Goal: Information Seeking & Learning: Learn about a topic

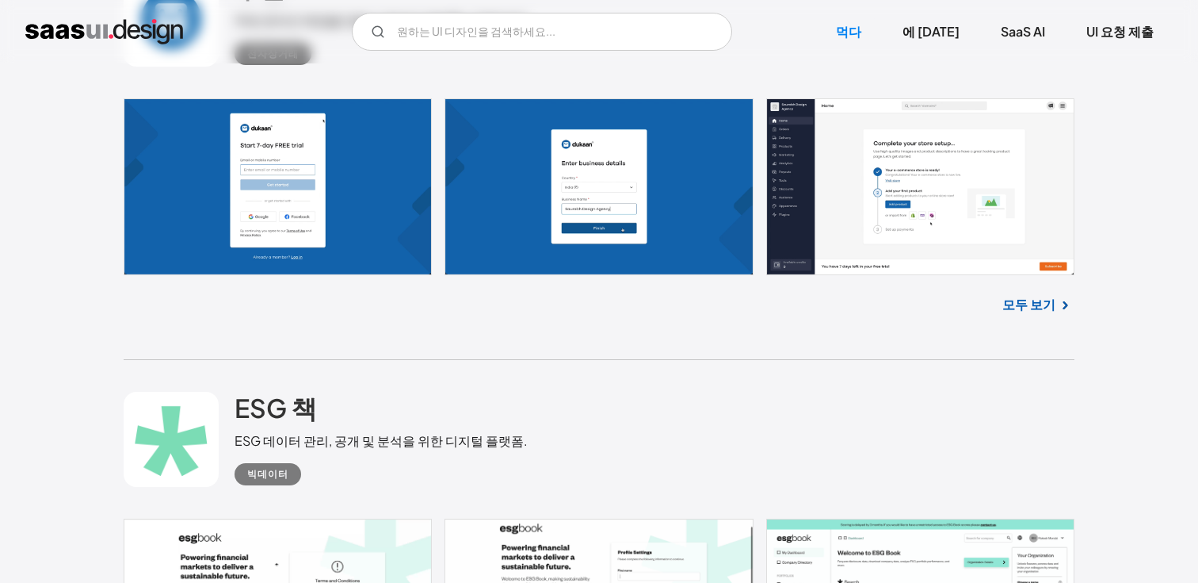
scroll to position [5084, 0]
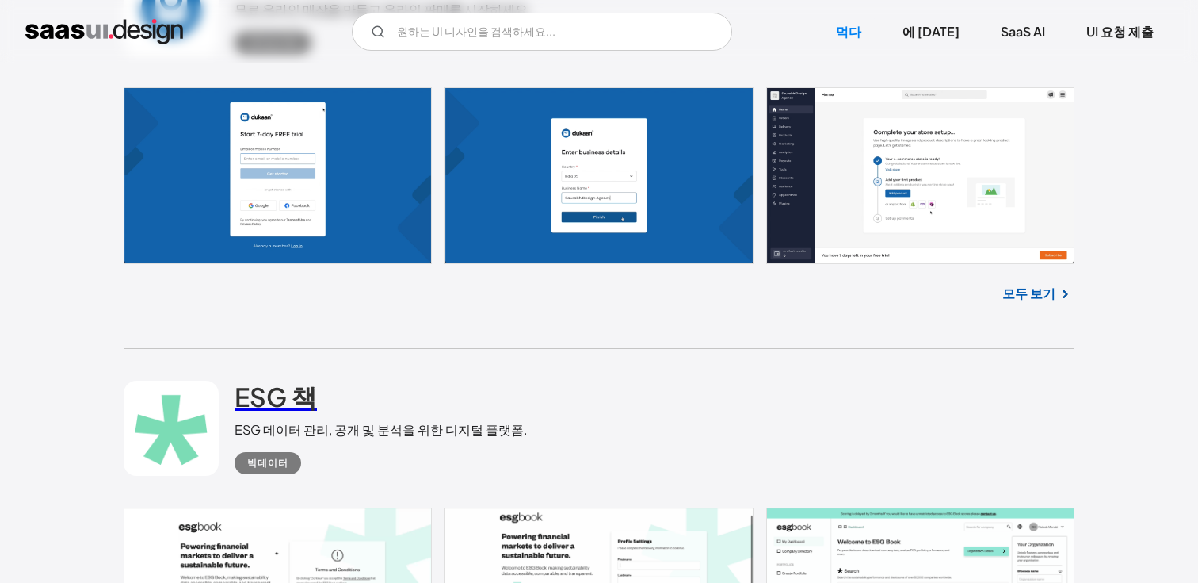
click at [283, 380] on font "ESG 책" at bounding box center [276, 396] width 82 height 32
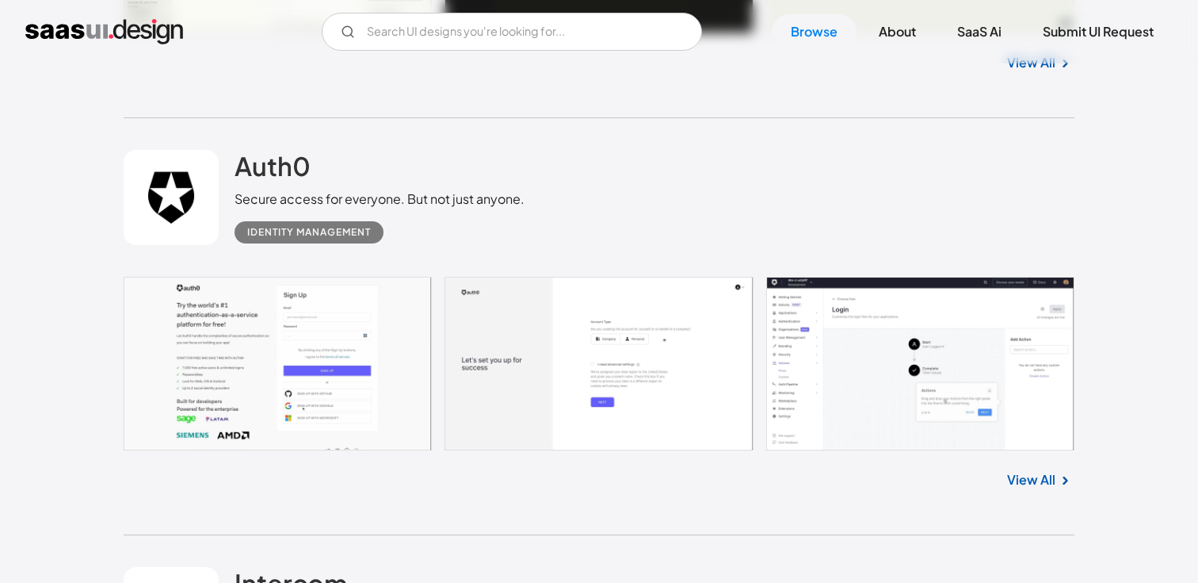
scroll to position [5952, 0]
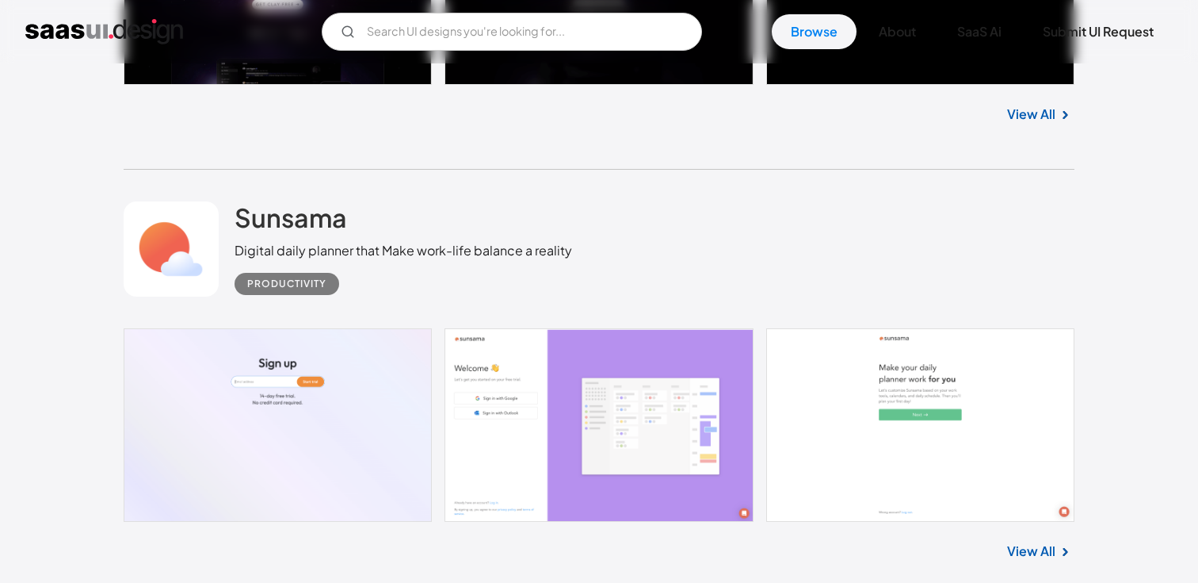
scroll to position [7810, 0]
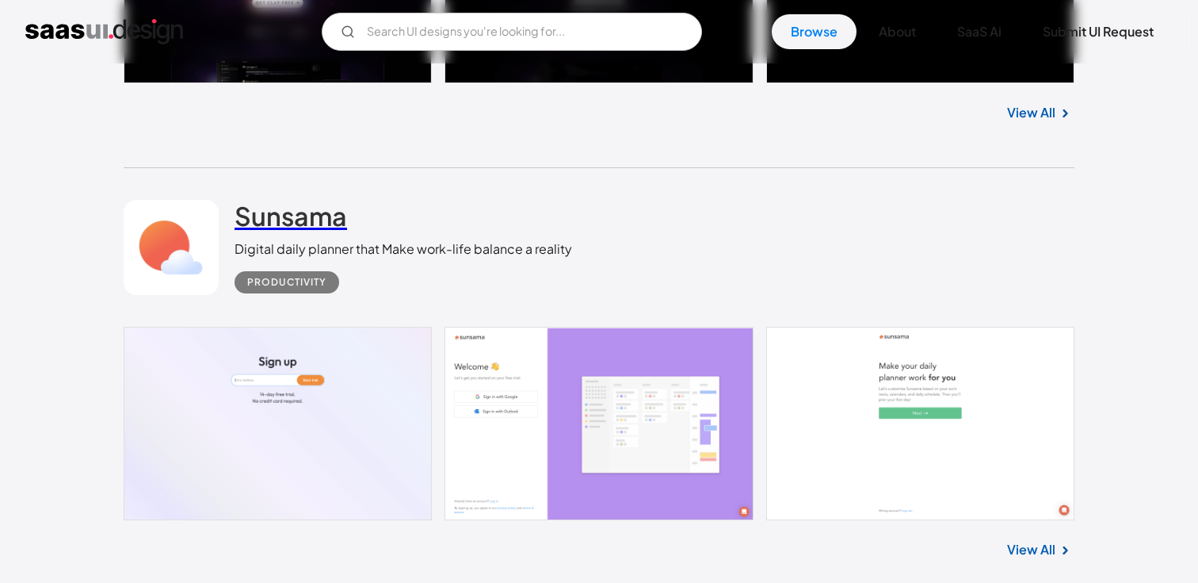
click at [313, 209] on h2 "Sunsama" at bounding box center [291, 216] width 113 height 32
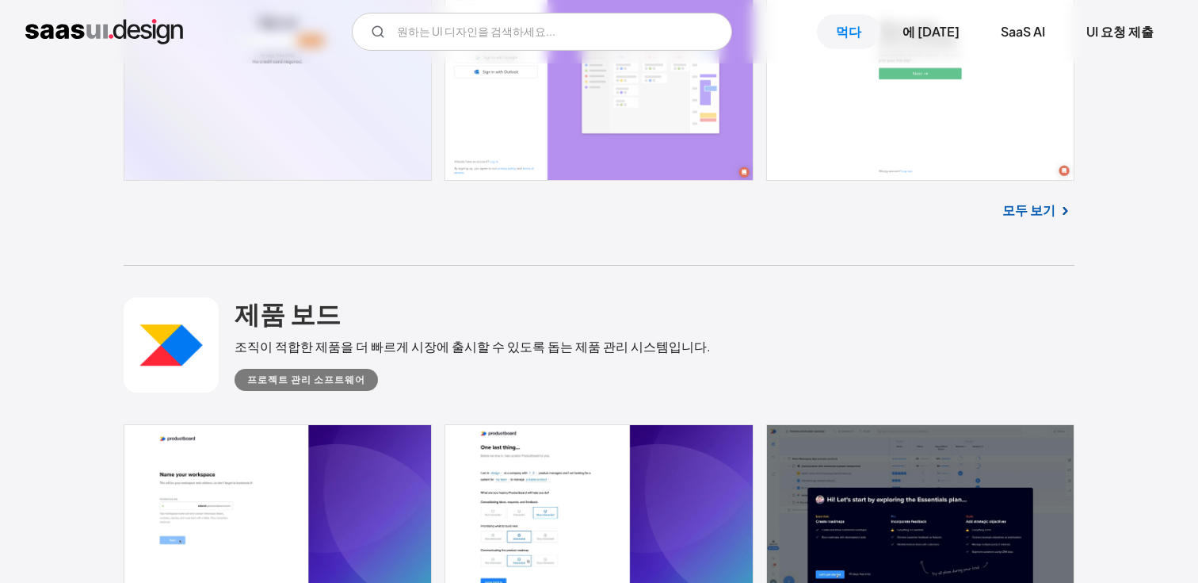
scroll to position [8538, 0]
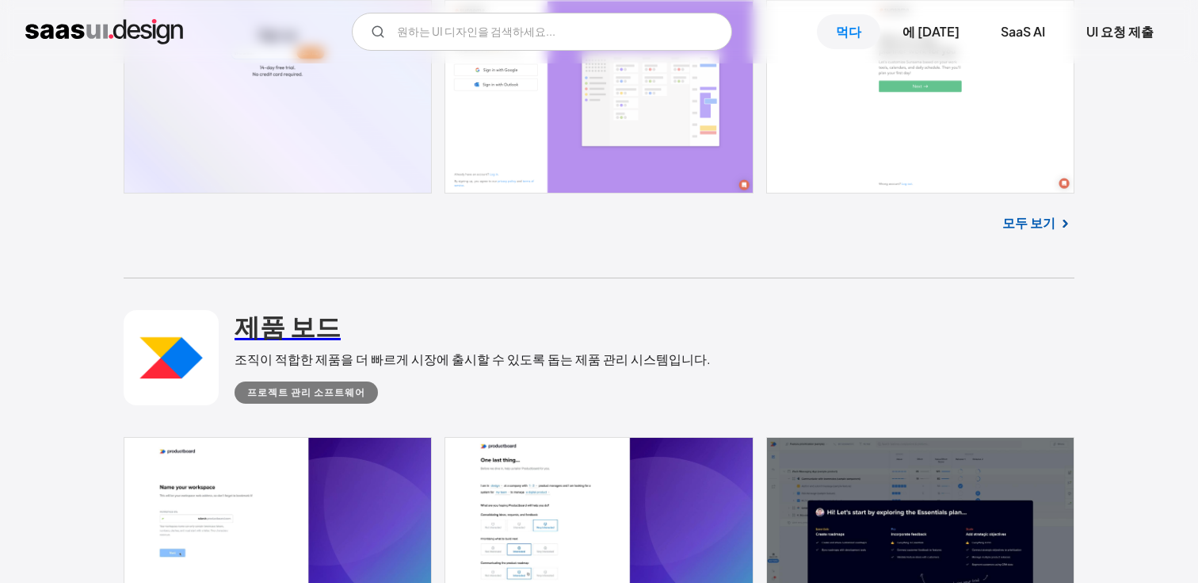
click at [314, 310] on font "제품 보드" at bounding box center [288, 326] width 106 height 32
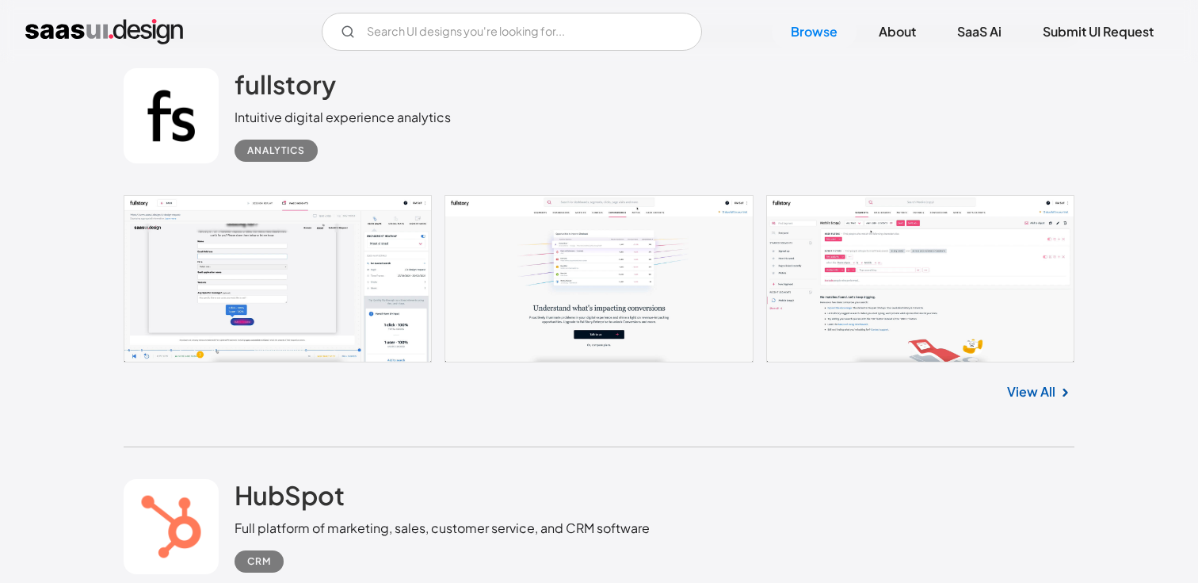
scroll to position [9617, 0]
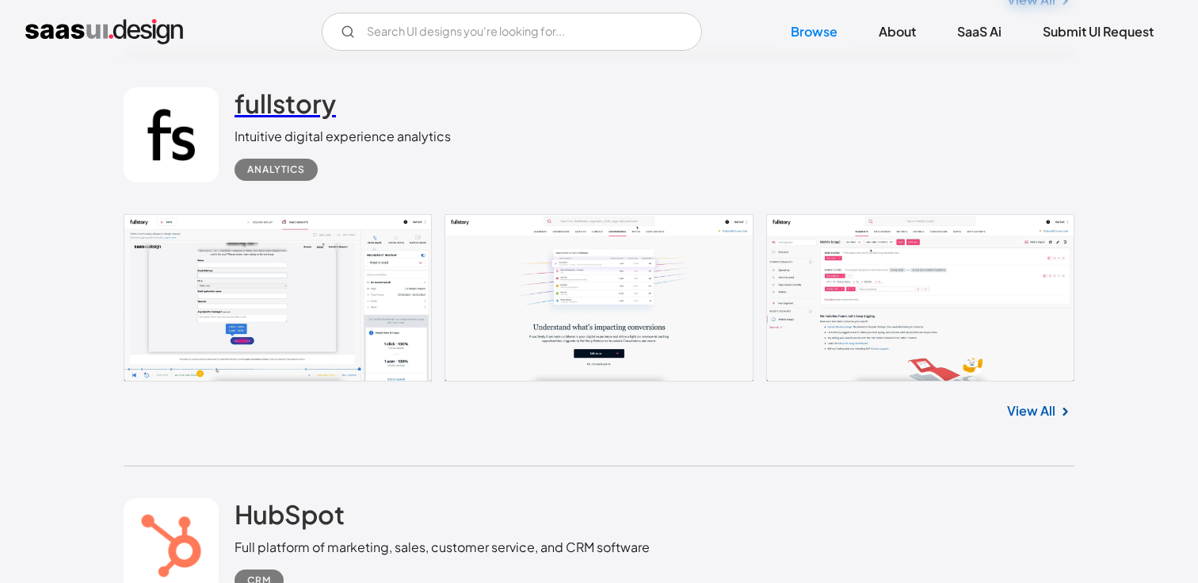
click at [301, 97] on h2 "fullstory" at bounding box center [285, 103] width 101 height 32
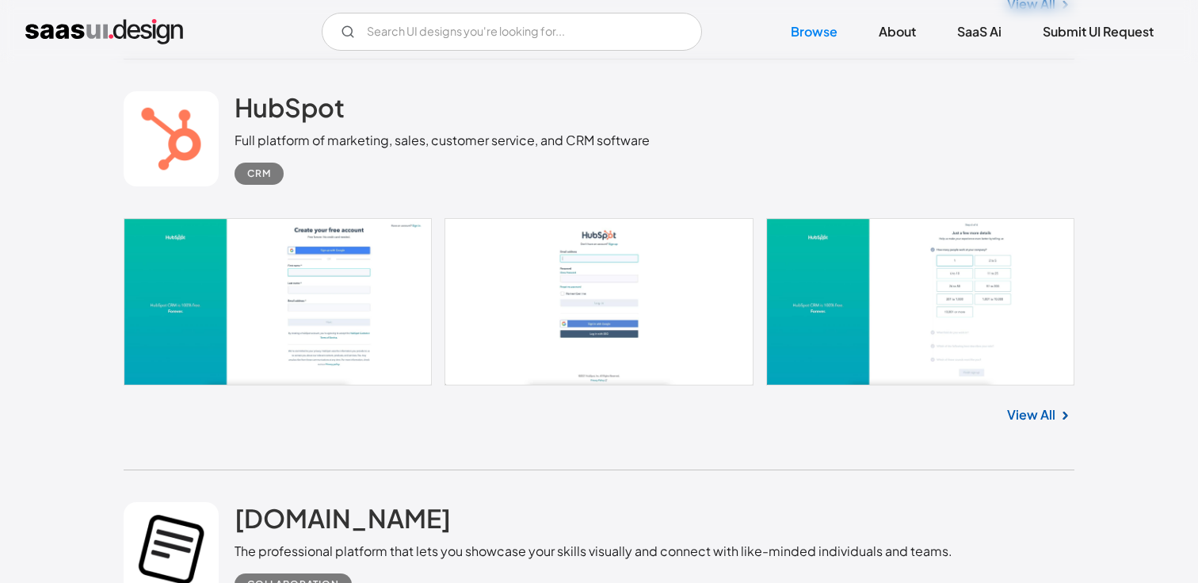
scroll to position [10030, 0]
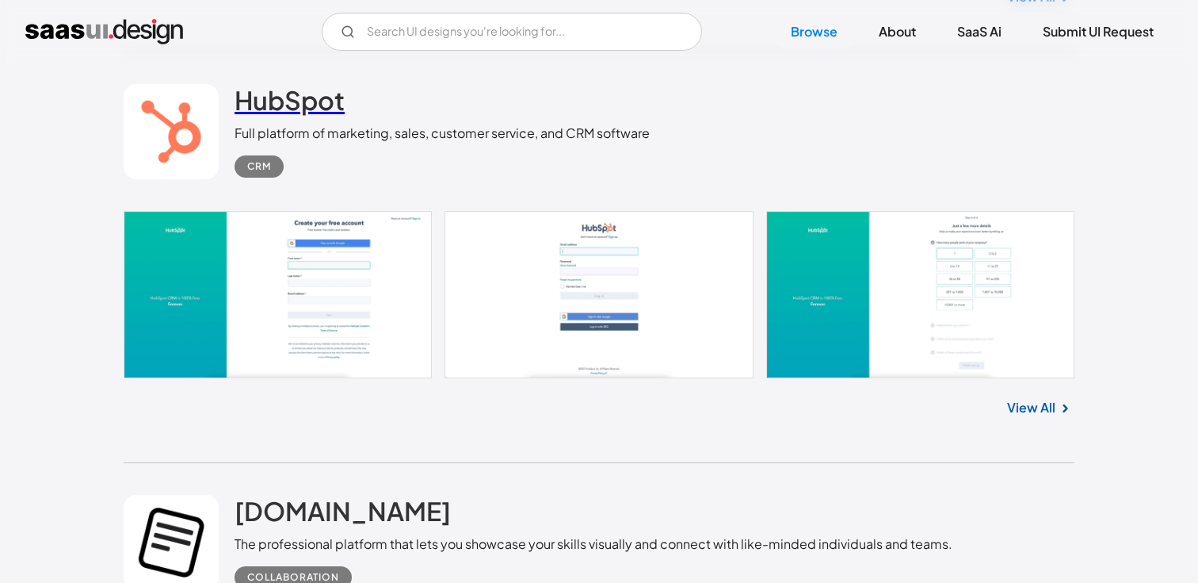
click at [342, 106] on h2 "HubSpot" at bounding box center [290, 100] width 110 height 32
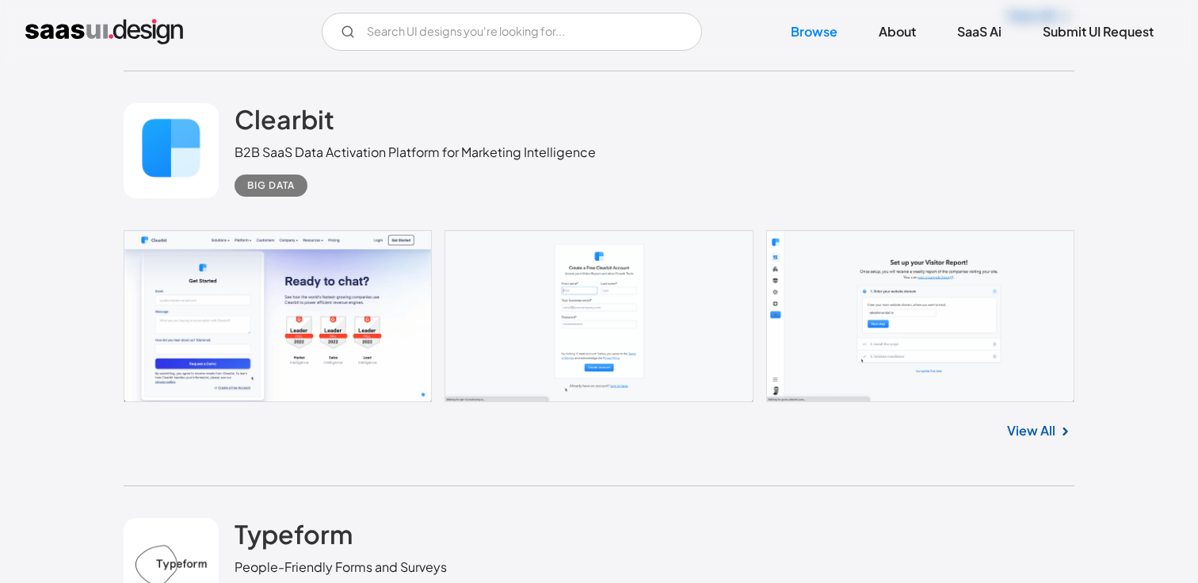
scroll to position [10879, 0]
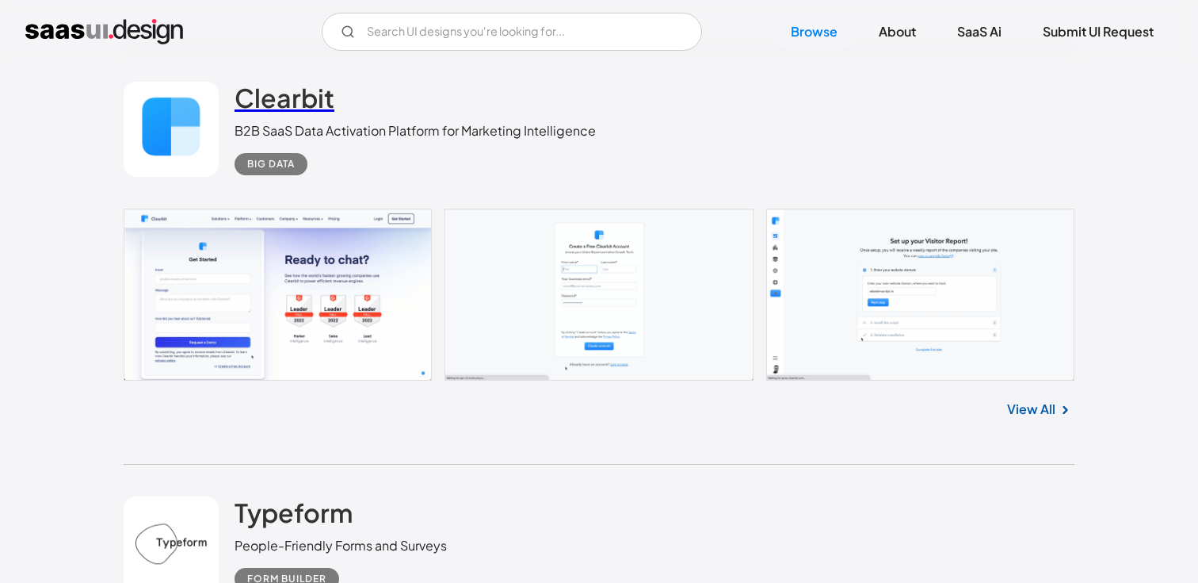
click at [312, 82] on h2 "Clearbit" at bounding box center [285, 98] width 100 height 32
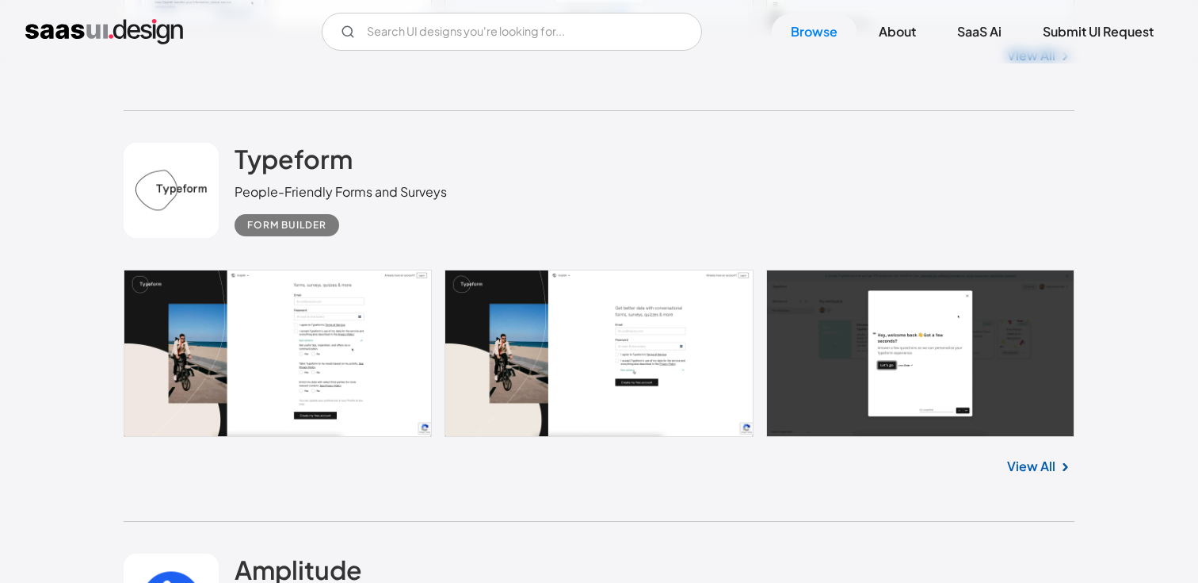
scroll to position [11236, 0]
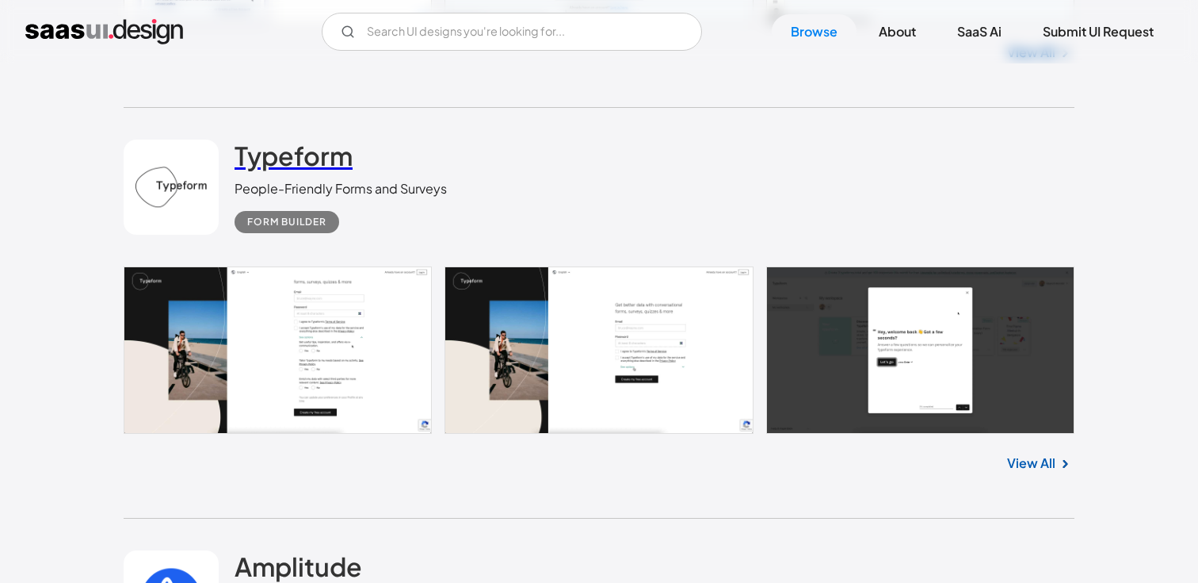
click at [335, 159] on h2 "Typeform" at bounding box center [294, 155] width 118 height 32
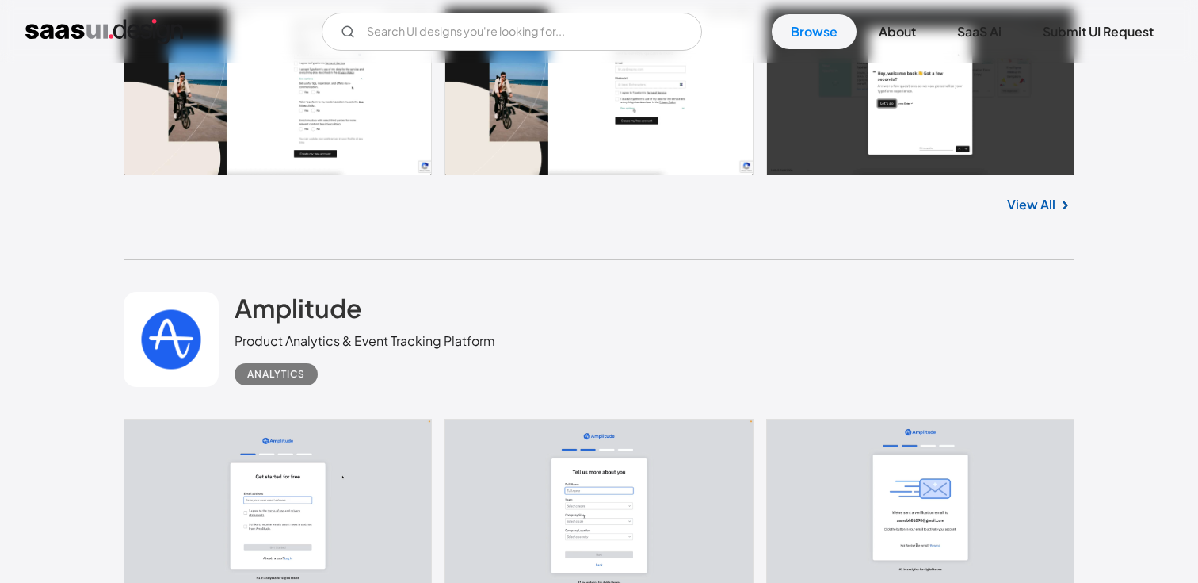
scroll to position [11516, 0]
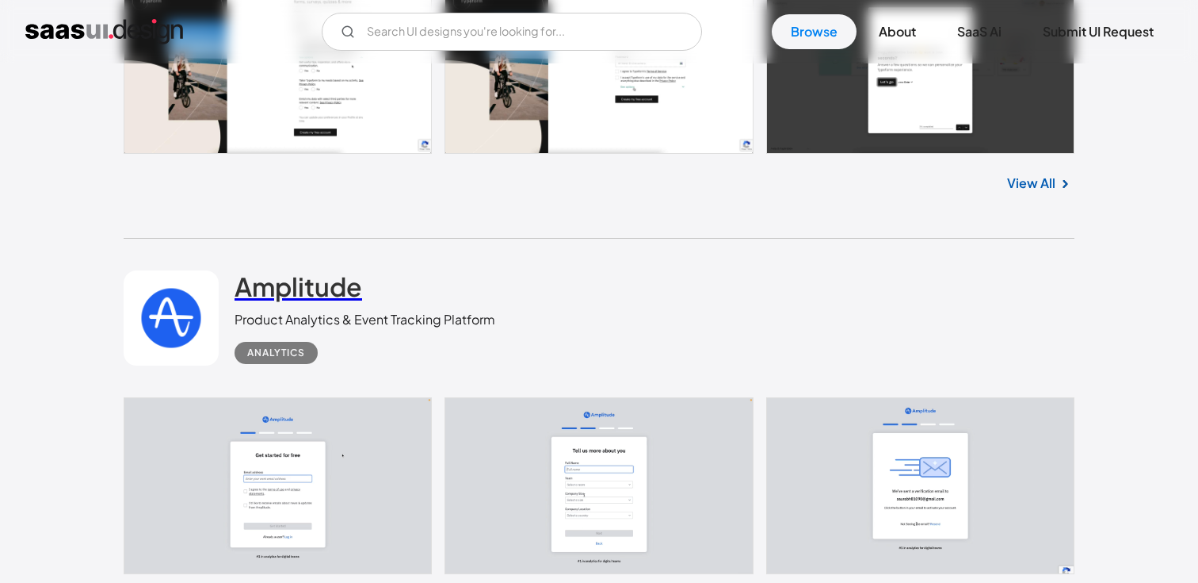
click at [331, 270] on h2 "Amplitude" at bounding box center [299, 286] width 128 height 32
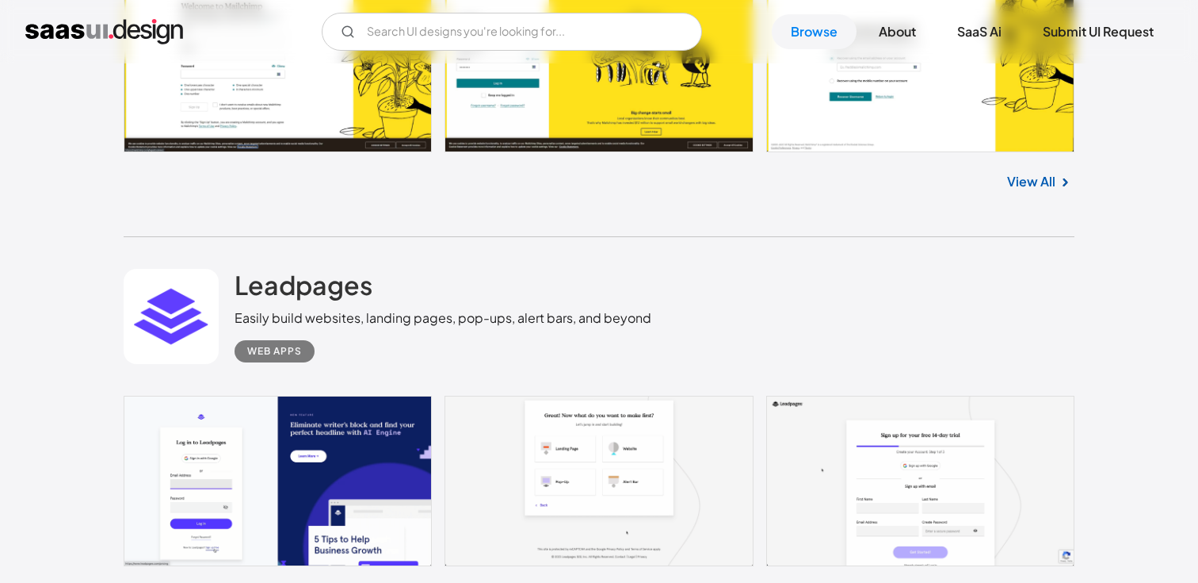
scroll to position [12782, 0]
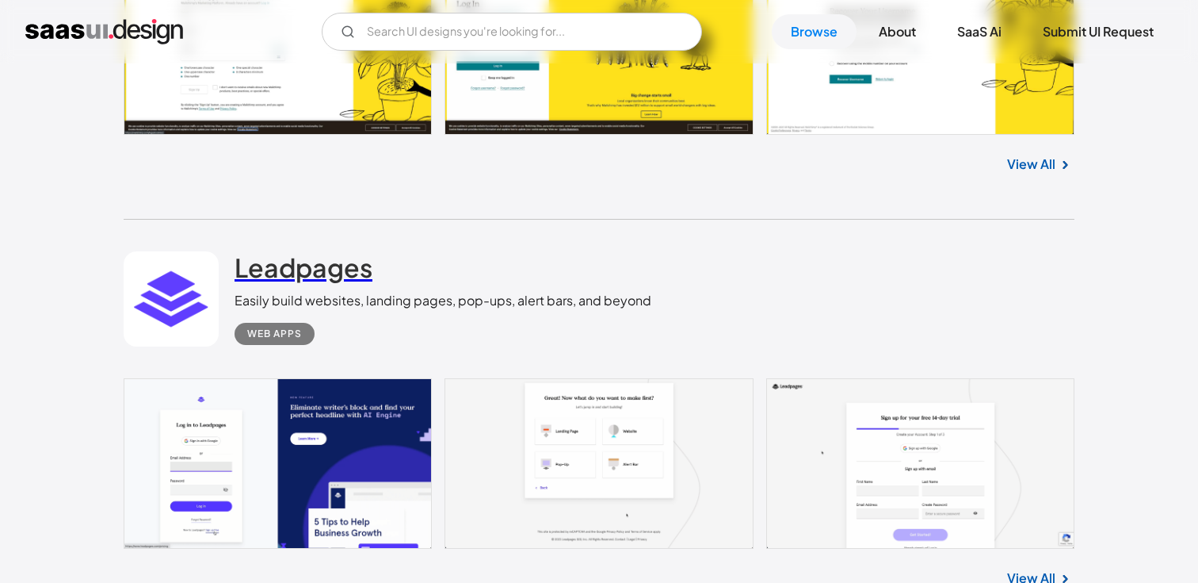
click at [351, 271] on h2 "Leadpages" at bounding box center [304, 267] width 138 height 32
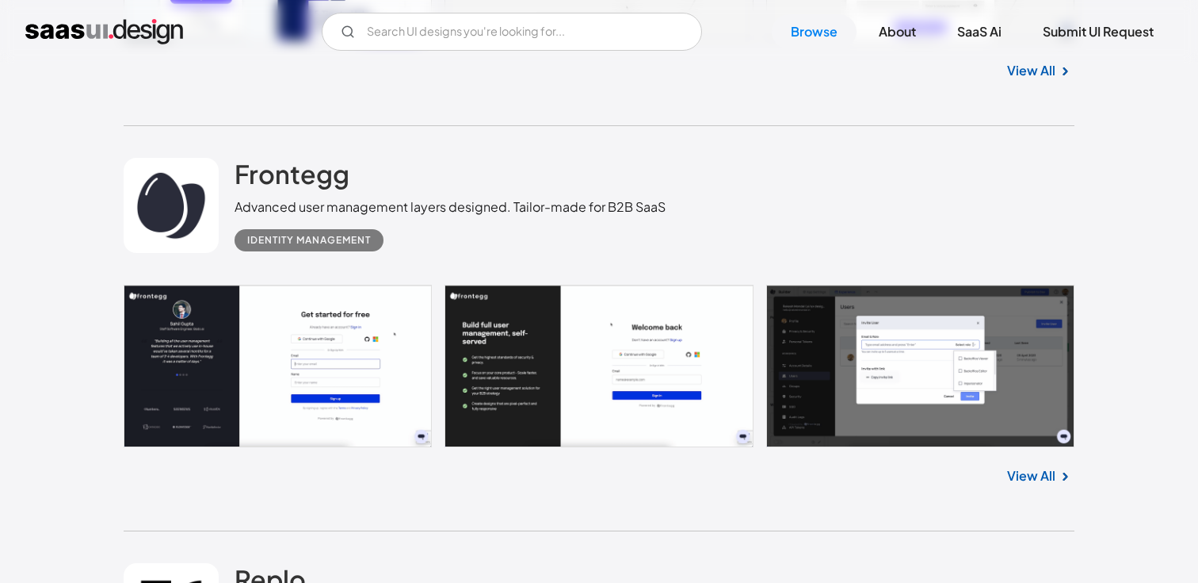
scroll to position [13346, 0]
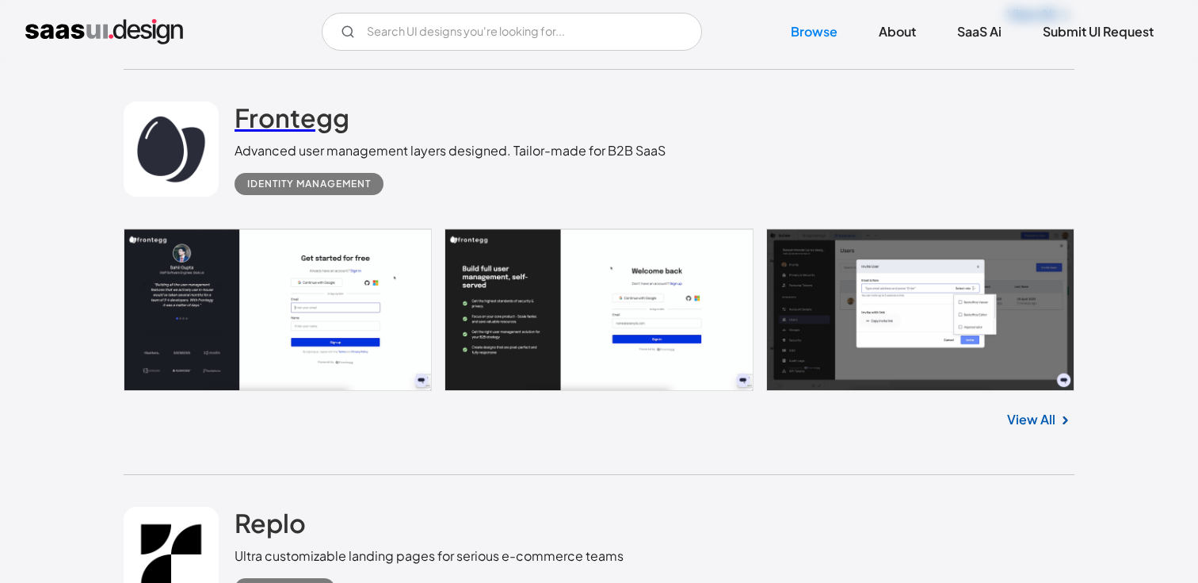
click at [306, 131] on link "Frontegg" at bounding box center [292, 121] width 115 height 40
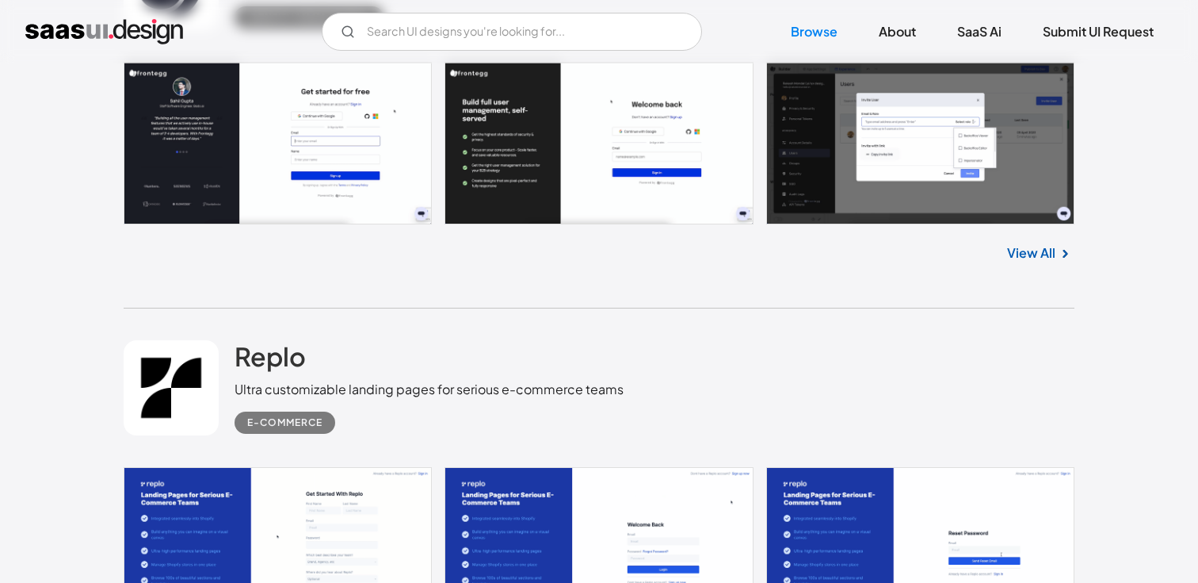
scroll to position [13515, 0]
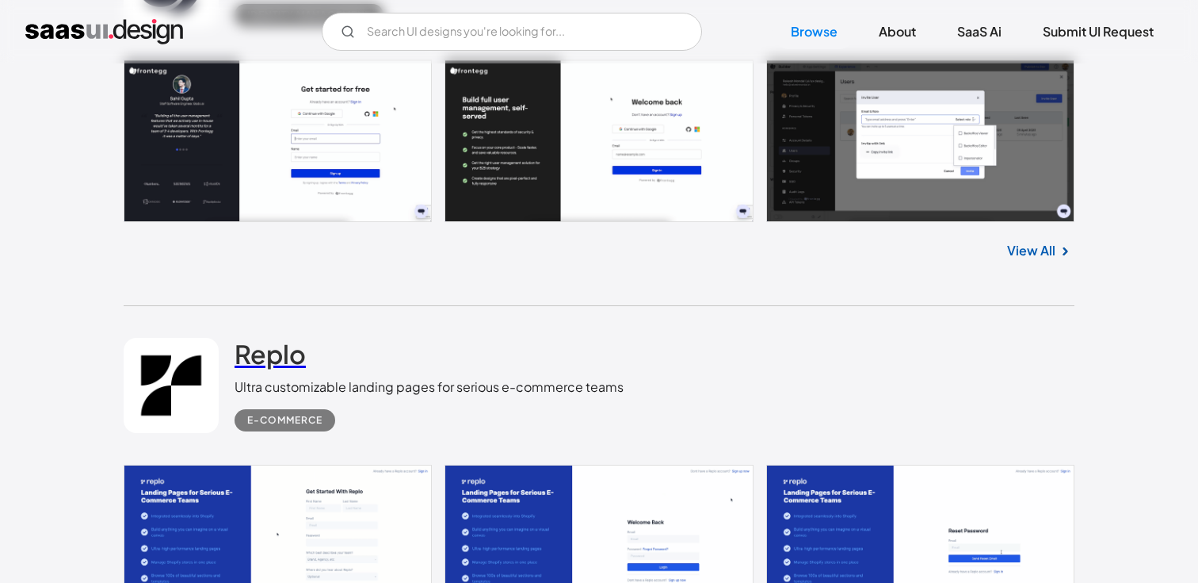
click at [262, 346] on h2 "Replo" at bounding box center [270, 354] width 71 height 32
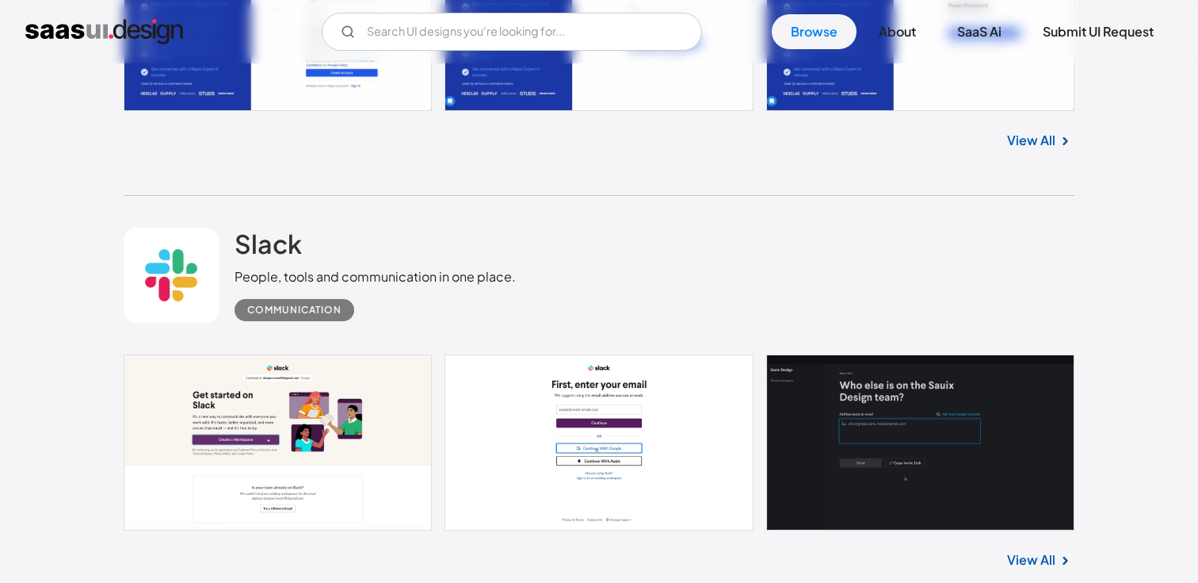
scroll to position [14043, 0]
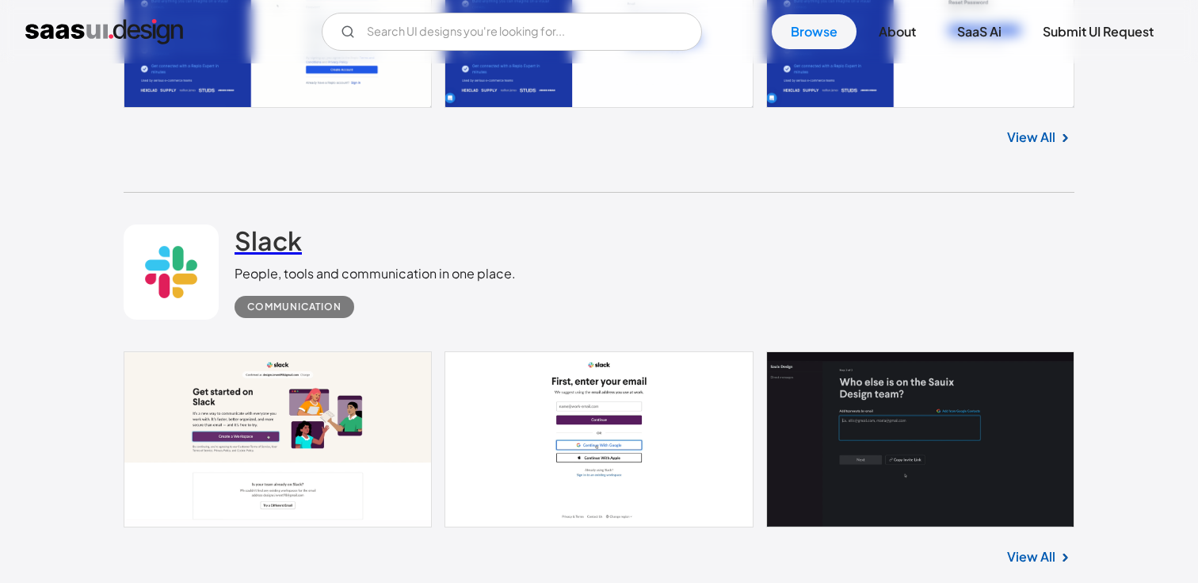
click at [270, 239] on h2 "Slack" at bounding box center [268, 240] width 67 height 32
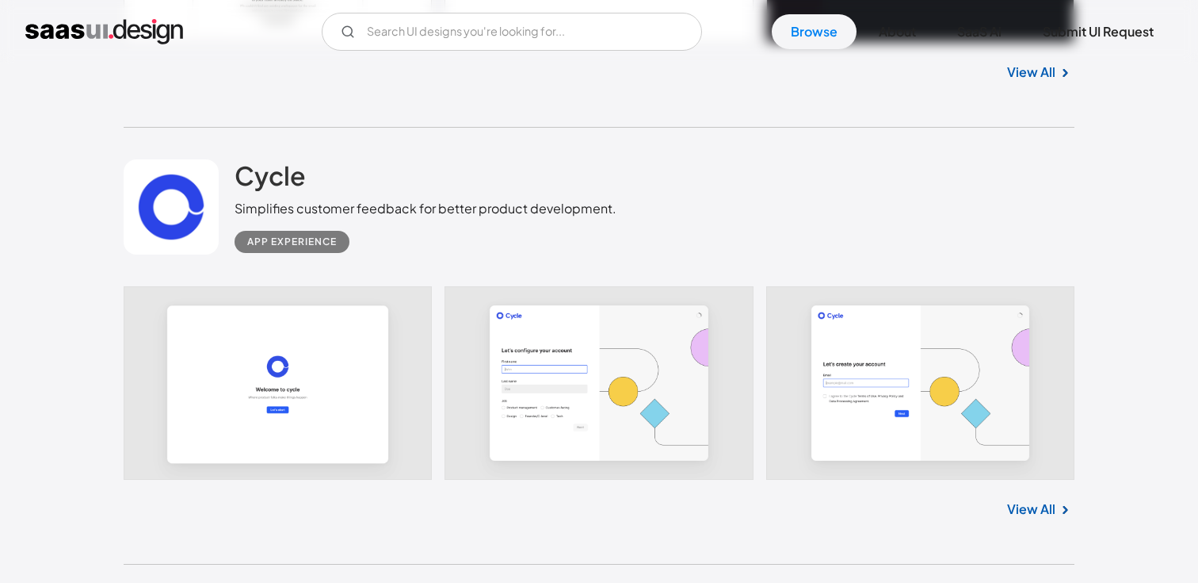
scroll to position [14525, 0]
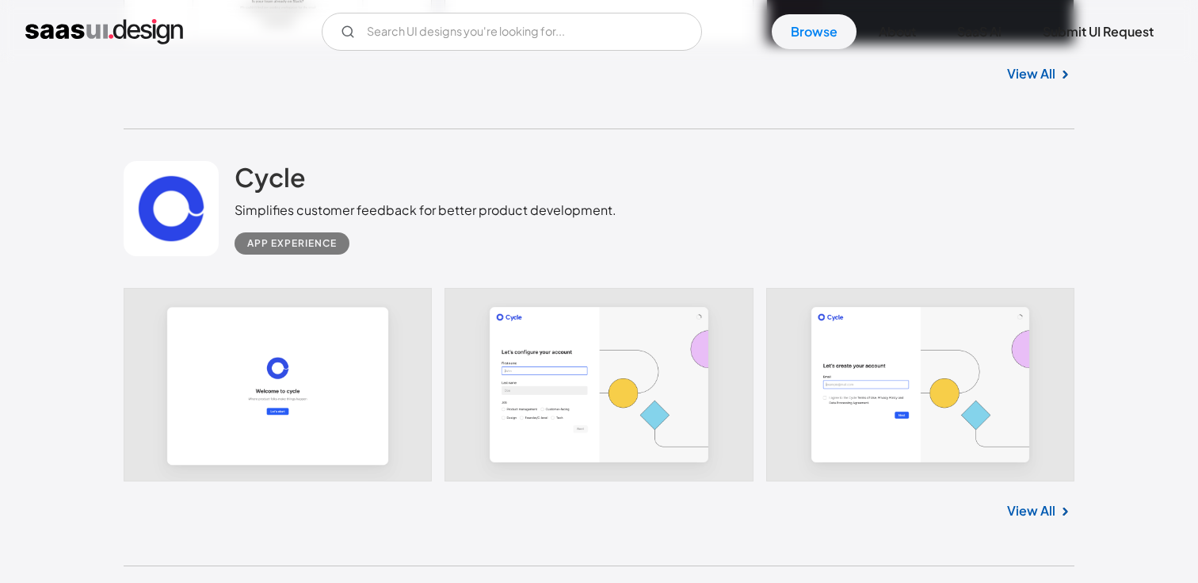
click at [576, 374] on link at bounding box center [599, 384] width 951 height 193
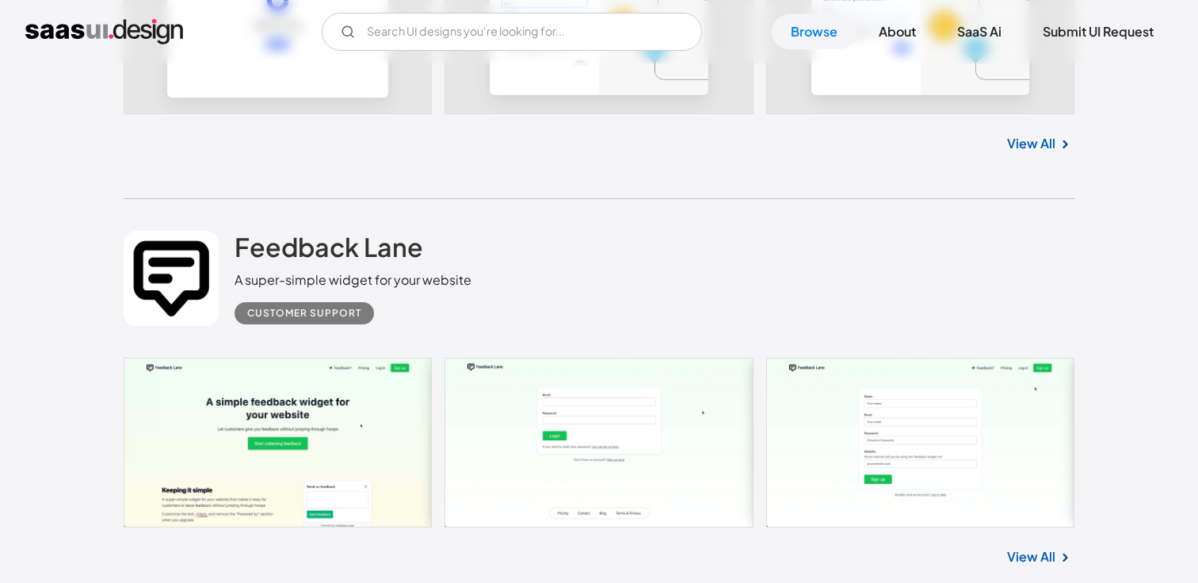
scroll to position [14907, 0]
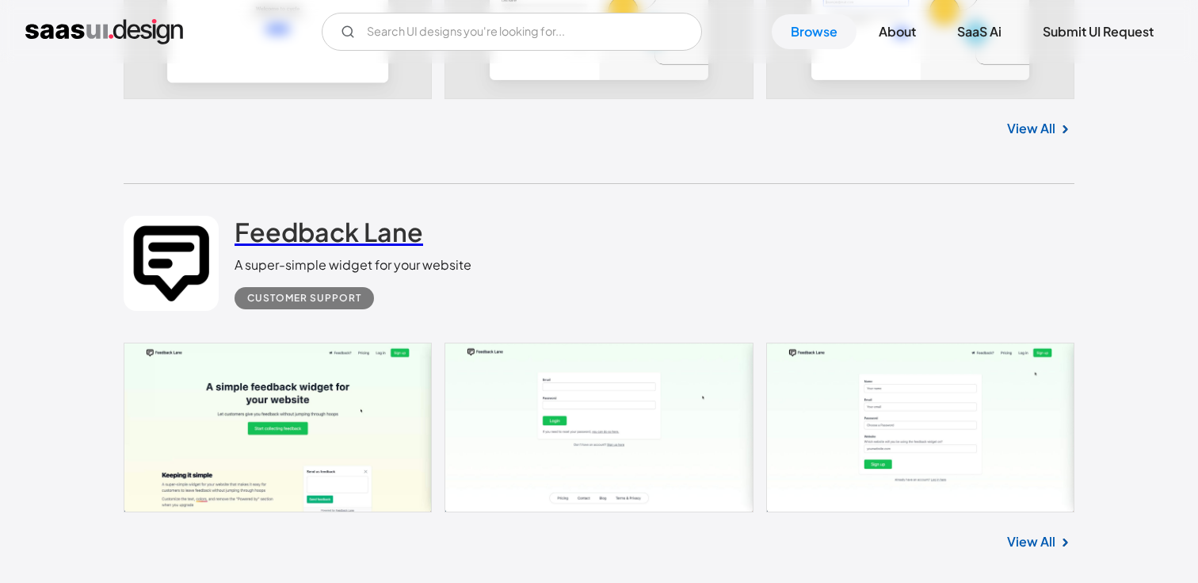
click at [387, 242] on h2 "Feedback Lane" at bounding box center [329, 232] width 189 height 32
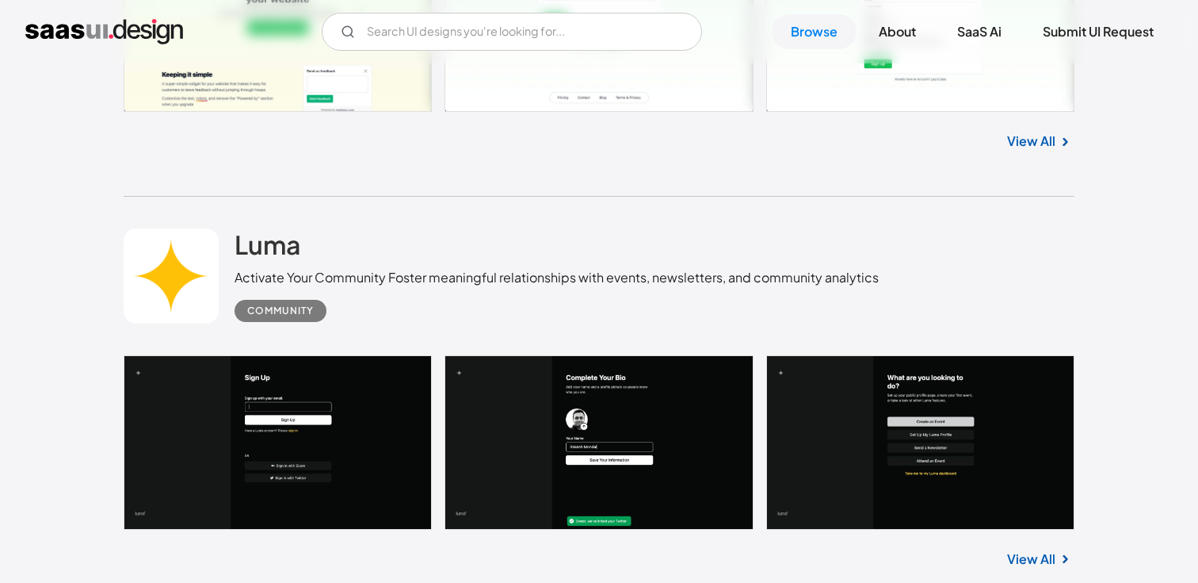
scroll to position [15333, 0]
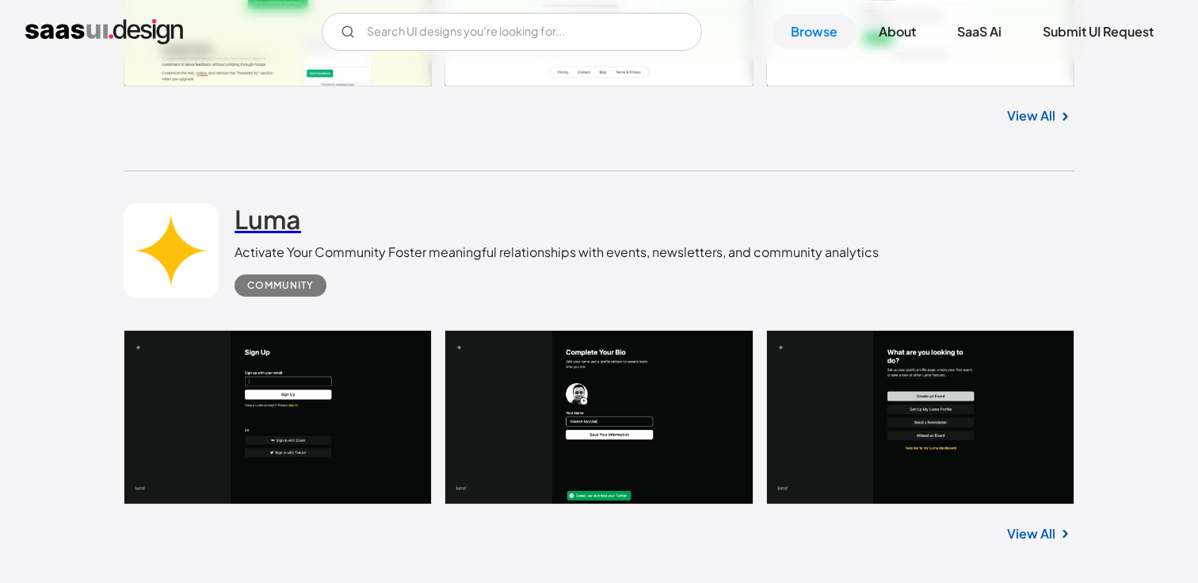
click at [265, 216] on h2 "Luma" at bounding box center [268, 219] width 67 height 32
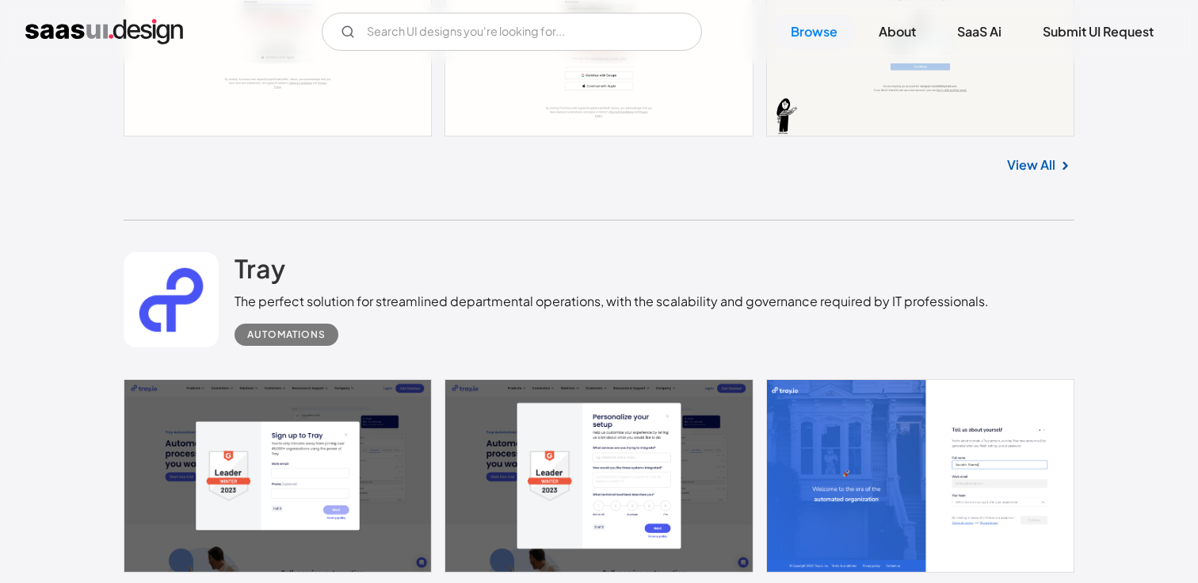
scroll to position [16149, 0]
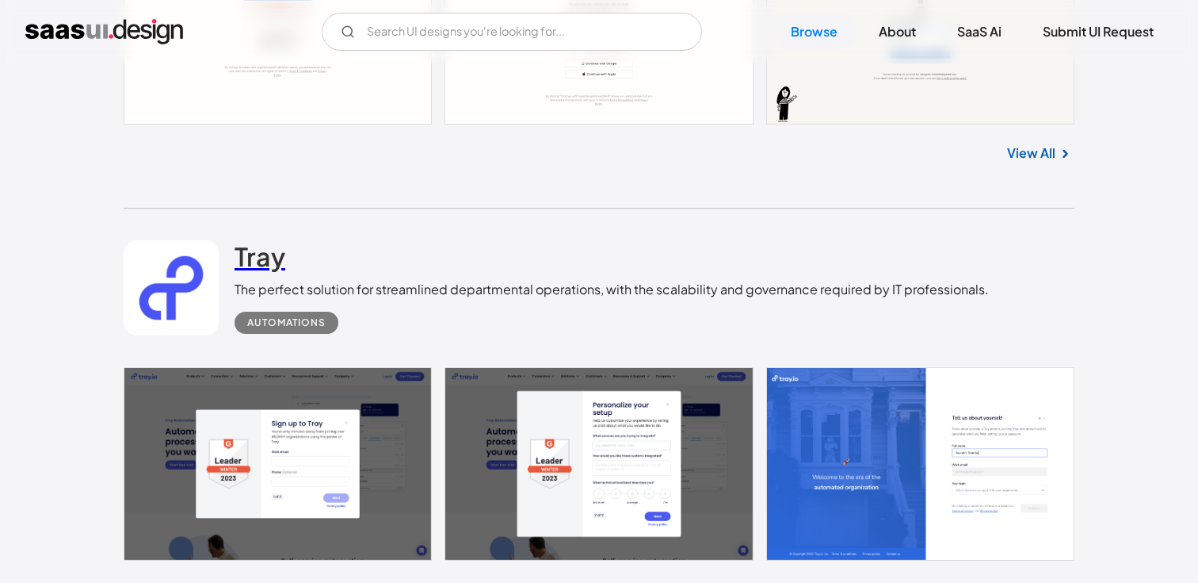
click at [268, 249] on h2 "Tray" at bounding box center [260, 256] width 51 height 32
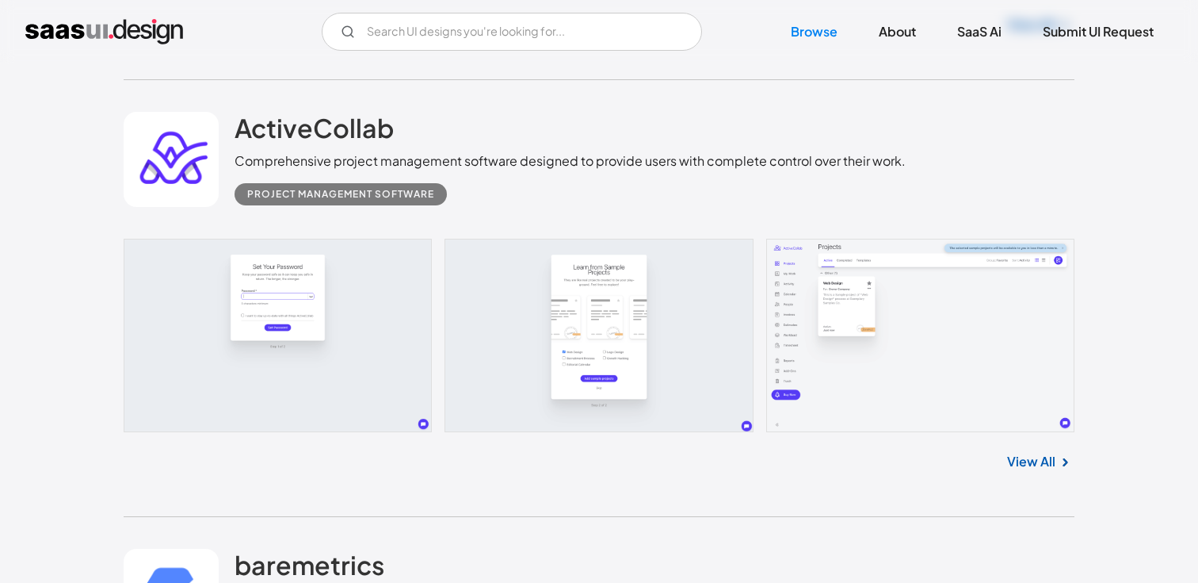
scroll to position [16714, 0]
click at [359, 136] on h2 "ActiveCollab" at bounding box center [314, 129] width 159 height 32
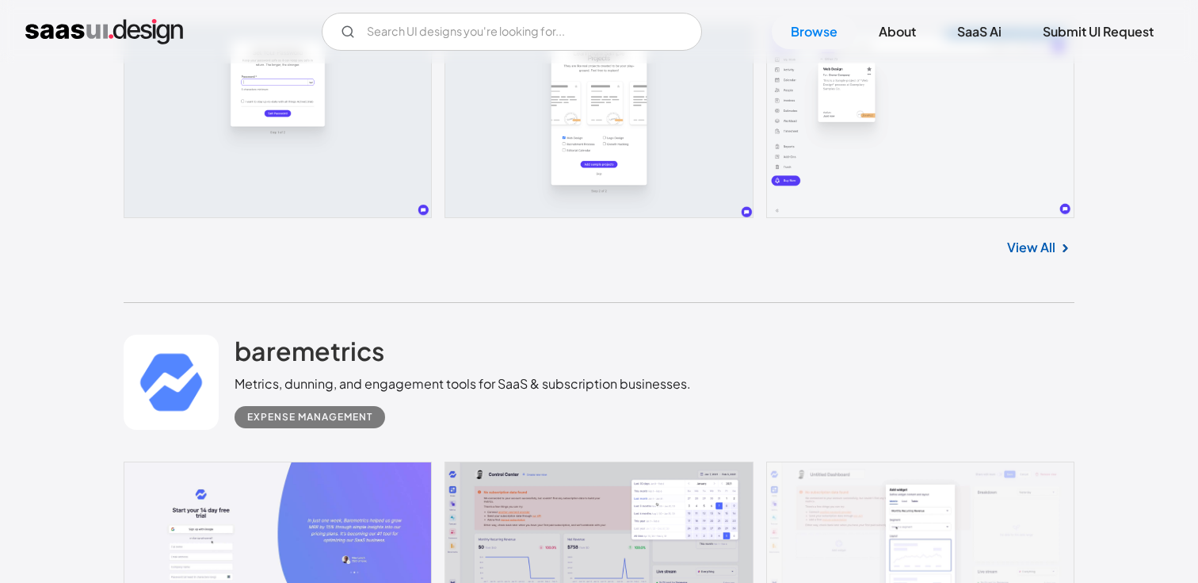
scroll to position [16943, 0]
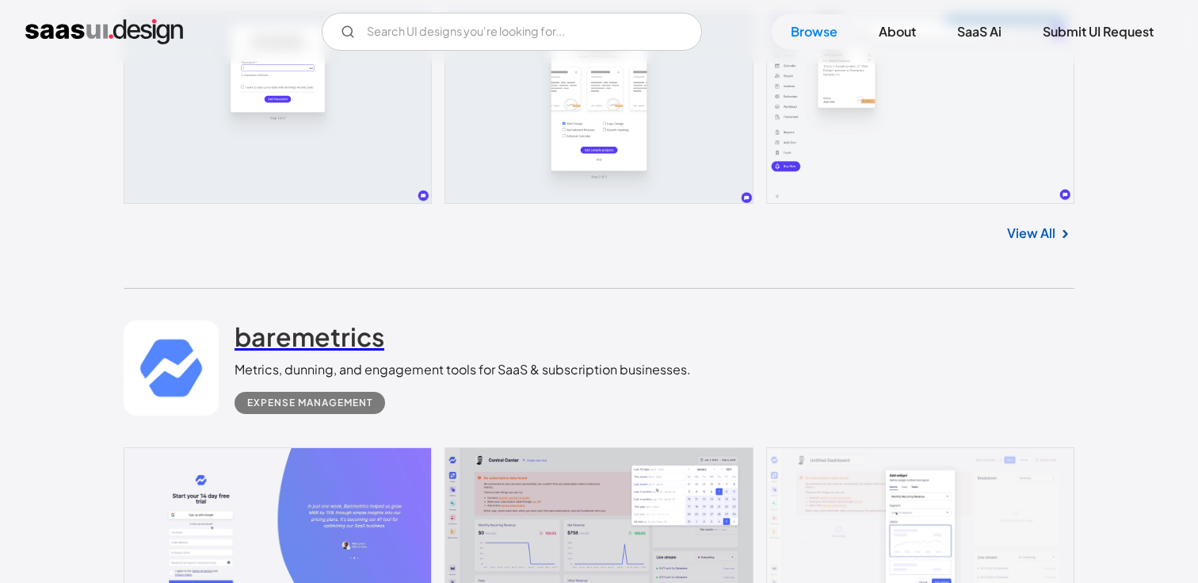
click at [361, 348] on h2 "baremetrics" at bounding box center [310, 336] width 150 height 32
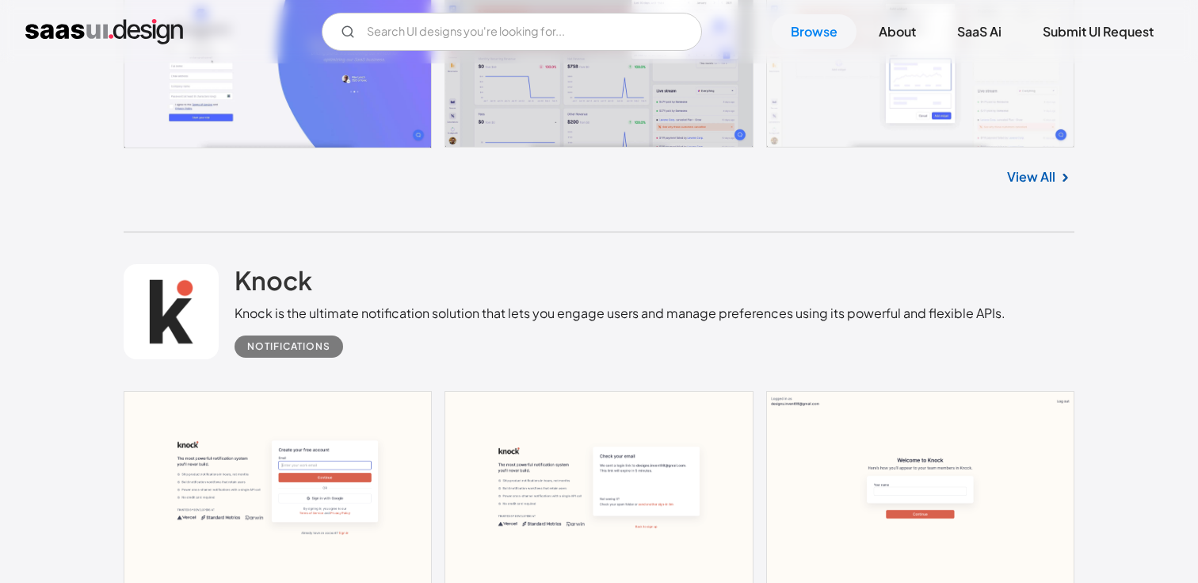
scroll to position [17413, 0]
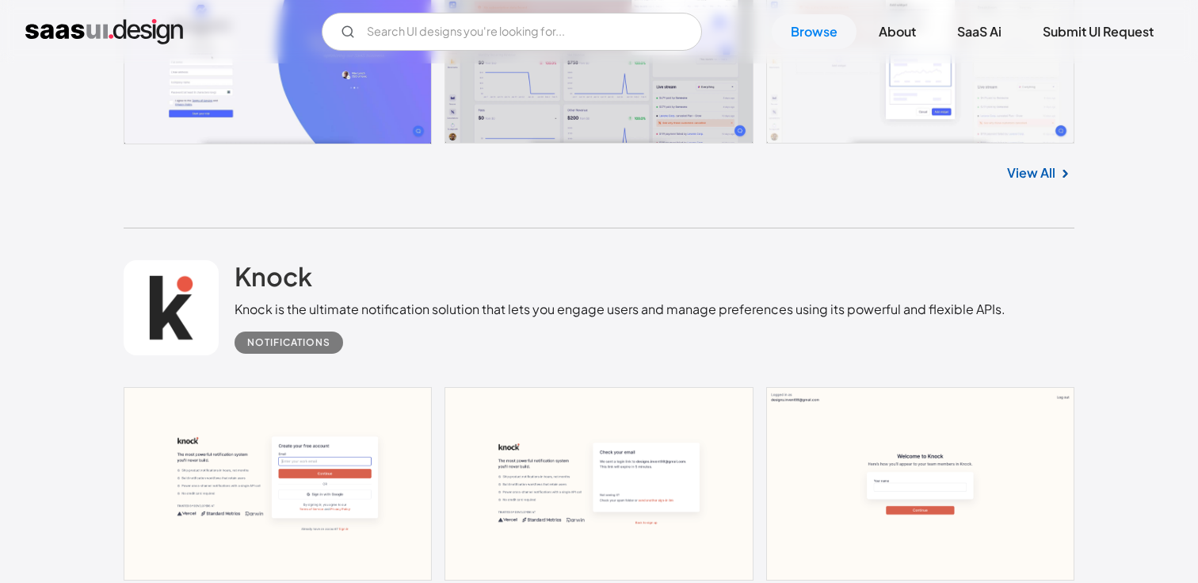
click at [313, 273] on div "Knock Knock is the ultimate notification solution that lets you engage users an…" at bounding box center [620, 307] width 771 height 94
click at [301, 274] on h2 "Knock" at bounding box center [274, 276] width 78 height 32
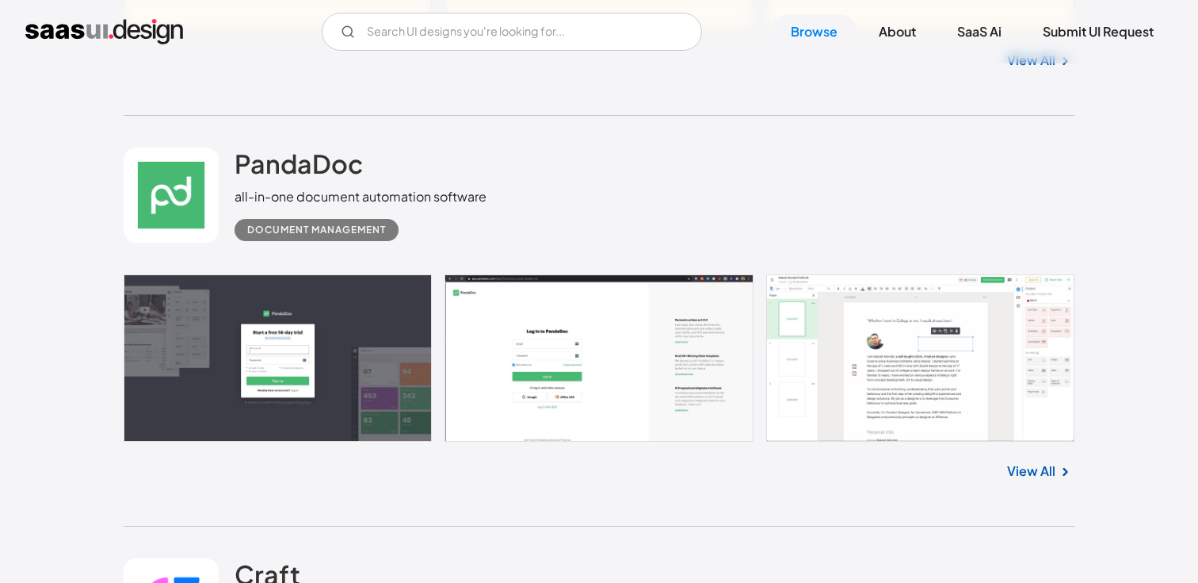
scroll to position [17983, 0]
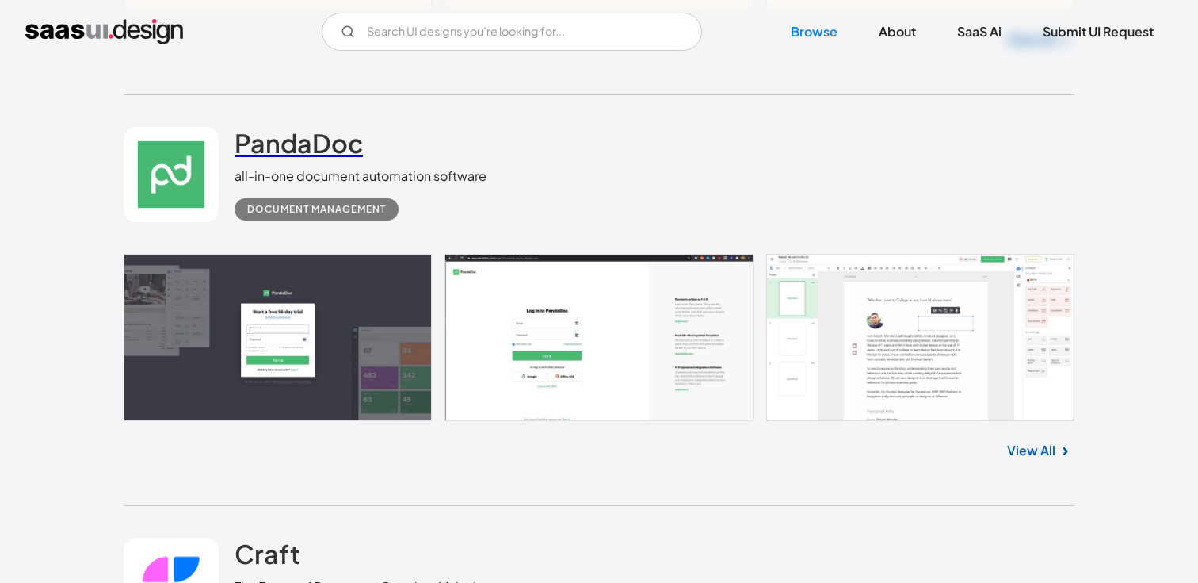
click at [333, 153] on h2 "PandaDoc" at bounding box center [299, 143] width 128 height 32
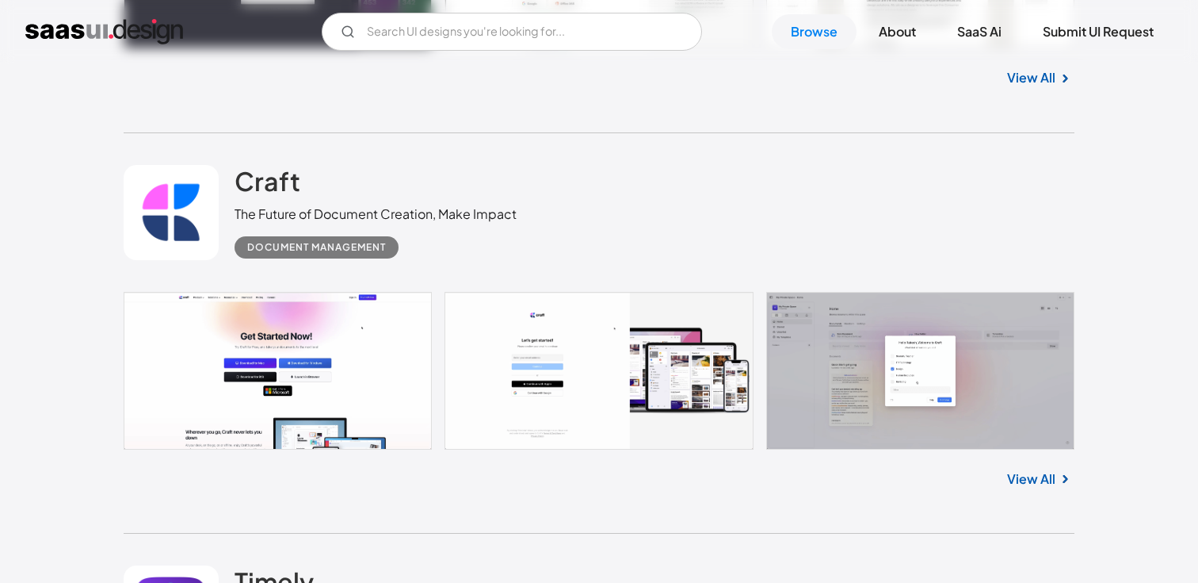
scroll to position [18362, 0]
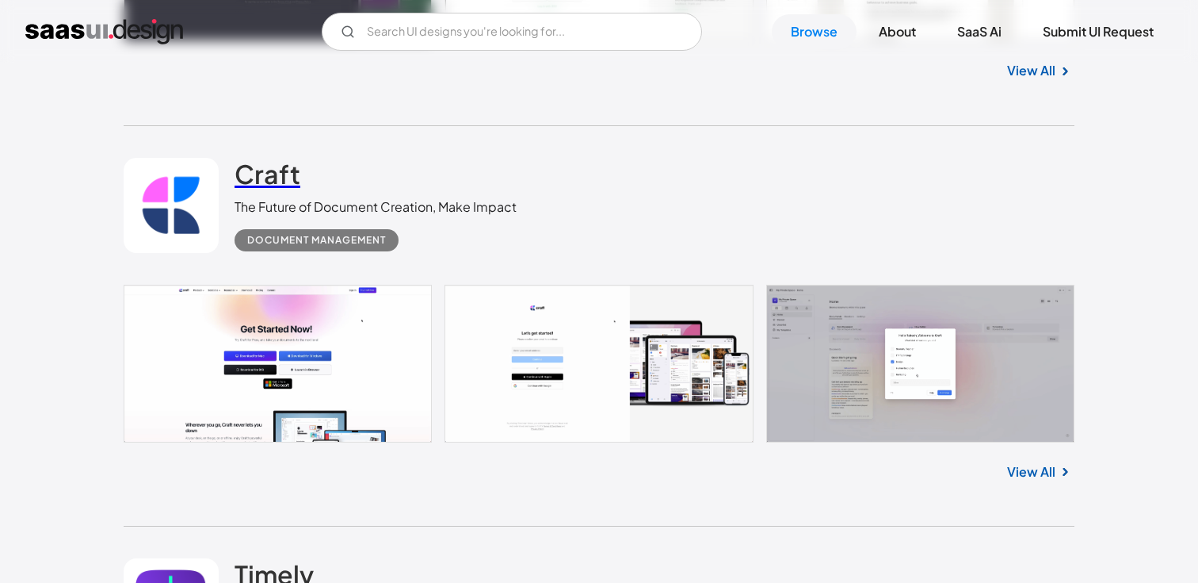
click at [285, 180] on h2 "Craft" at bounding box center [268, 174] width 66 height 32
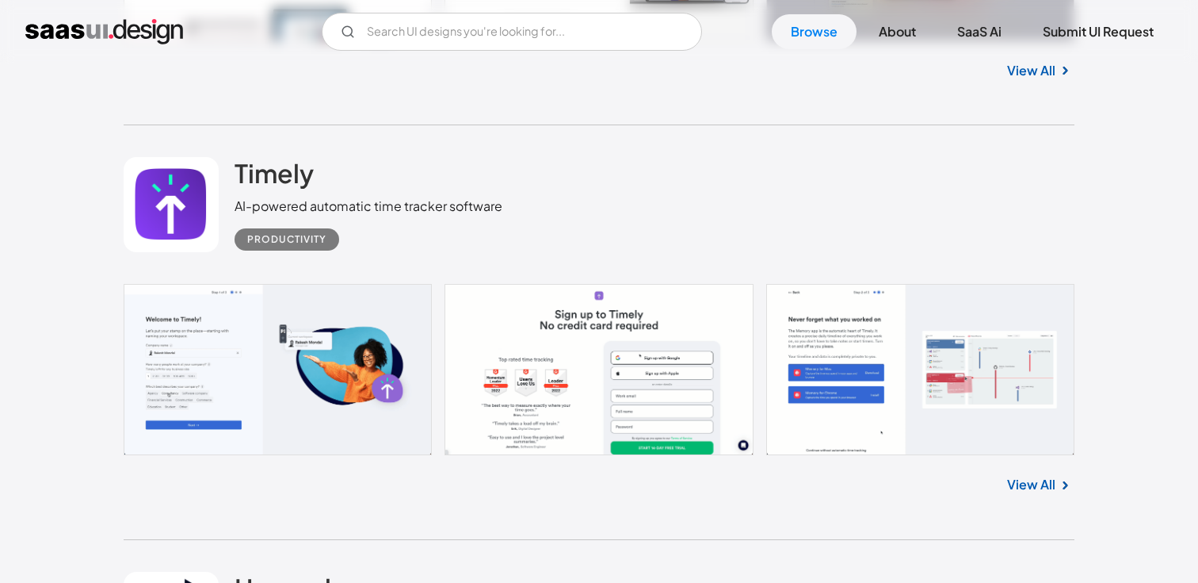
scroll to position [18765, 0]
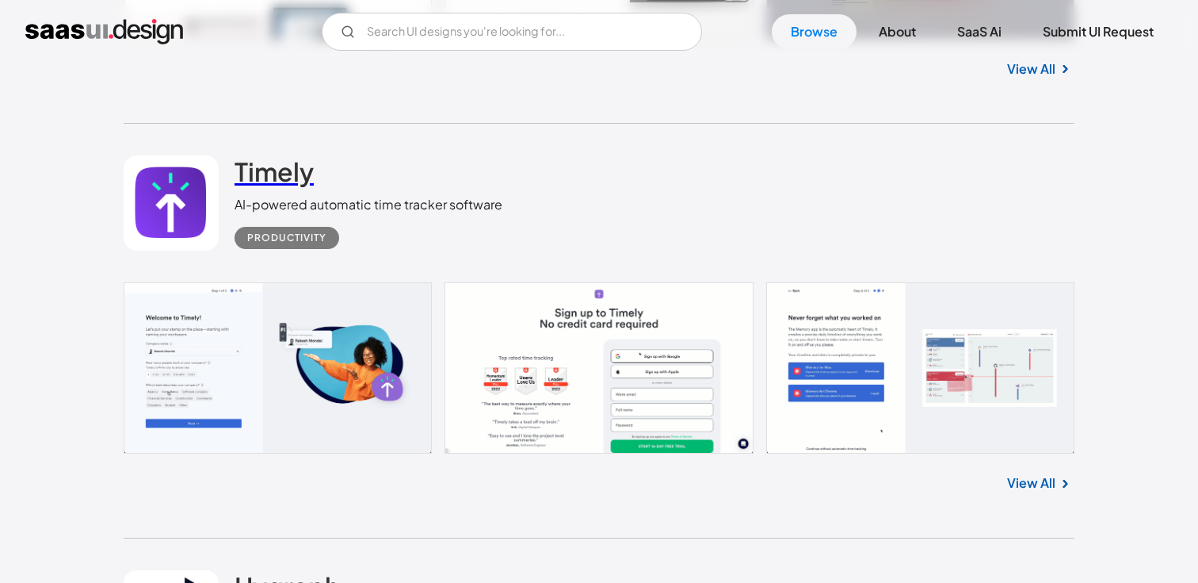
click at [289, 186] on link "Timely" at bounding box center [274, 175] width 79 height 40
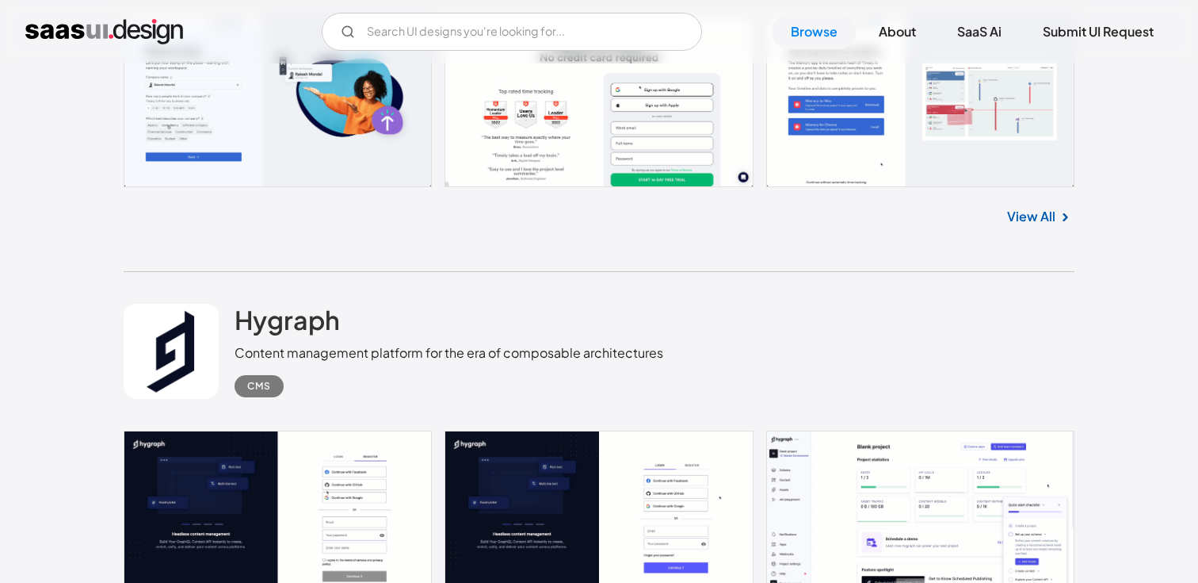
scroll to position [19037, 0]
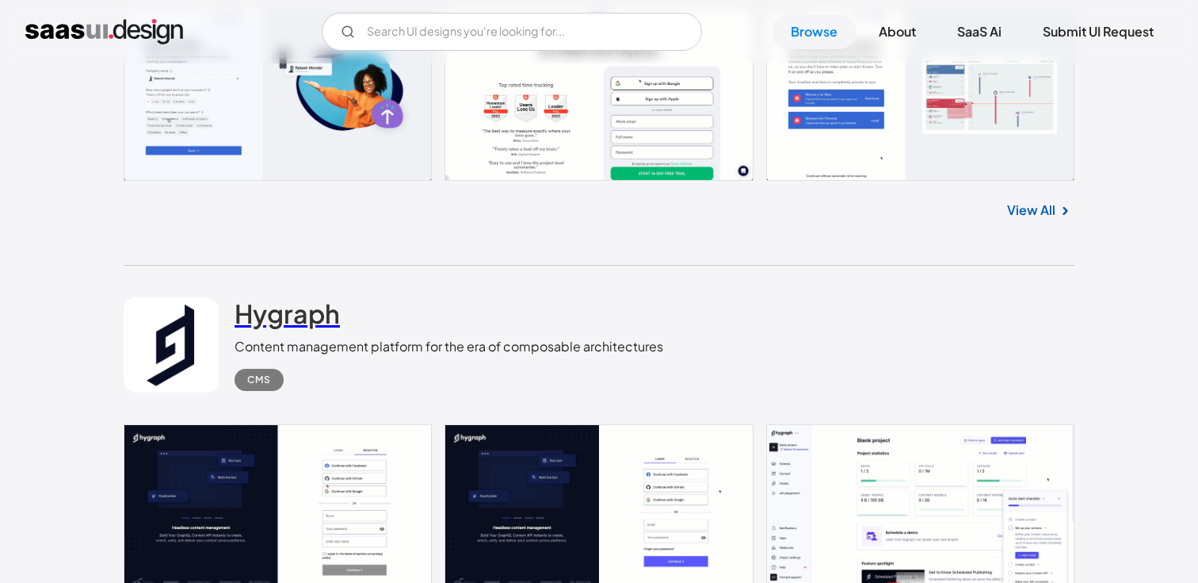
click at [328, 319] on h2 "Hygraph" at bounding box center [287, 313] width 105 height 32
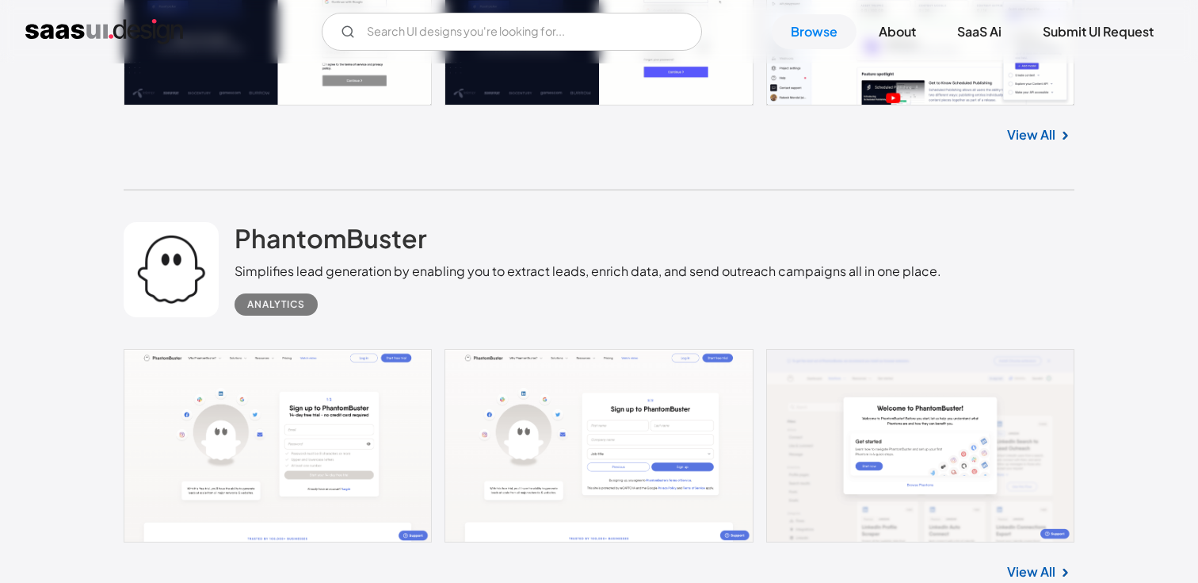
scroll to position [19534, 0]
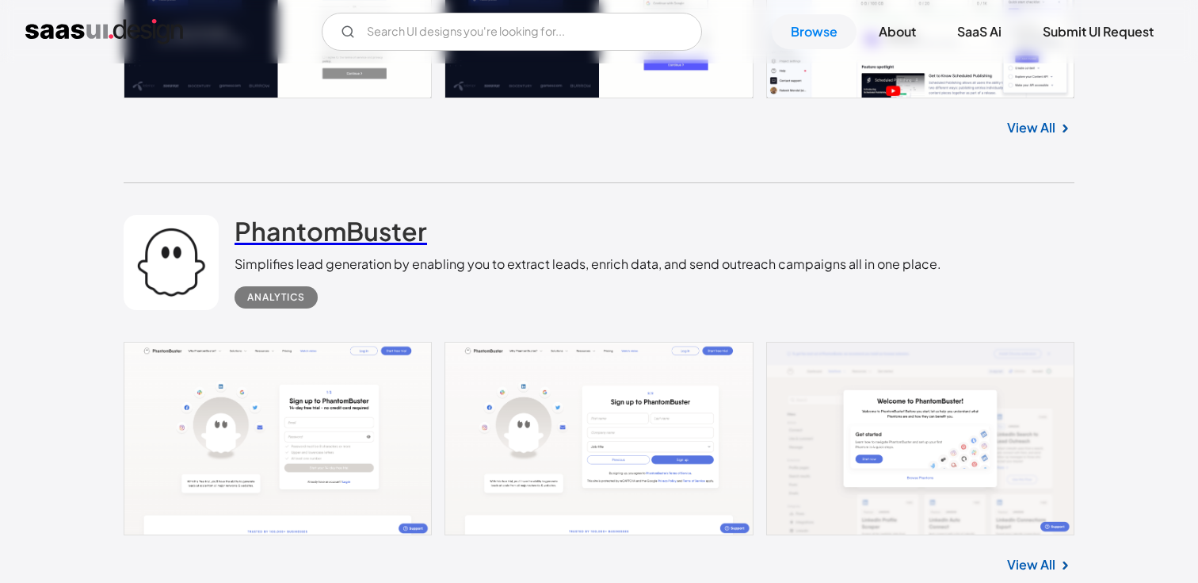
click at [343, 238] on h2 "PhantomBuster" at bounding box center [331, 231] width 193 height 32
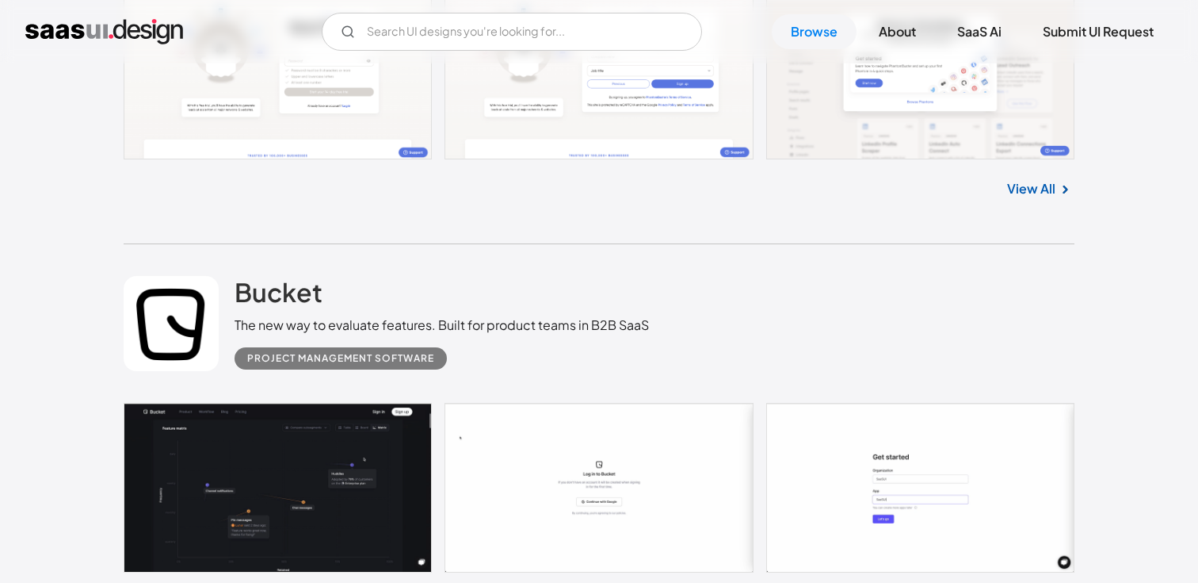
scroll to position [19910, 0]
click at [312, 283] on h2 "Bucket" at bounding box center [279, 291] width 88 height 32
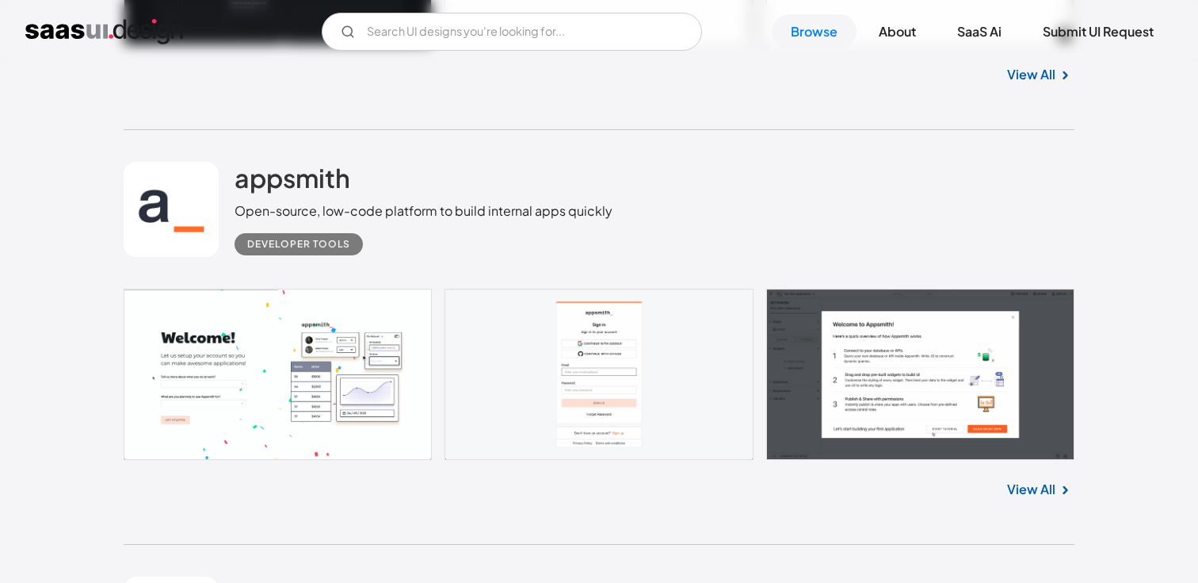
scroll to position [20438, 0]
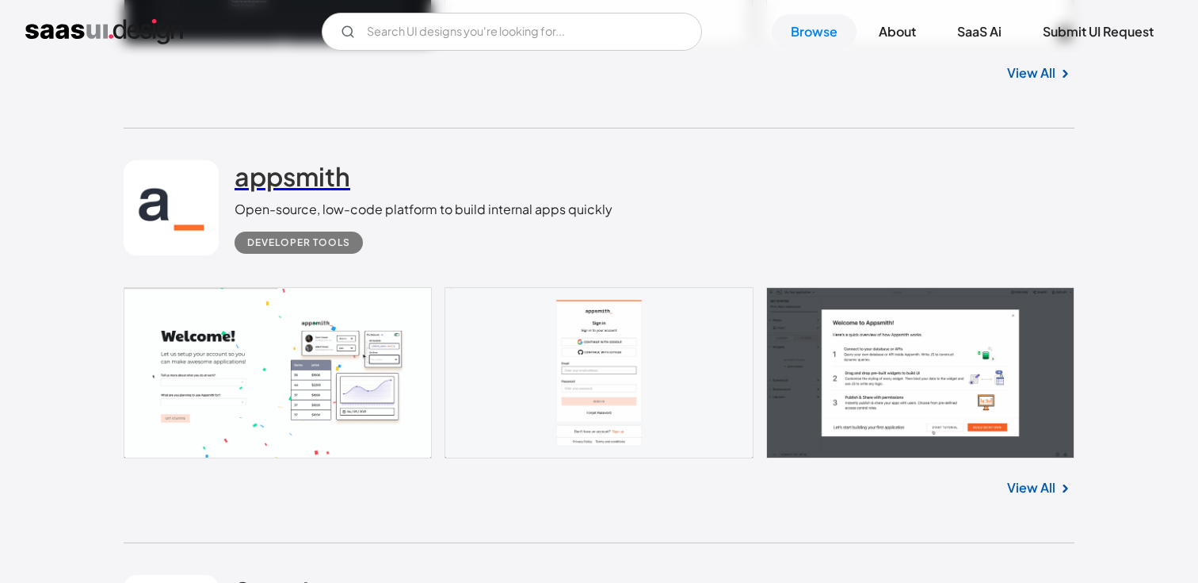
click at [328, 178] on h2 "appsmith" at bounding box center [293, 176] width 116 height 32
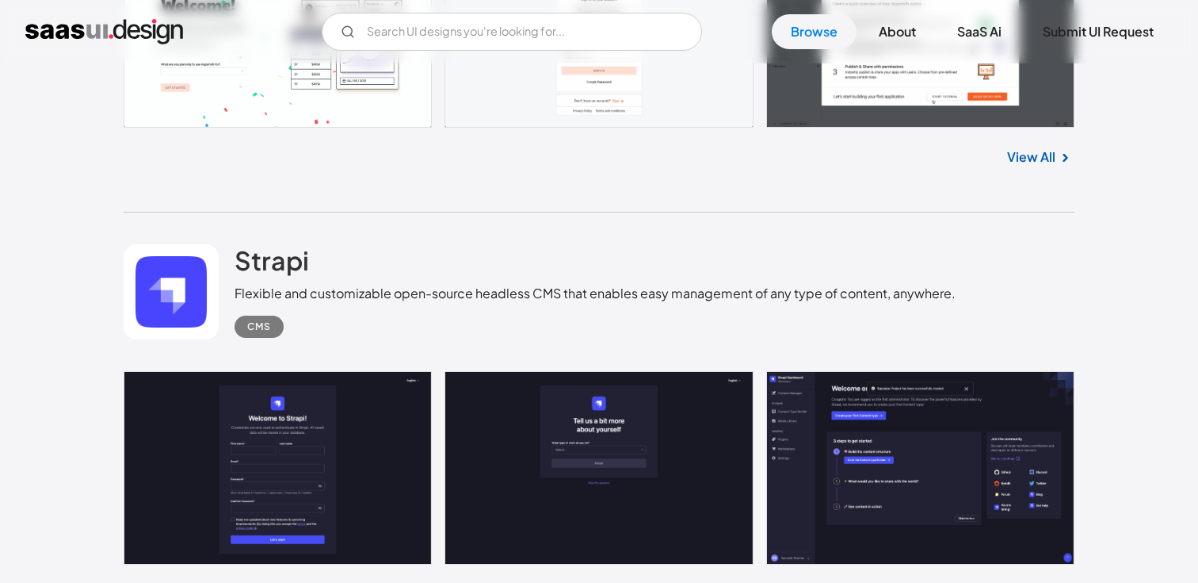
scroll to position [20772, 0]
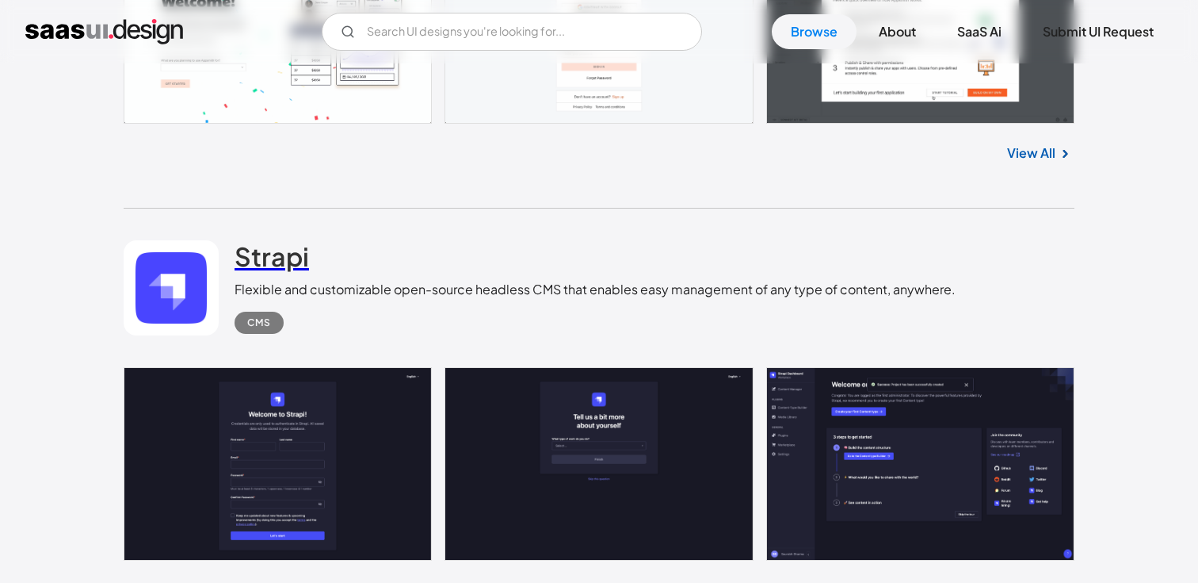
click at [285, 271] on h2 "Strapi" at bounding box center [272, 256] width 75 height 32
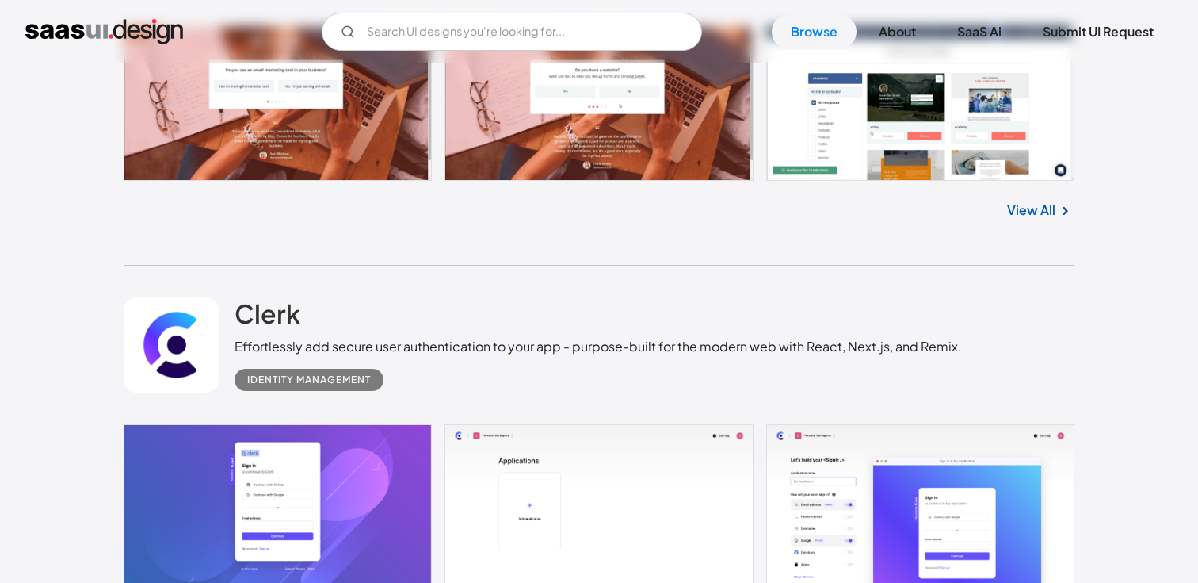
scroll to position [21551, 0]
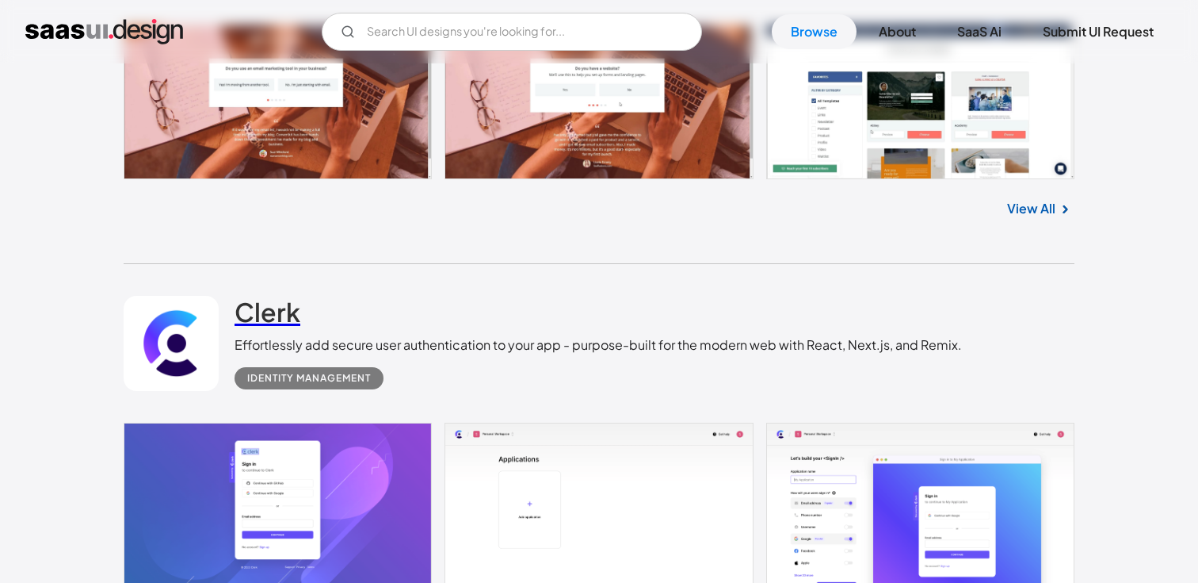
click at [280, 319] on h2 "Clerk" at bounding box center [268, 312] width 66 height 32
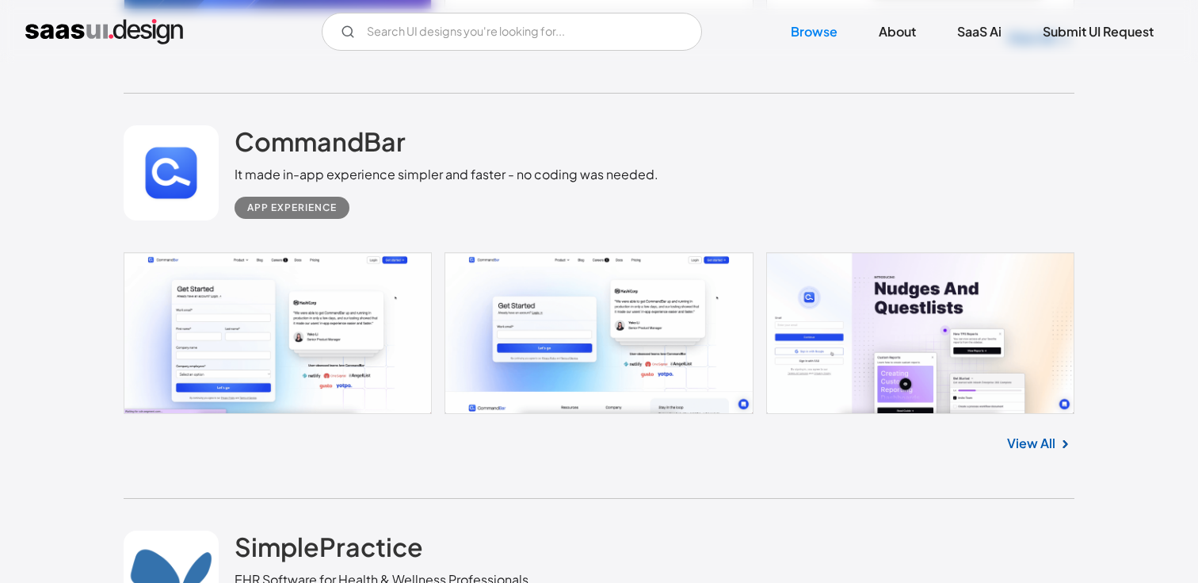
scroll to position [22155, 0]
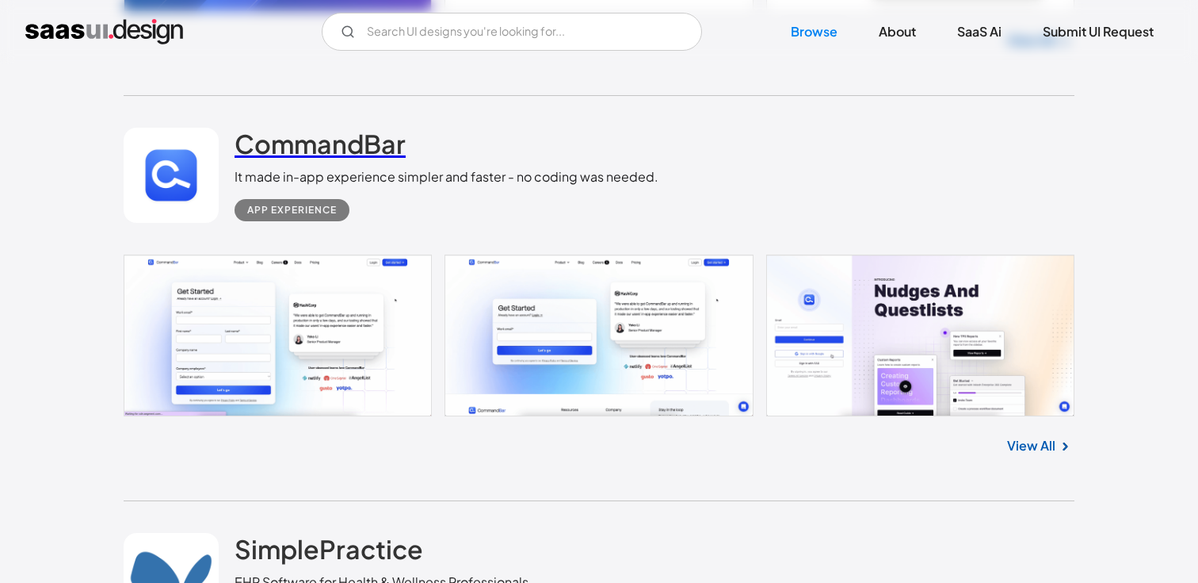
click at [353, 159] on h2 "CommandBar" at bounding box center [320, 144] width 171 height 32
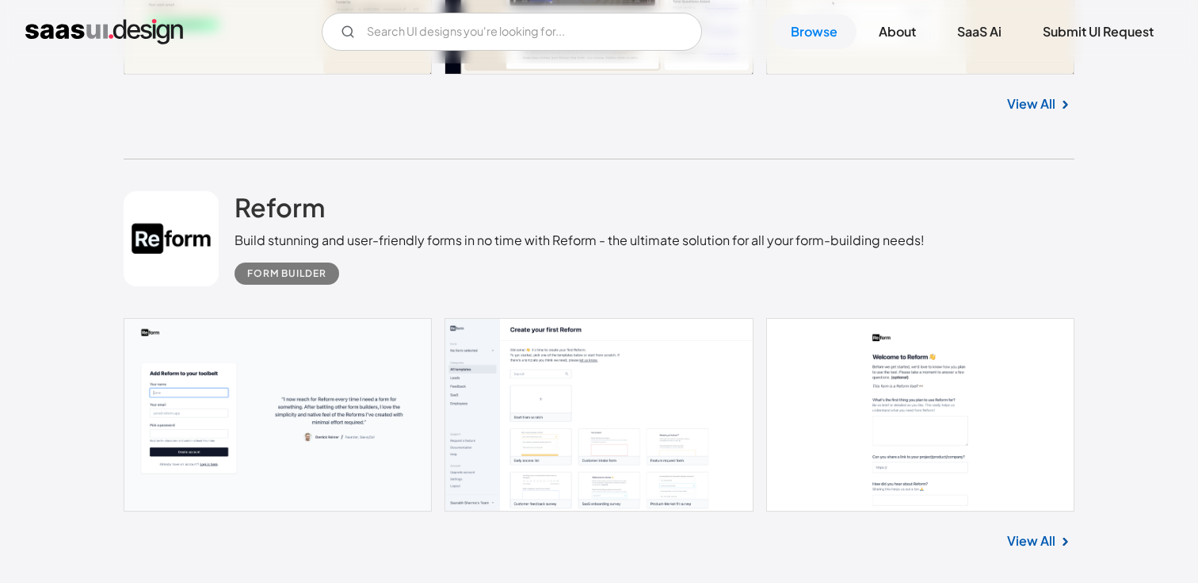
scroll to position [24174, 0]
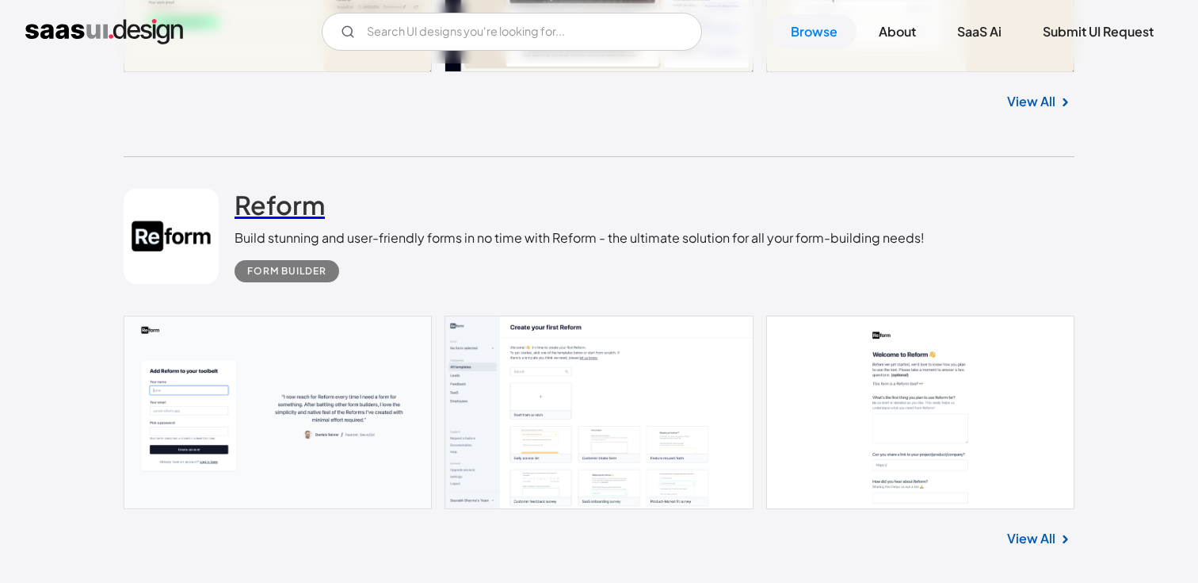
click at [292, 217] on h2 "Reform" at bounding box center [280, 205] width 90 height 32
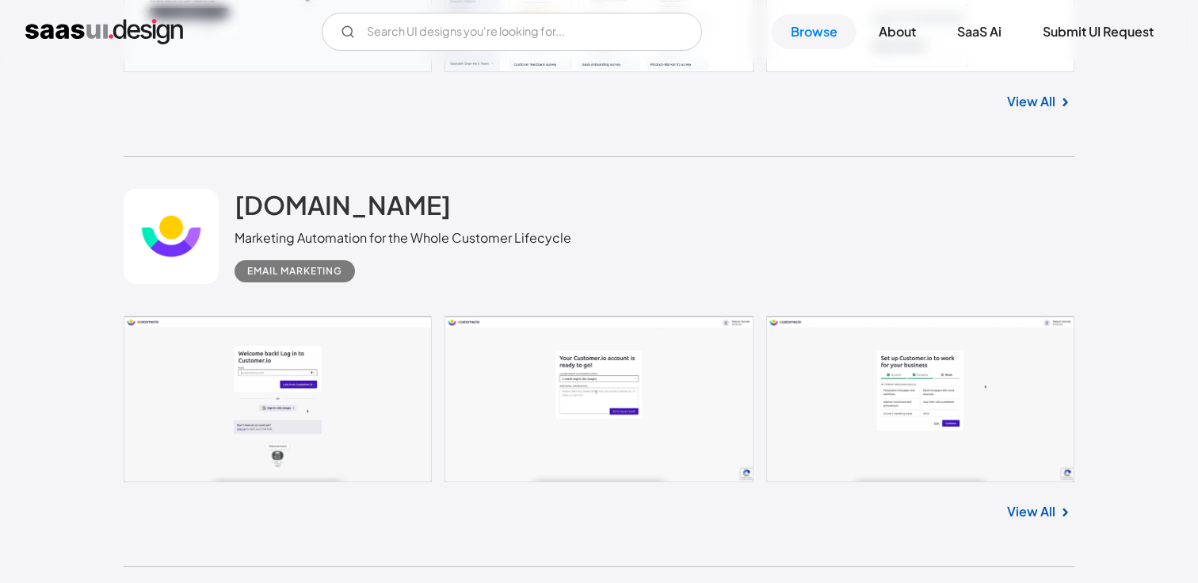
scroll to position [24645, 0]
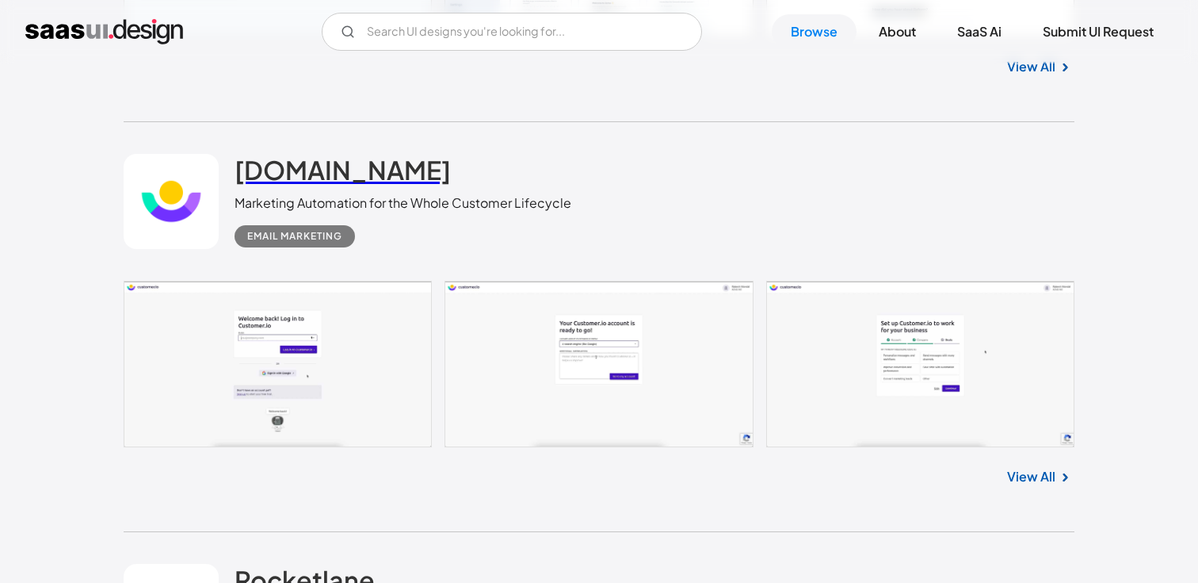
click at [310, 174] on h2 "customer.io" at bounding box center [343, 170] width 216 height 32
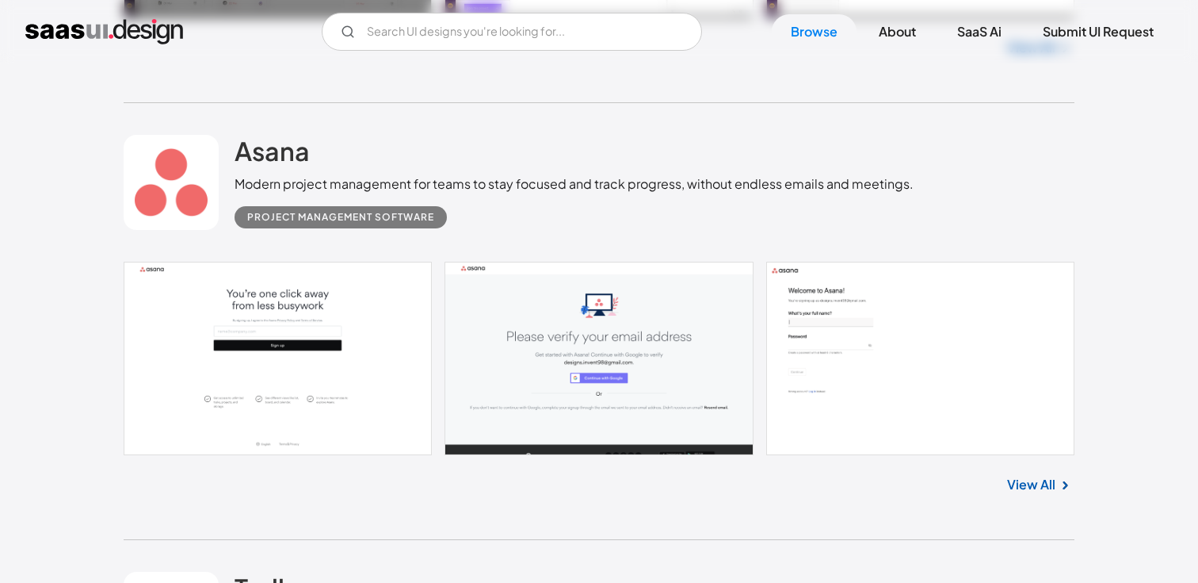
scroll to position [25493, 0]
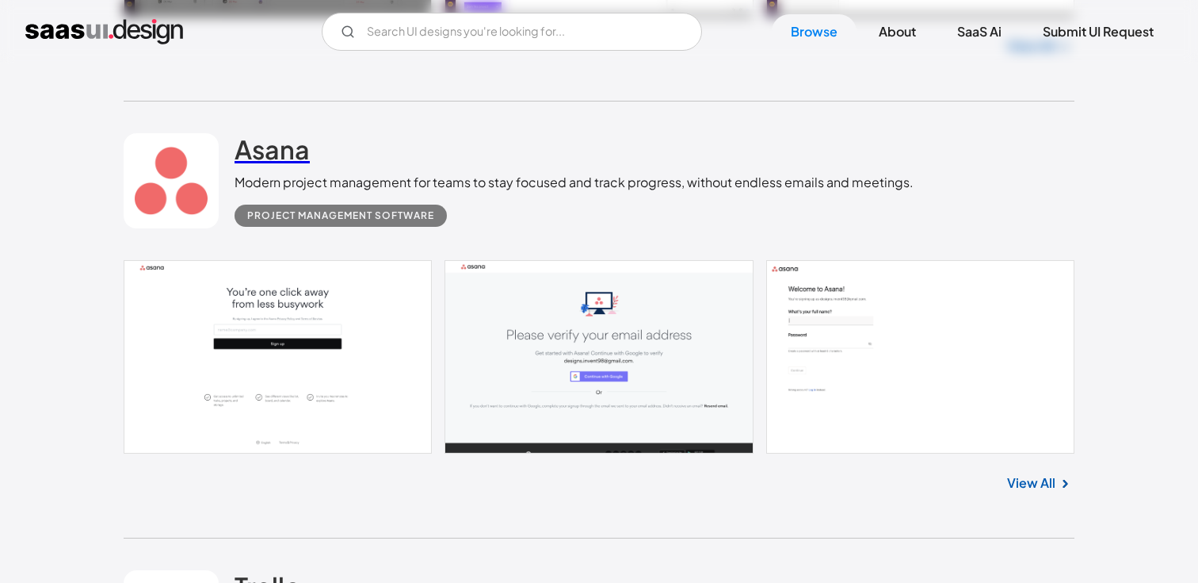
click at [274, 160] on h2 "Asana" at bounding box center [272, 149] width 75 height 32
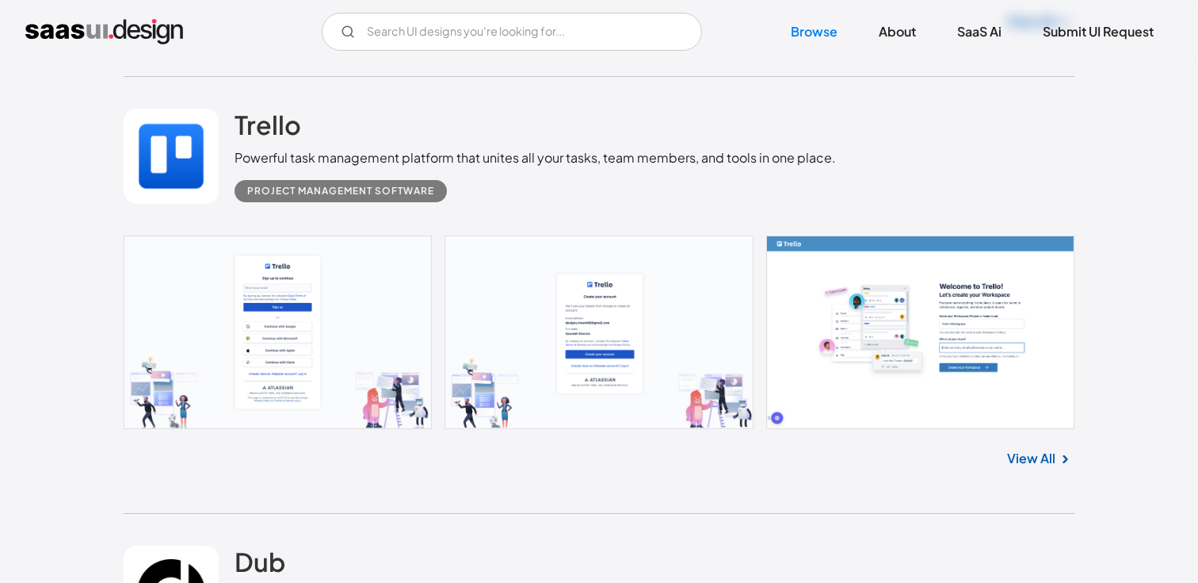
scroll to position [25965, 0]
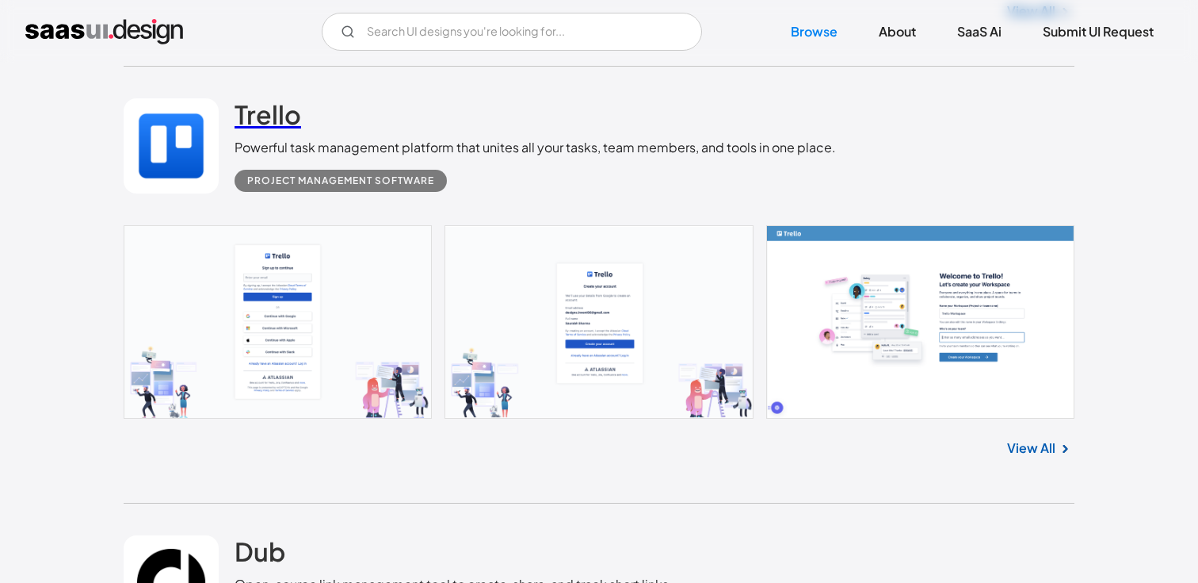
click at [281, 117] on h2 "Trello" at bounding box center [268, 114] width 67 height 32
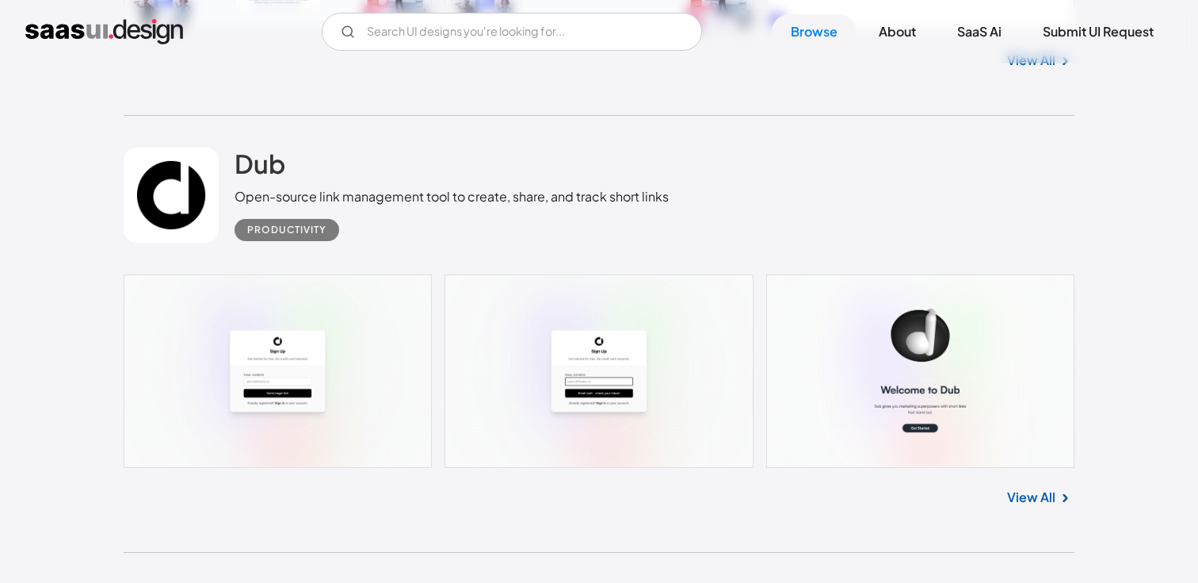
scroll to position [26373, 0]
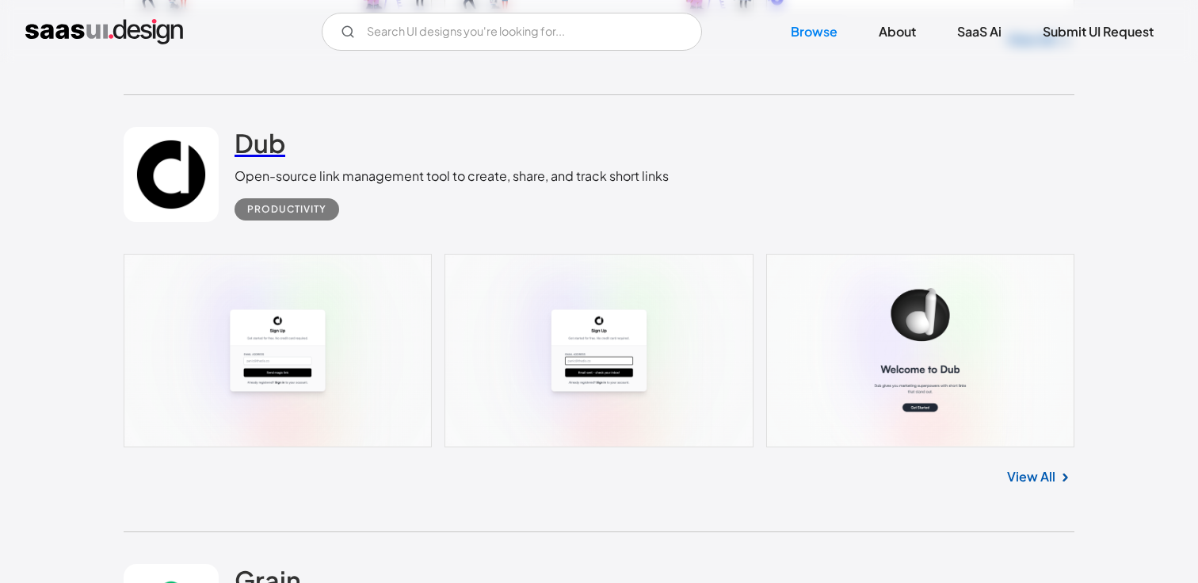
click at [262, 142] on h2 "Dub" at bounding box center [260, 143] width 51 height 32
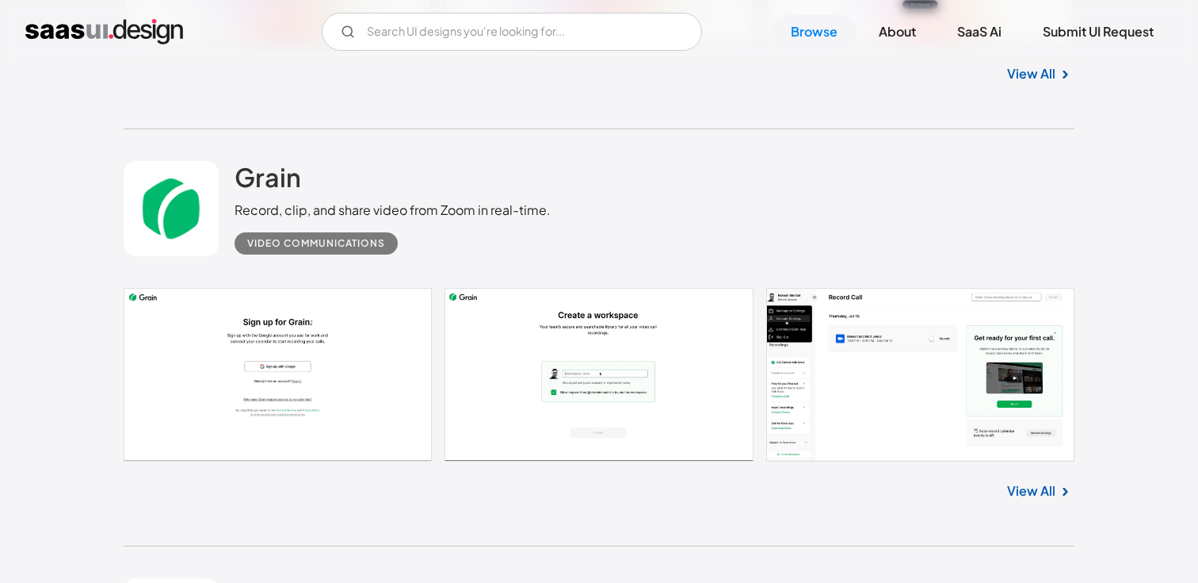
scroll to position [26791, 0]
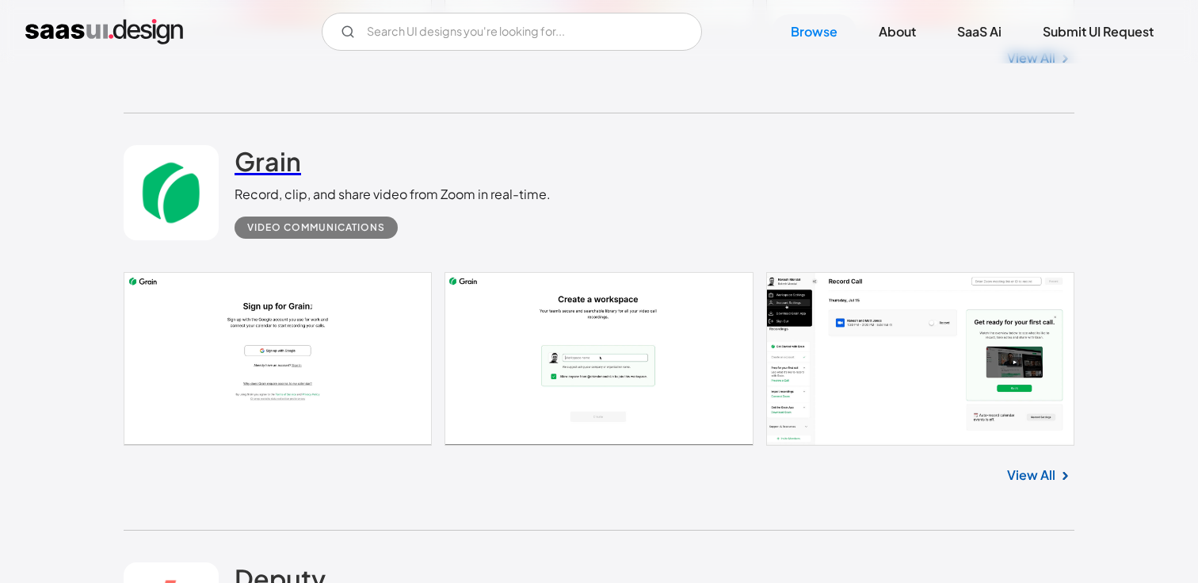
click at [266, 160] on h2 "Grain" at bounding box center [268, 161] width 67 height 32
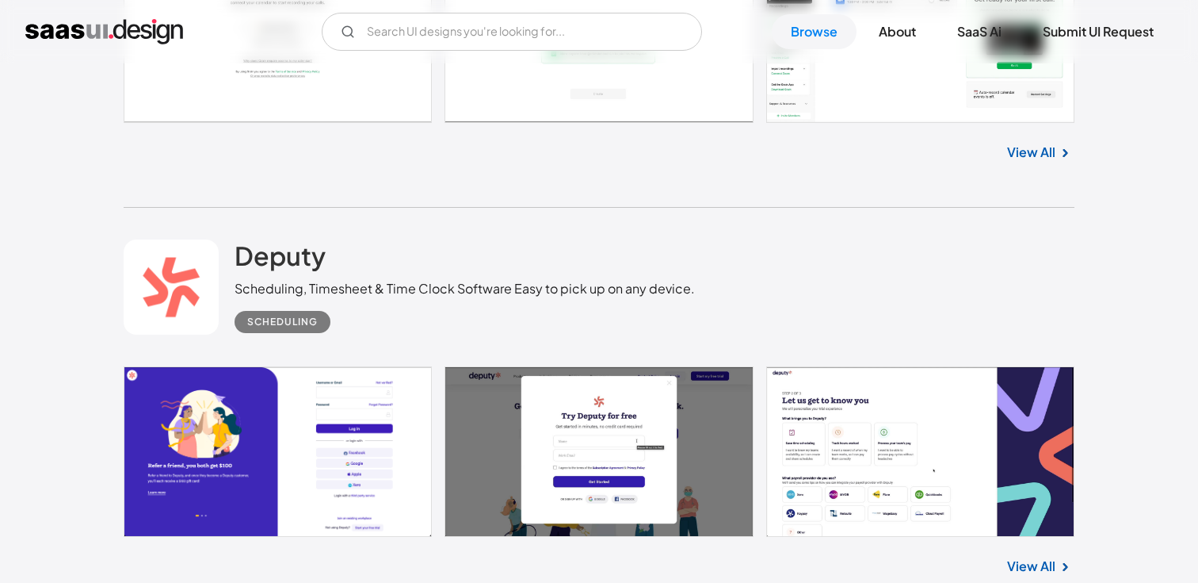
scroll to position [27120, 0]
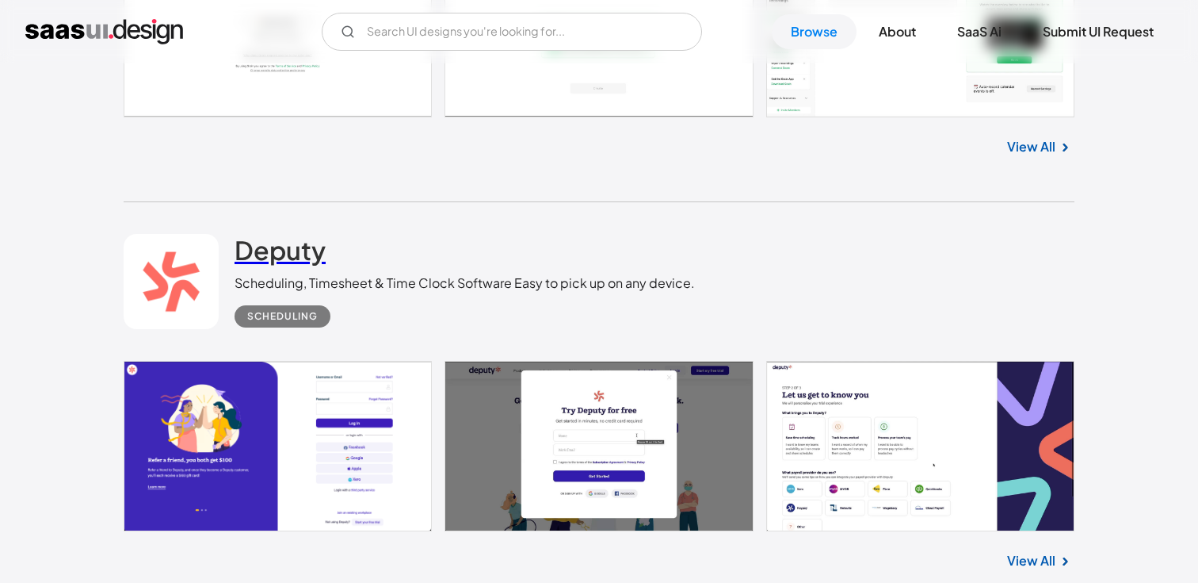
click at [296, 264] on h2 "Deputy" at bounding box center [280, 250] width 91 height 32
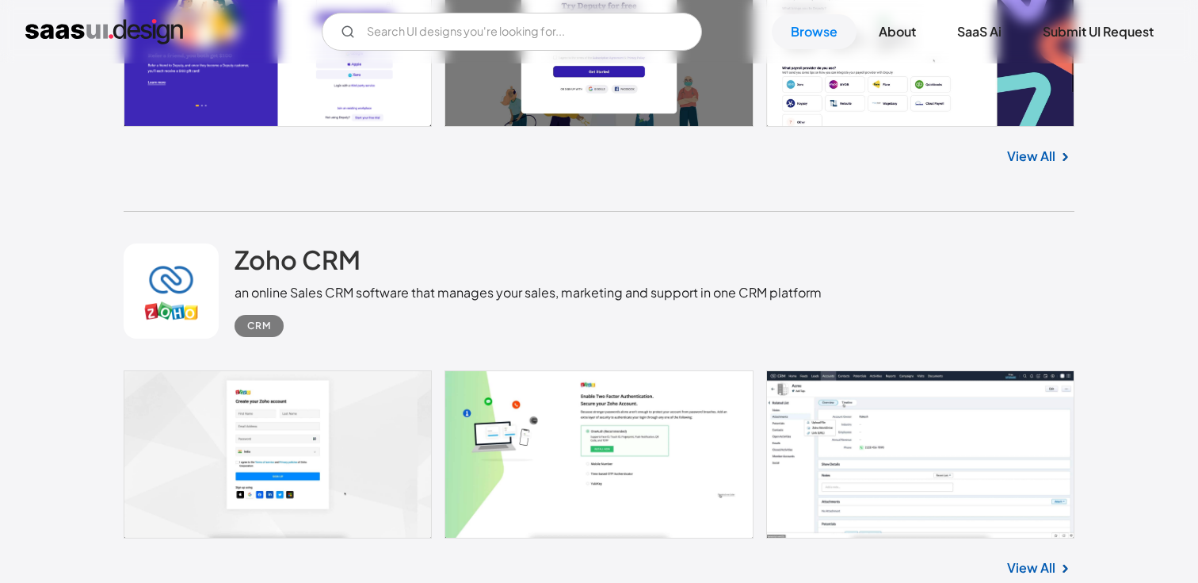
scroll to position [27535, 0]
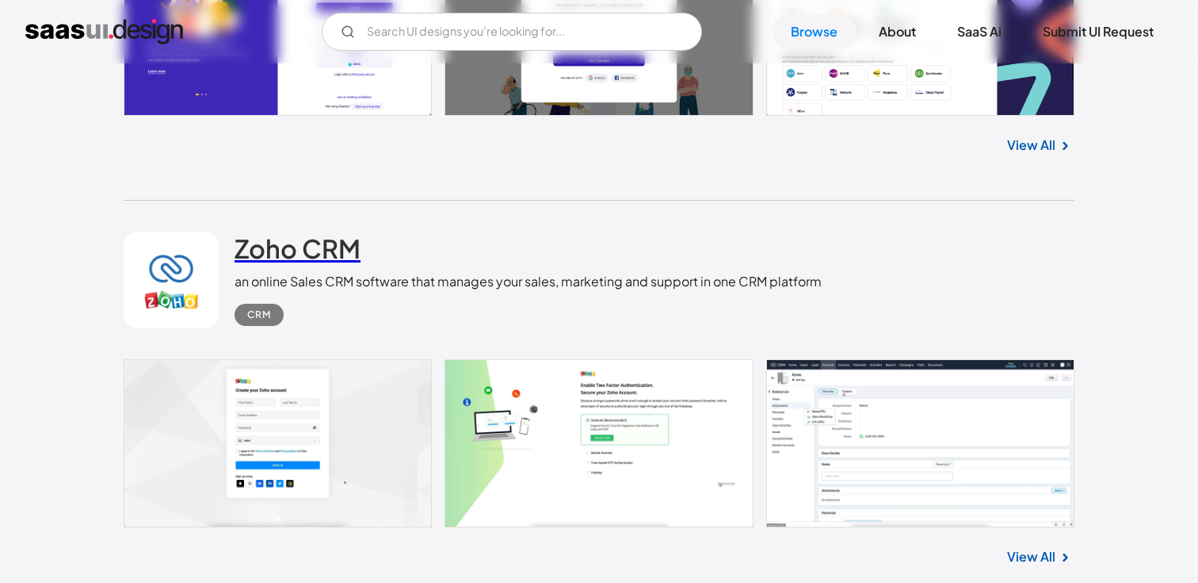
click at [278, 261] on h2 "Zoho CRM" at bounding box center [298, 248] width 126 height 32
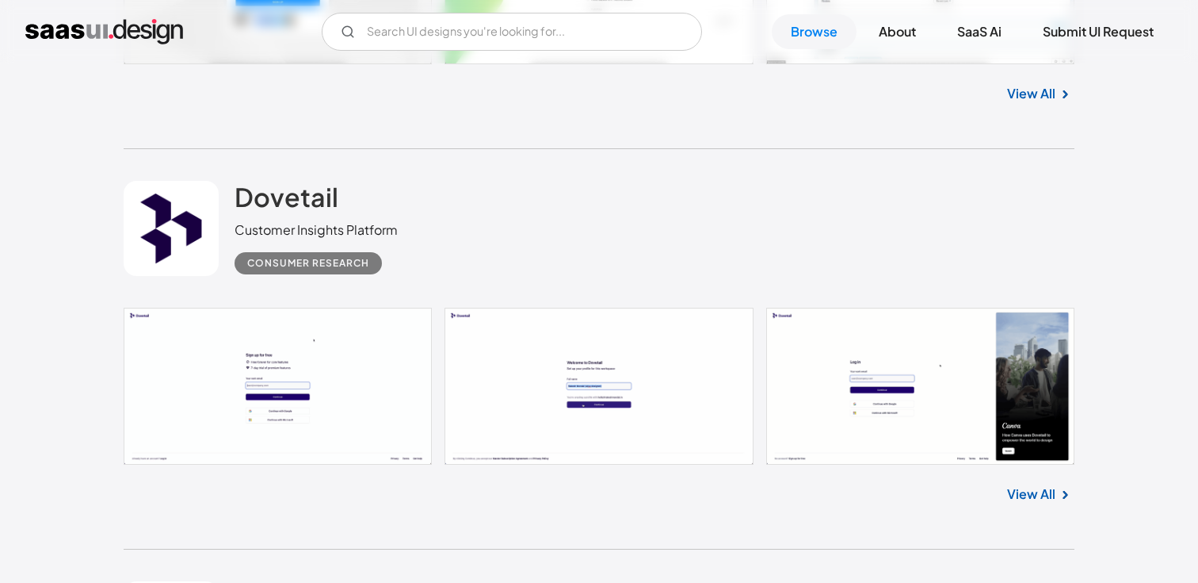
scroll to position [28007, 0]
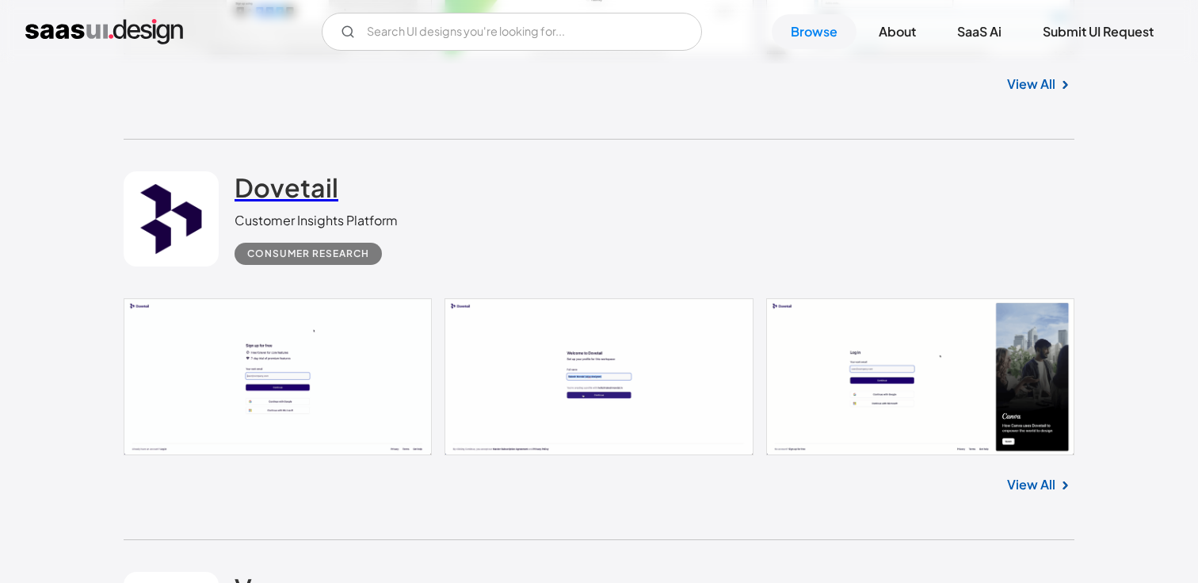
click at [277, 203] on h2 "Dovetail" at bounding box center [287, 187] width 104 height 32
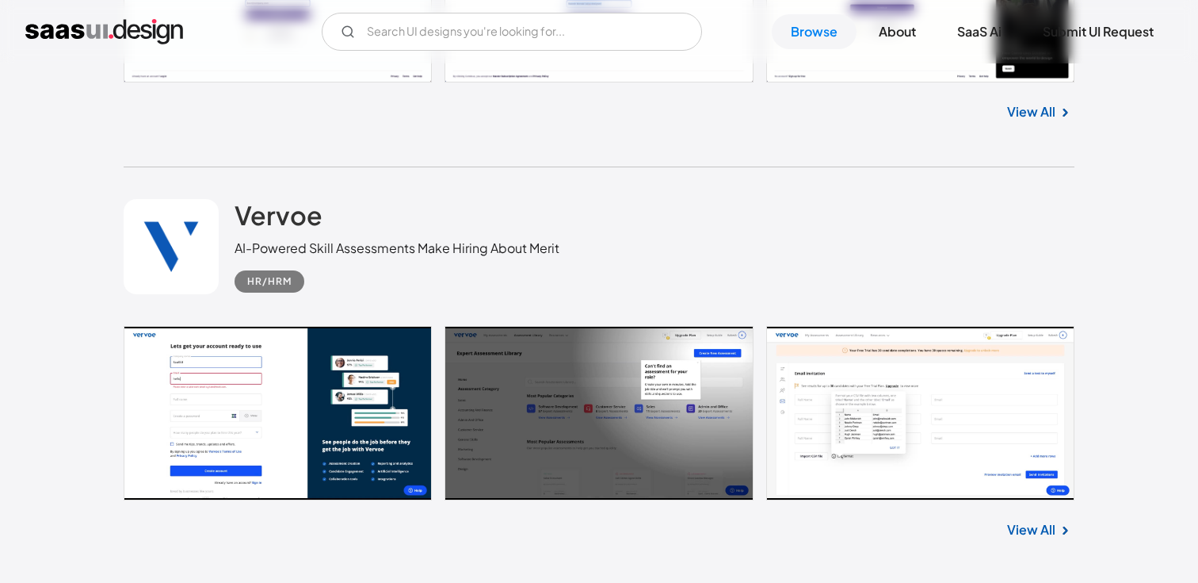
scroll to position [28389, 0]
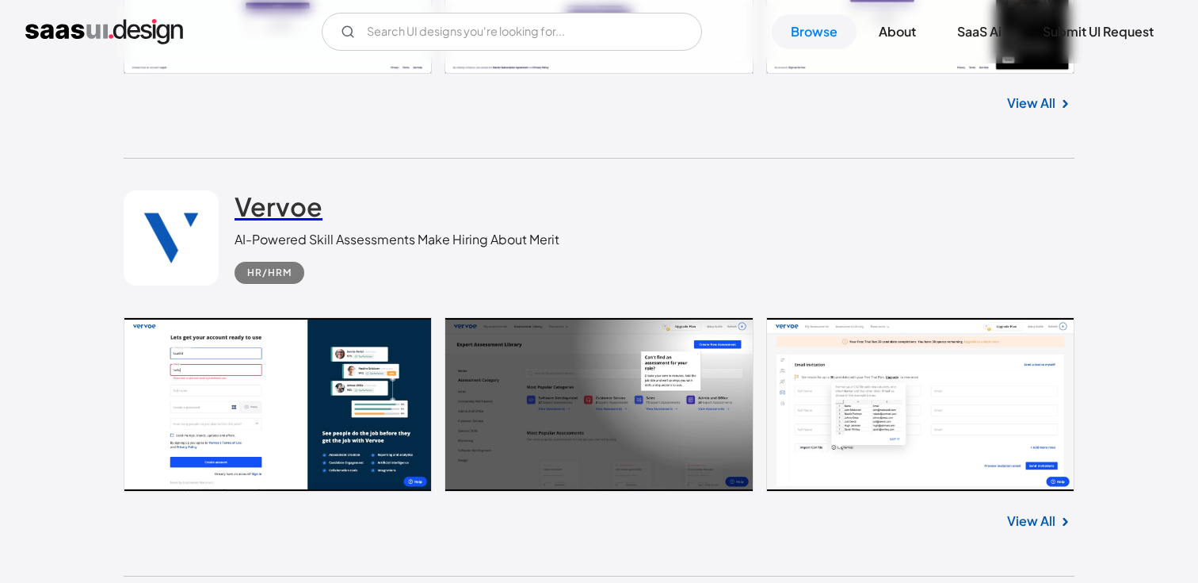
click at [302, 212] on h2 "Vervoe" at bounding box center [279, 206] width 88 height 32
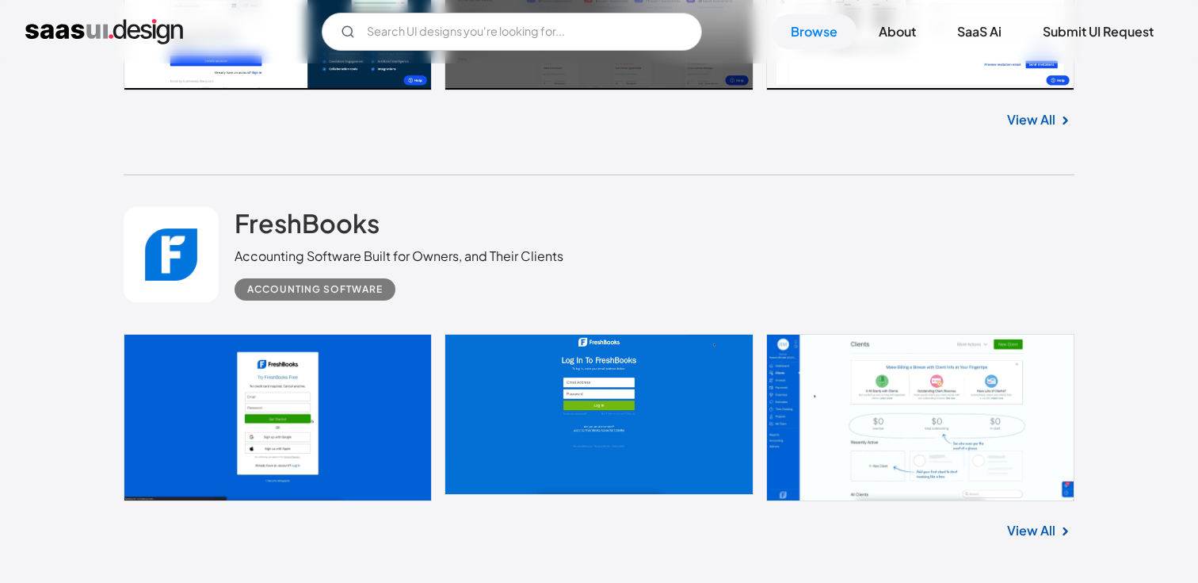
scroll to position [28792, 0]
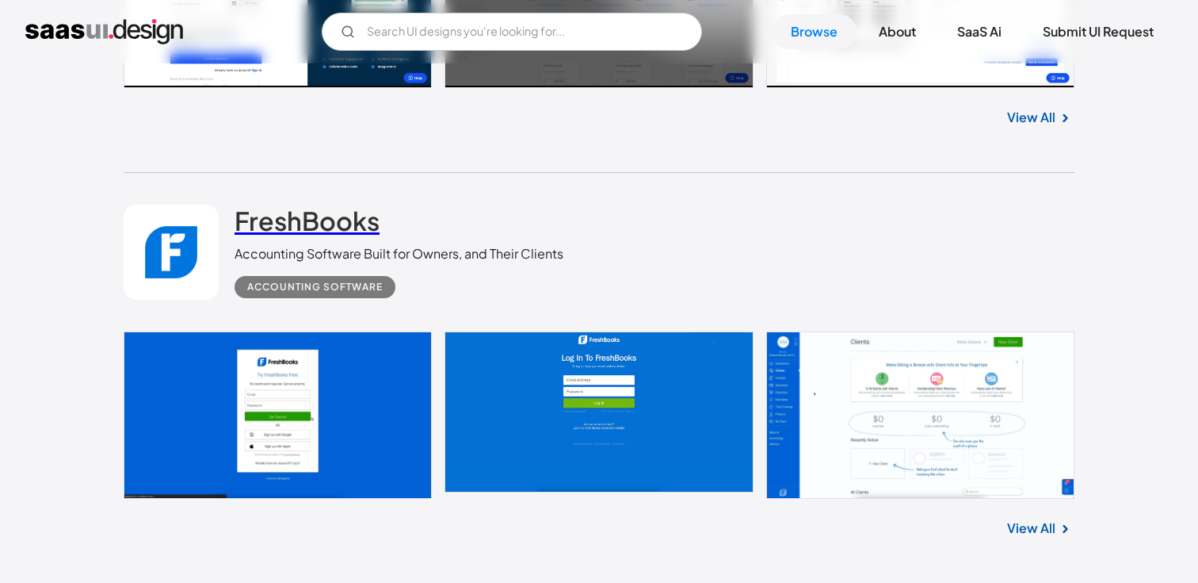
click at [354, 235] on h2 "FreshBooks" at bounding box center [307, 220] width 145 height 32
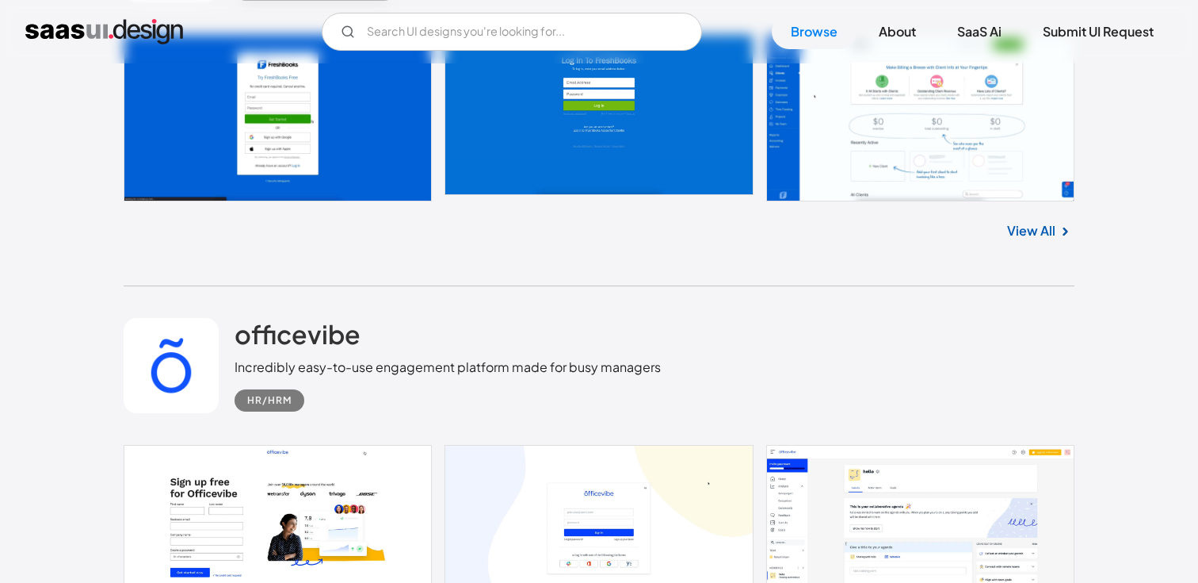
scroll to position [29273, 0]
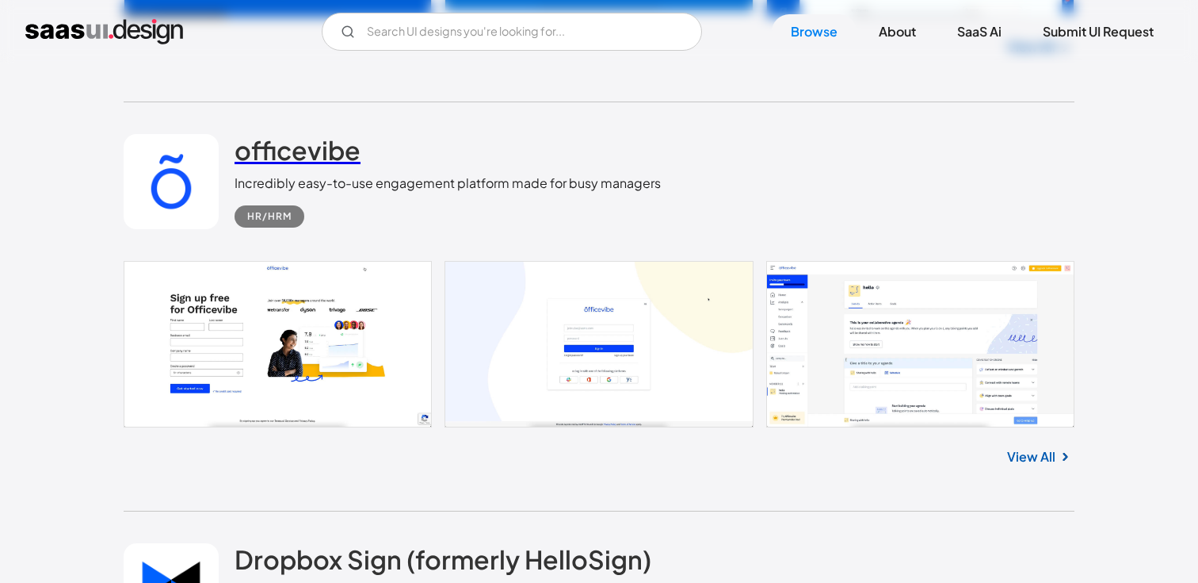
click at [305, 174] on link "officevibe" at bounding box center [298, 154] width 126 height 40
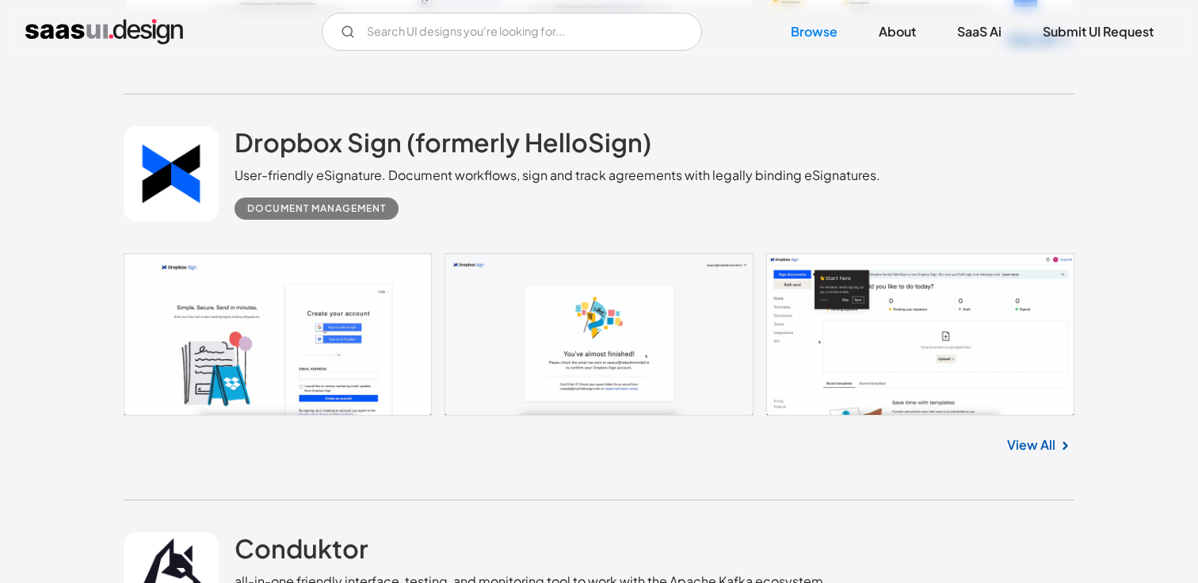
scroll to position [29674, 0]
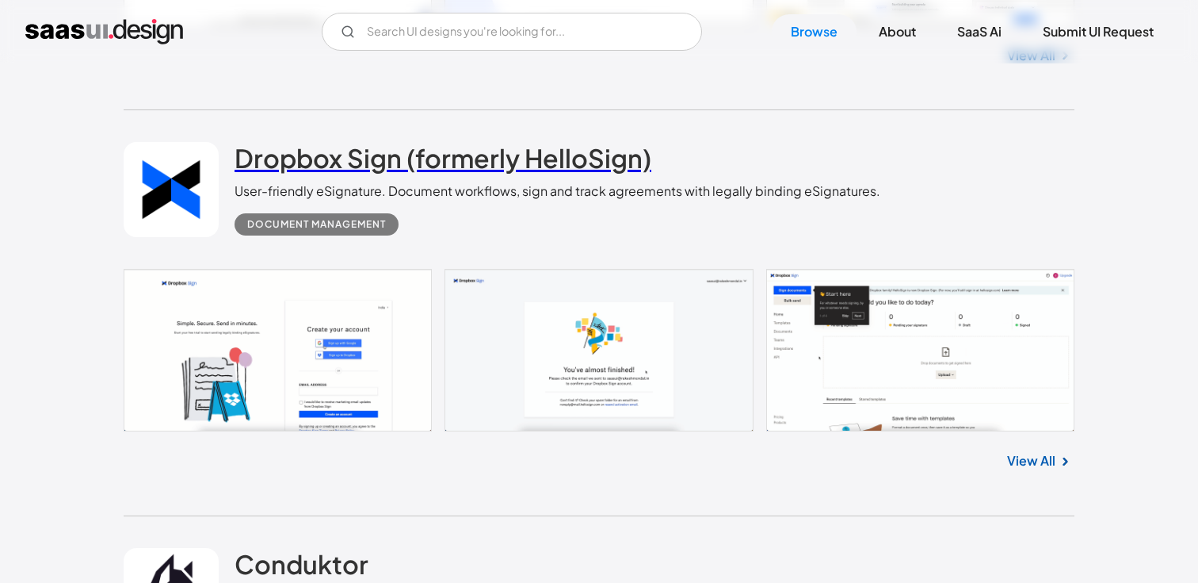
click at [281, 166] on h2 "Dropbox Sign (formerly HelloSign)" at bounding box center [443, 158] width 417 height 32
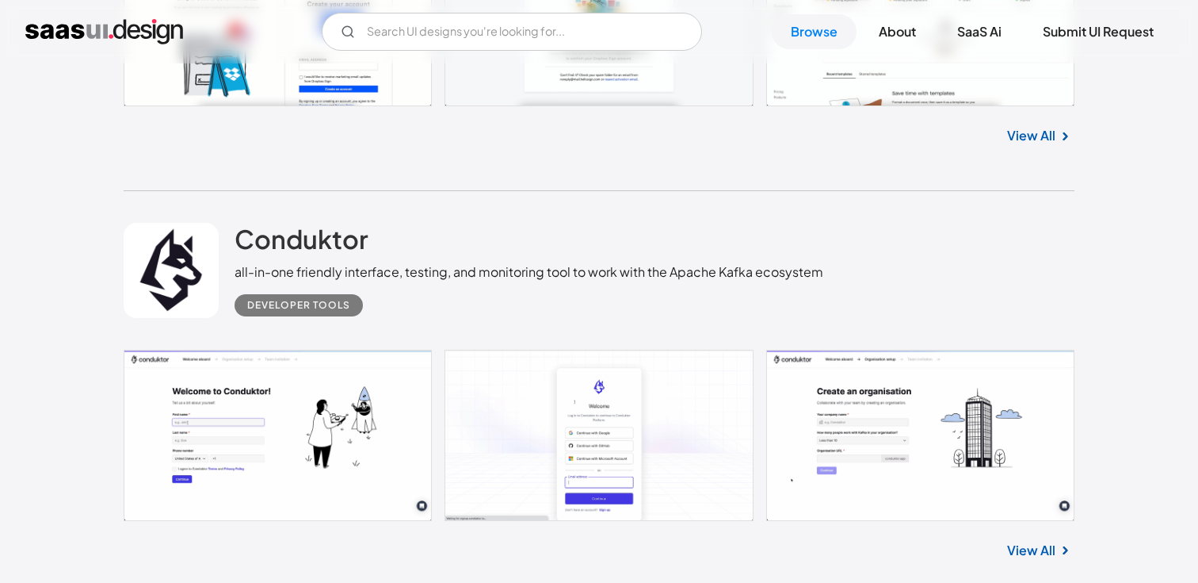
scroll to position [30023, 0]
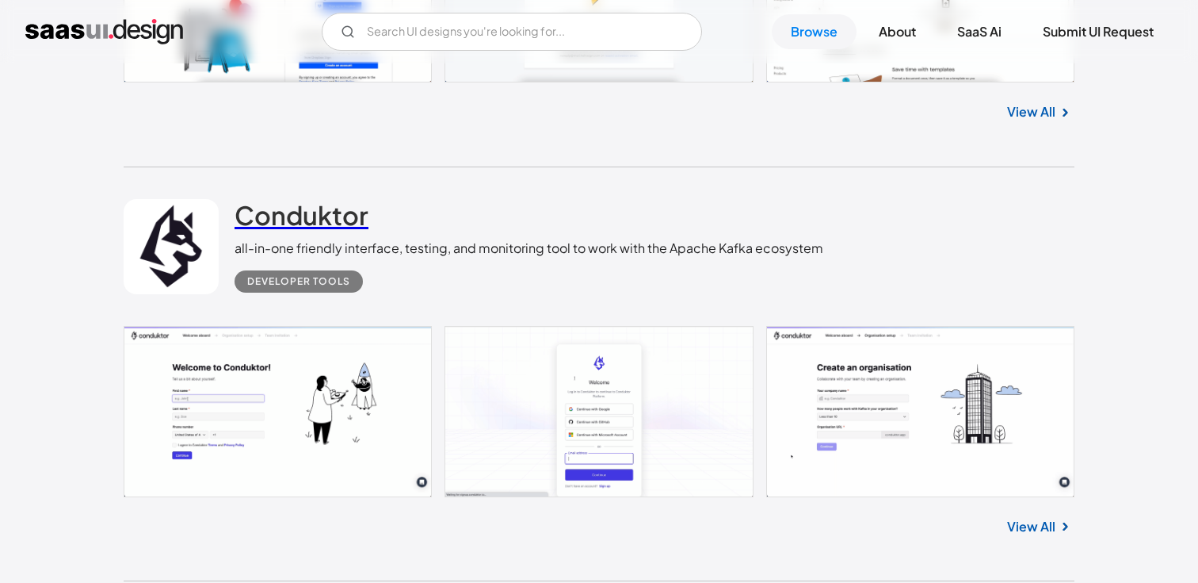
click at [326, 231] on h2 "Conduktor" at bounding box center [302, 215] width 134 height 32
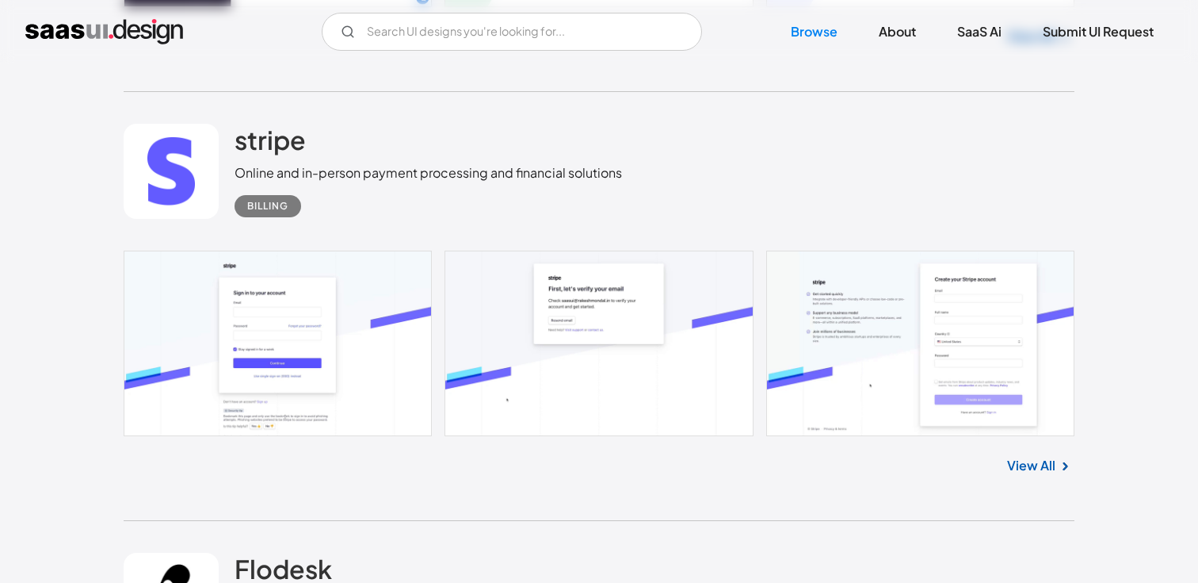
scroll to position [31365, 0]
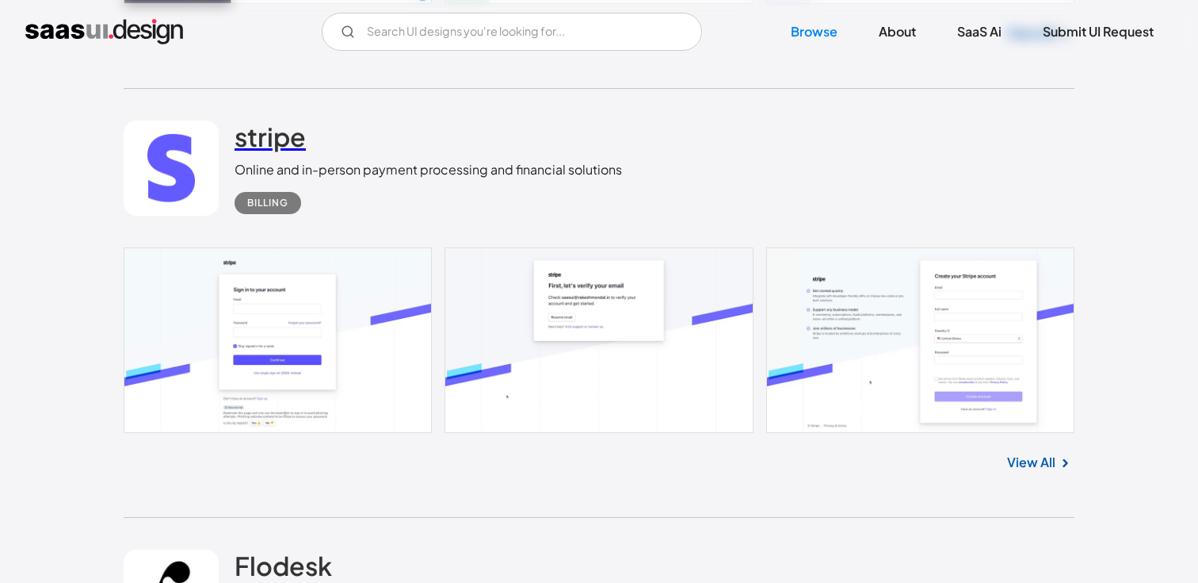
click at [270, 152] on h2 "stripe" at bounding box center [270, 136] width 71 height 32
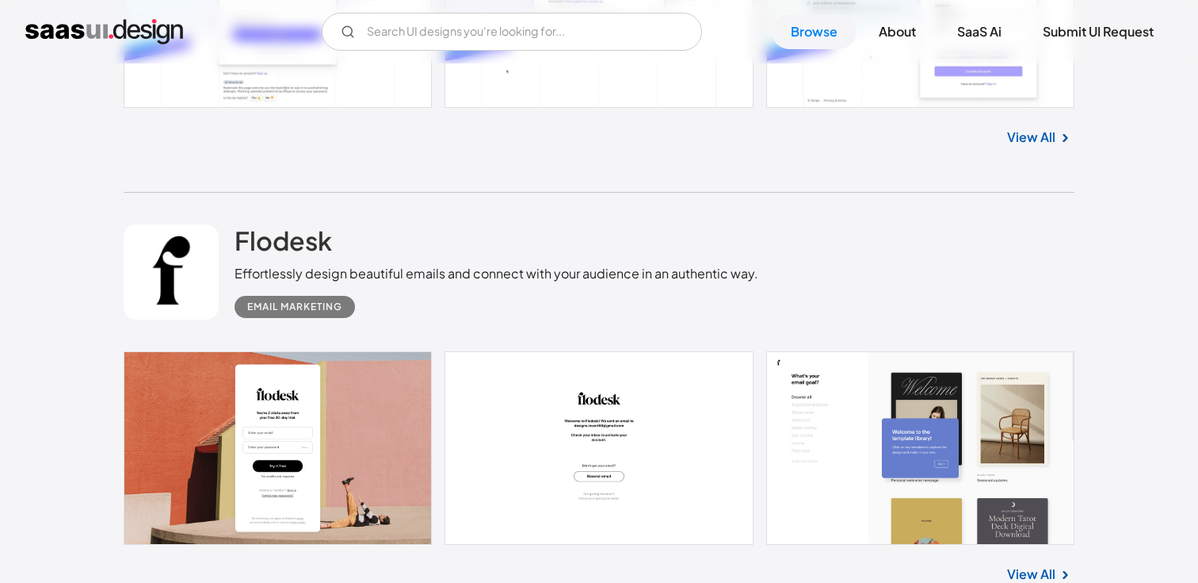
scroll to position [31697, 0]
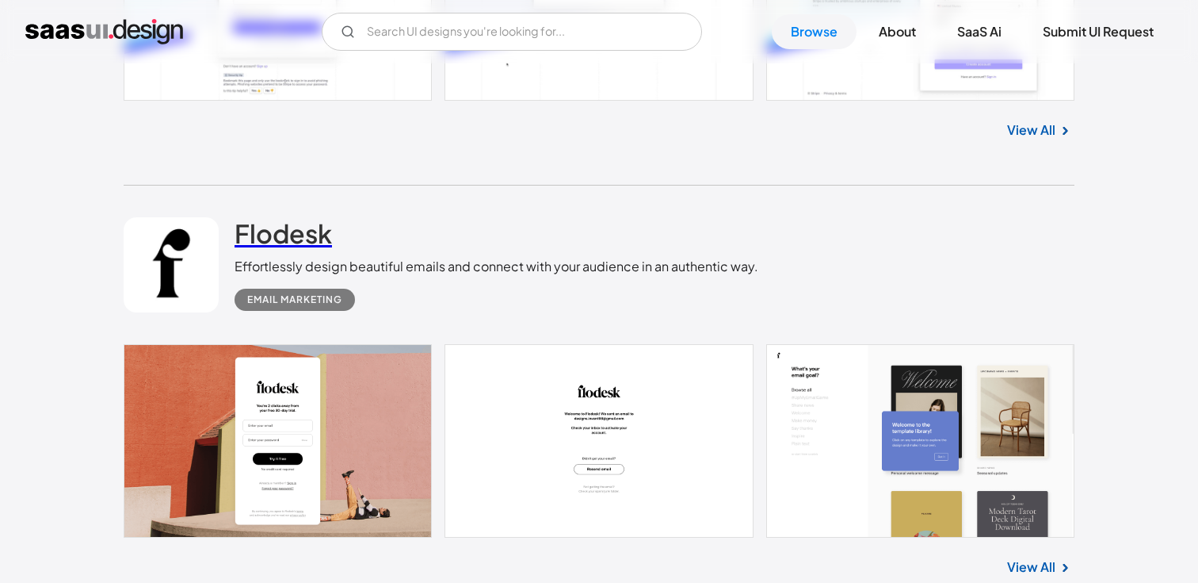
click at [279, 236] on h2 "Flodesk" at bounding box center [283, 233] width 97 height 32
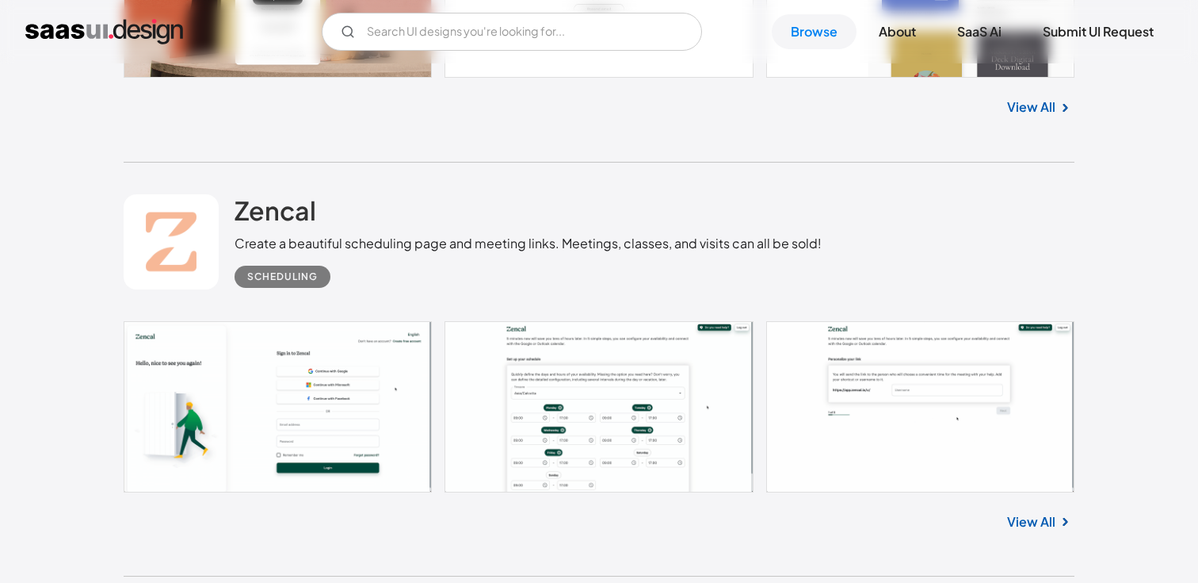
scroll to position [32184, 0]
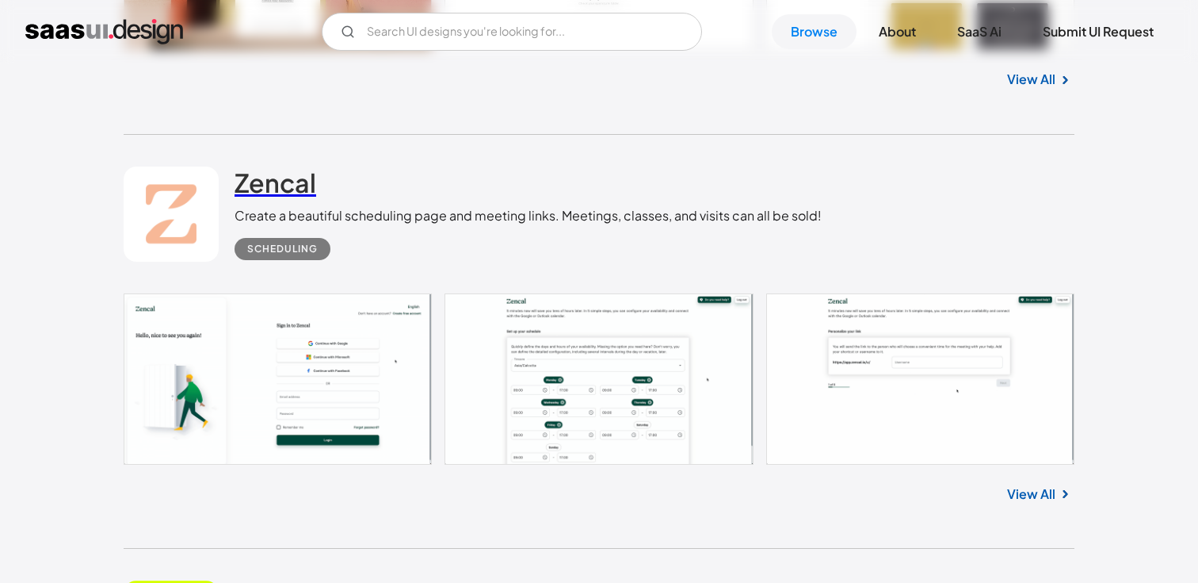
click at [268, 198] on h2 "Zencal" at bounding box center [276, 182] width 82 height 32
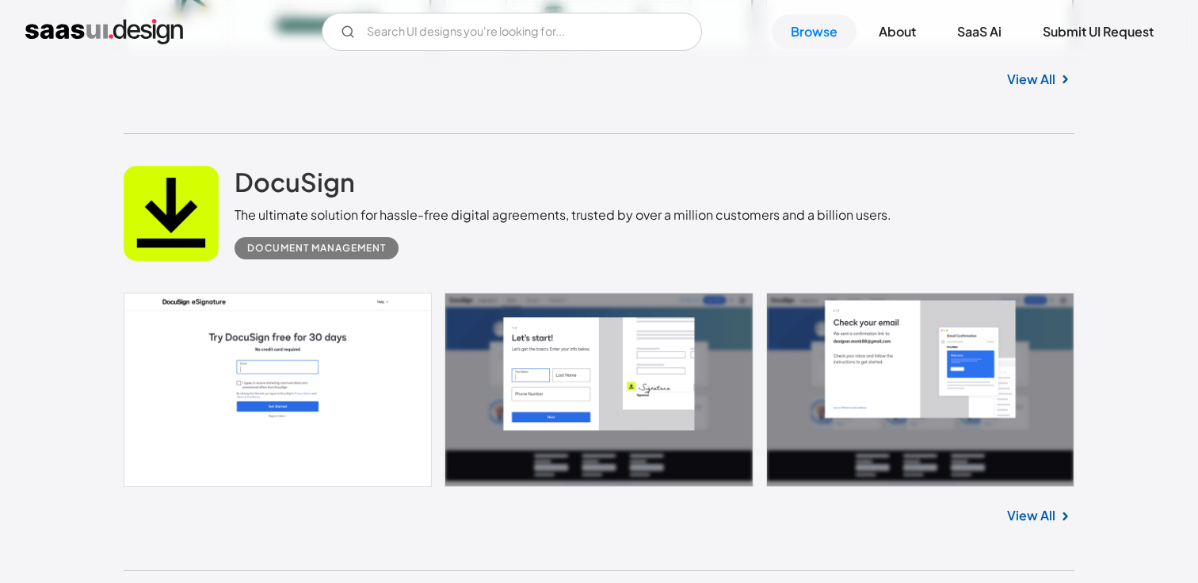
scroll to position [32616, 0]
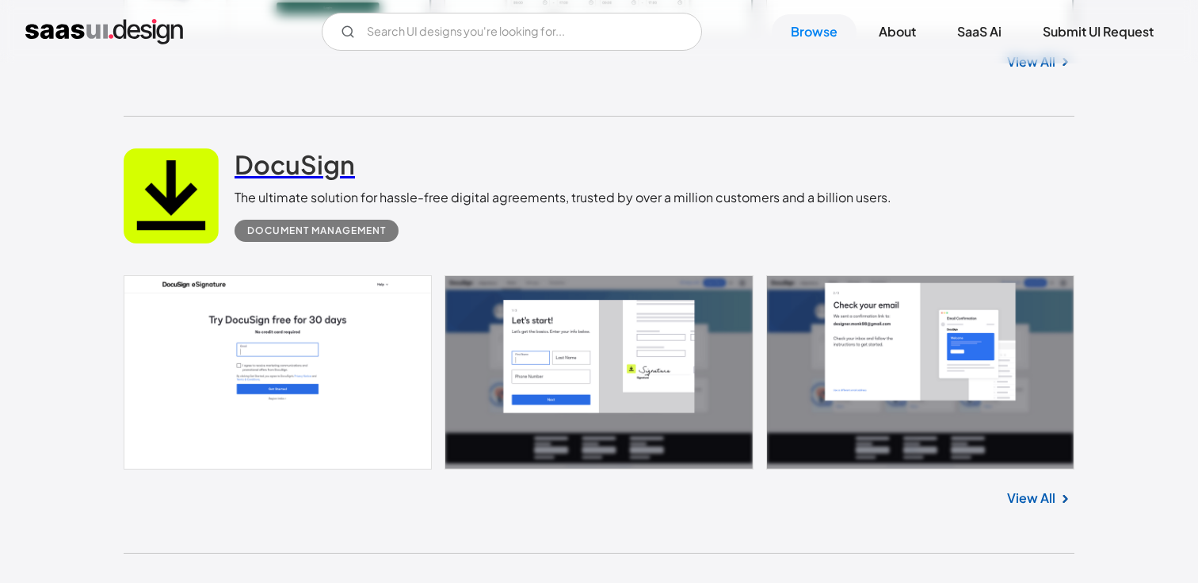
click at [271, 180] on h2 "DocuSign" at bounding box center [295, 164] width 120 height 32
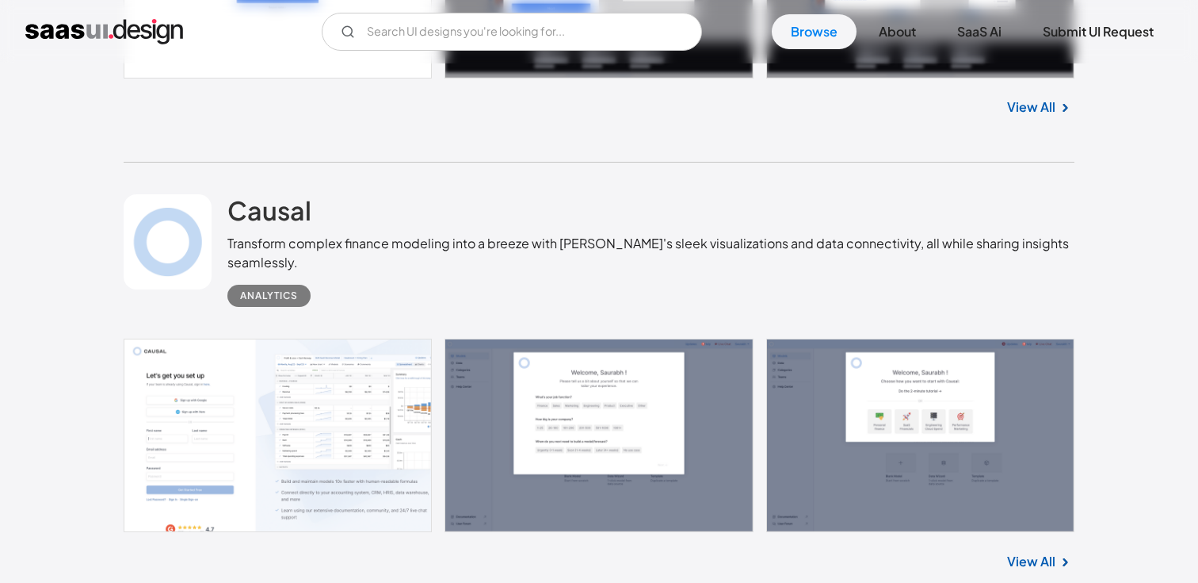
scroll to position [33023, 0]
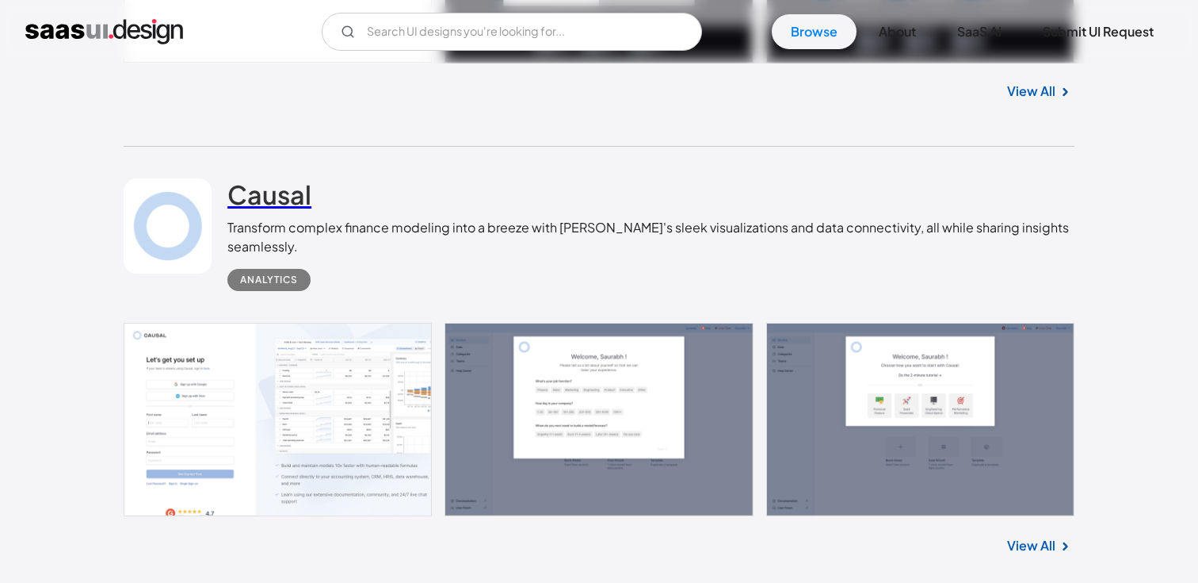
click at [292, 210] on h2 "Causal" at bounding box center [269, 194] width 84 height 32
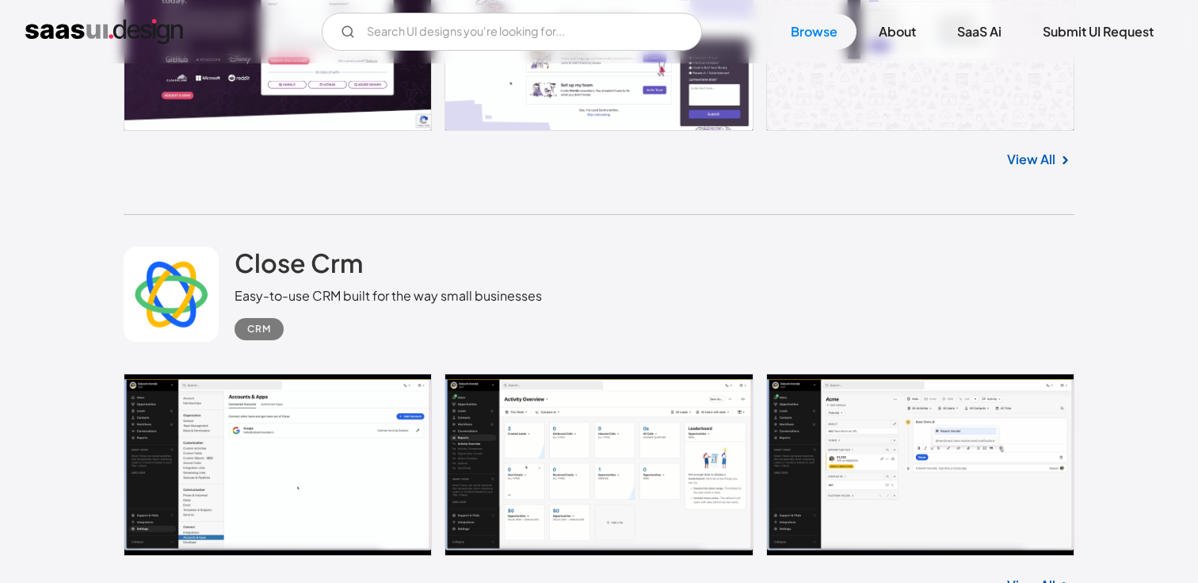
scroll to position [33827, 0]
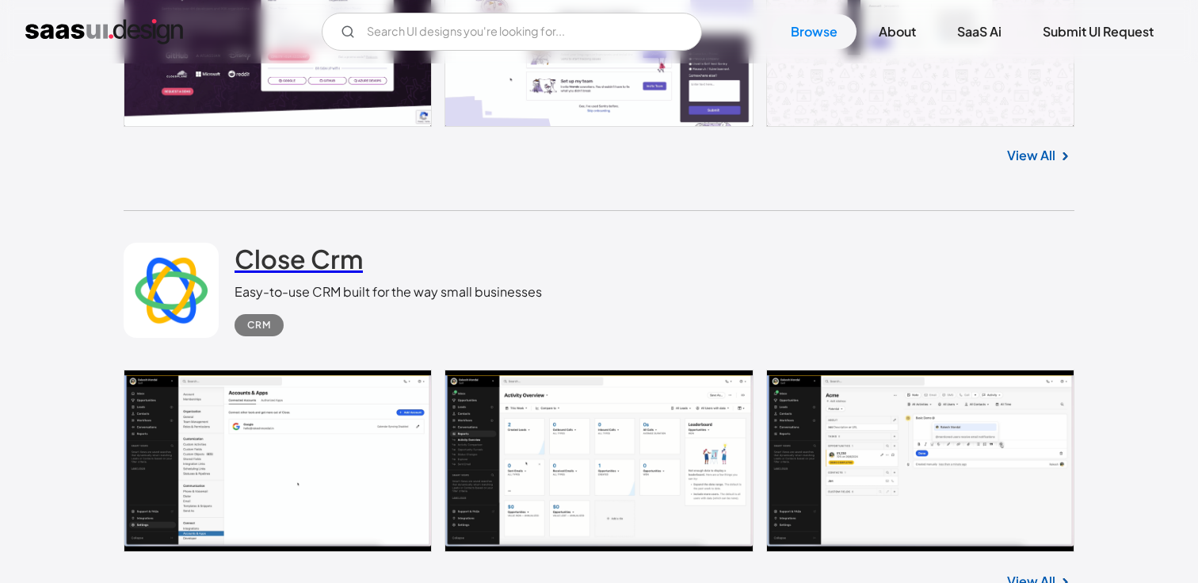
click at [327, 274] on h2 "Close Crm" at bounding box center [299, 259] width 128 height 32
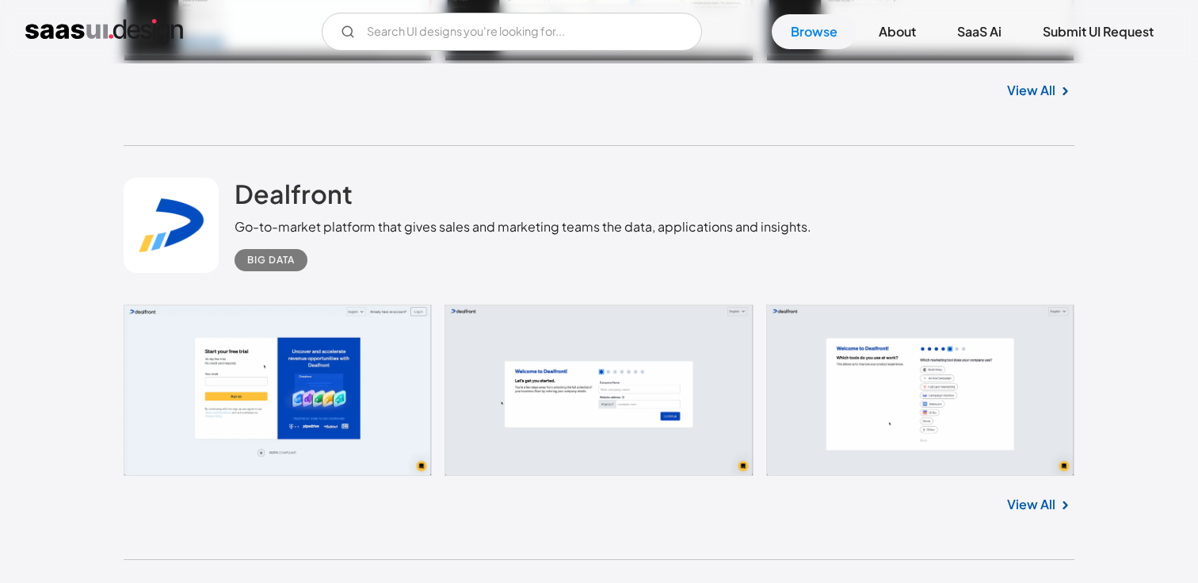
scroll to position [34319, 0]
click at [281, 208] on h2 "Dealfront" at bounding box center [294, 193] width 118 height 32
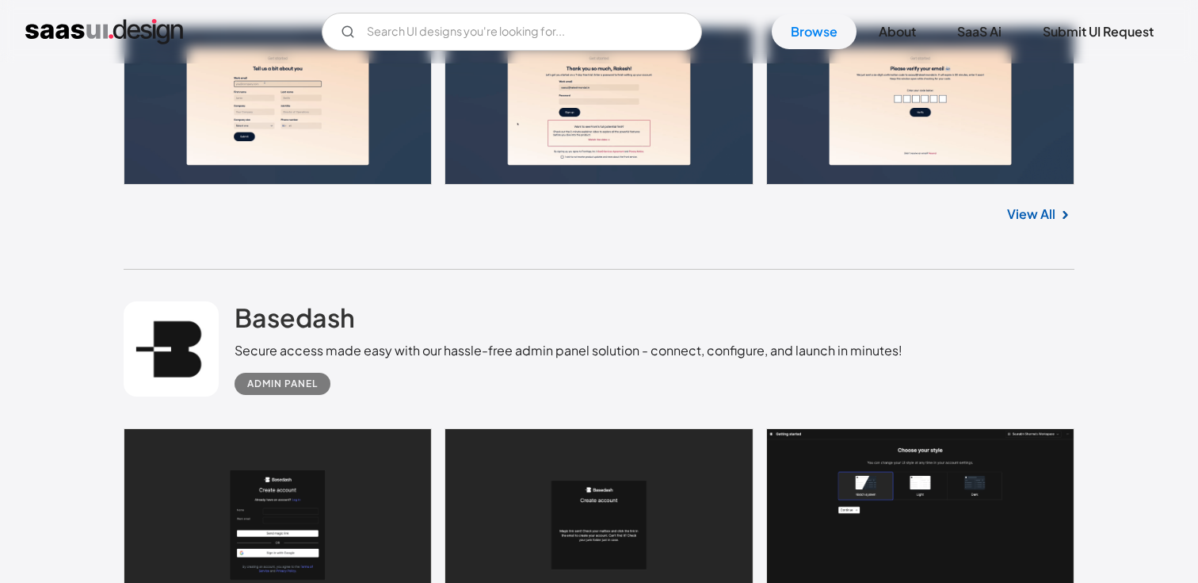
scroll to position [35027, 0]
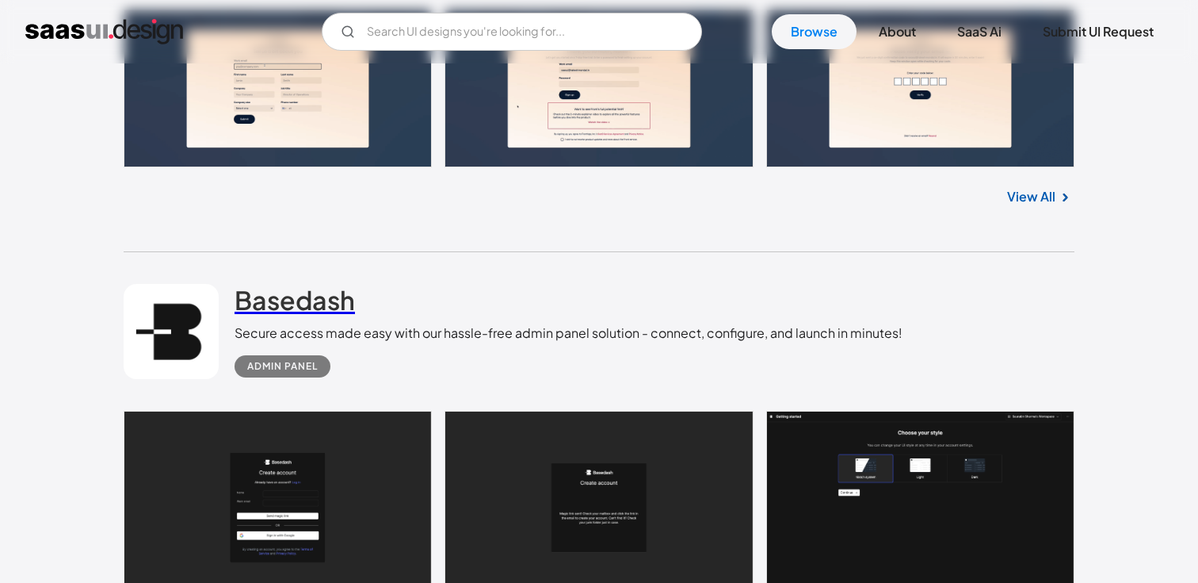
click at [316, 312] on h2 "Basedash" at bounding box center [295, 300] width 120 height 32
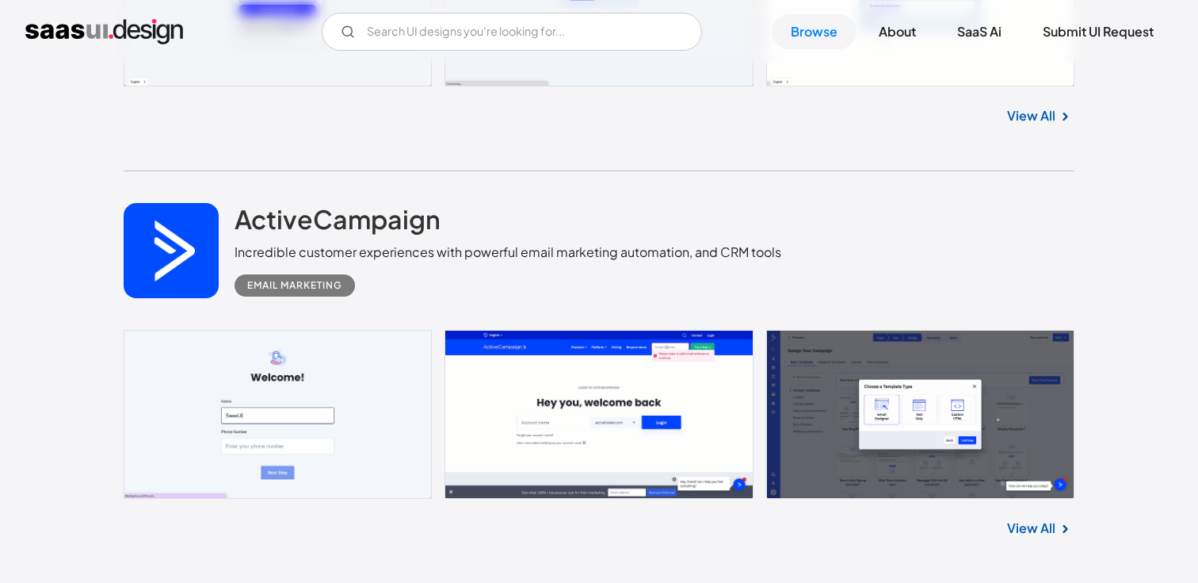
scroll to position [36819, 0]
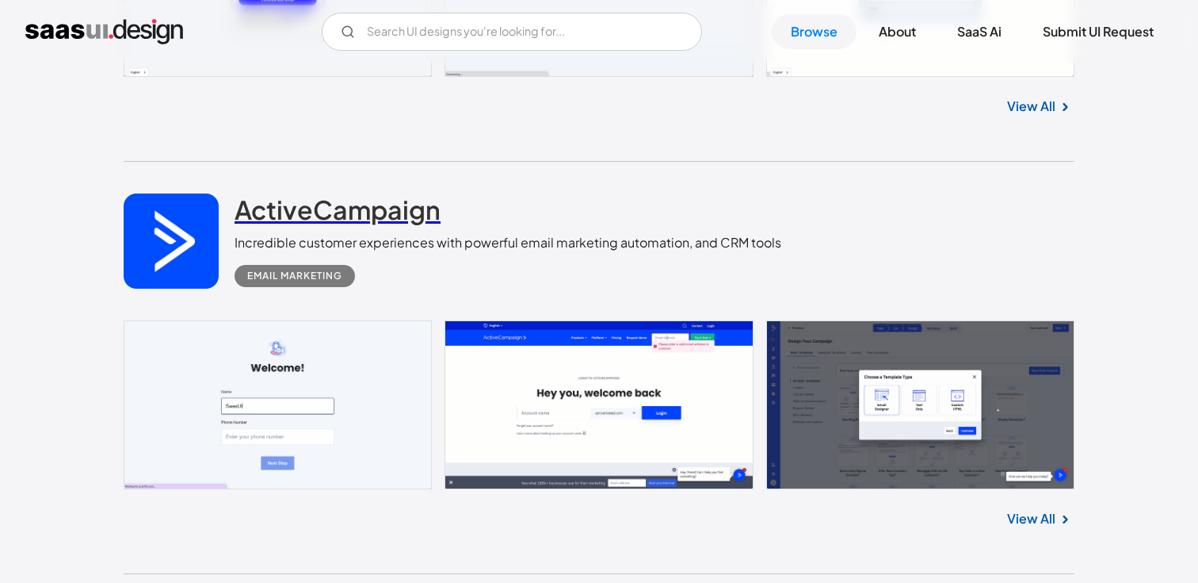
click at [350, 220] on h2 "ActiveCampaign" at bounding box center [338, 209] width 206 height 32
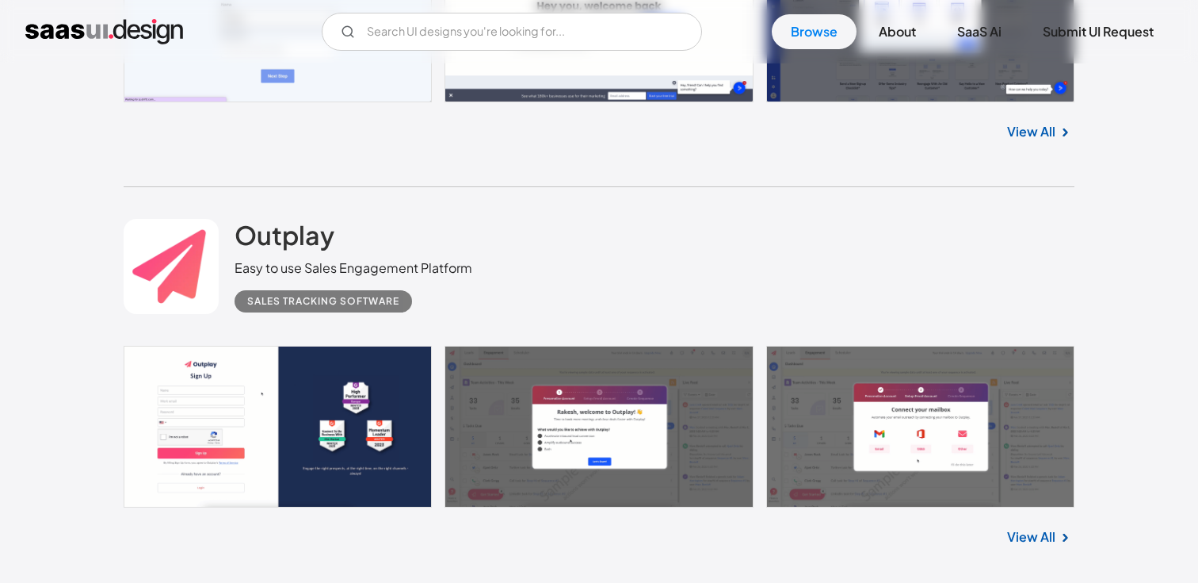
scroll to position [37206, 0]
click at [305, 250] on h2 "Outplay" at bounding box center [285, 234] width 100 height 32
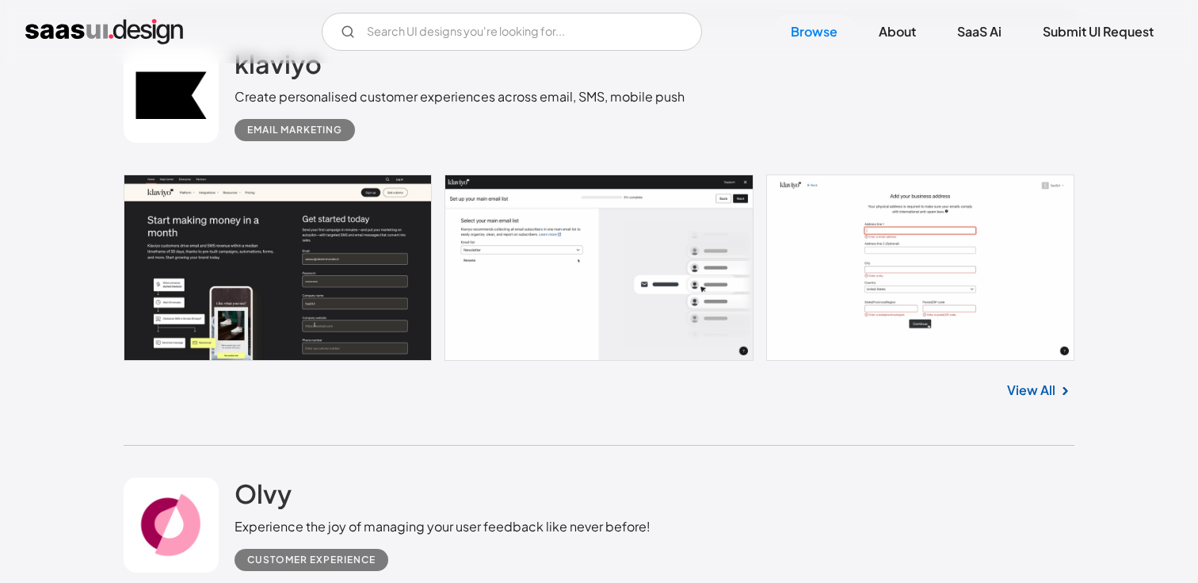
scroll to position [37782, 0]
click at [277, 105] on div "Create personalised customer experiences across email, SMS, mobile push" at bounding box center [460, 95] width 450 height 19
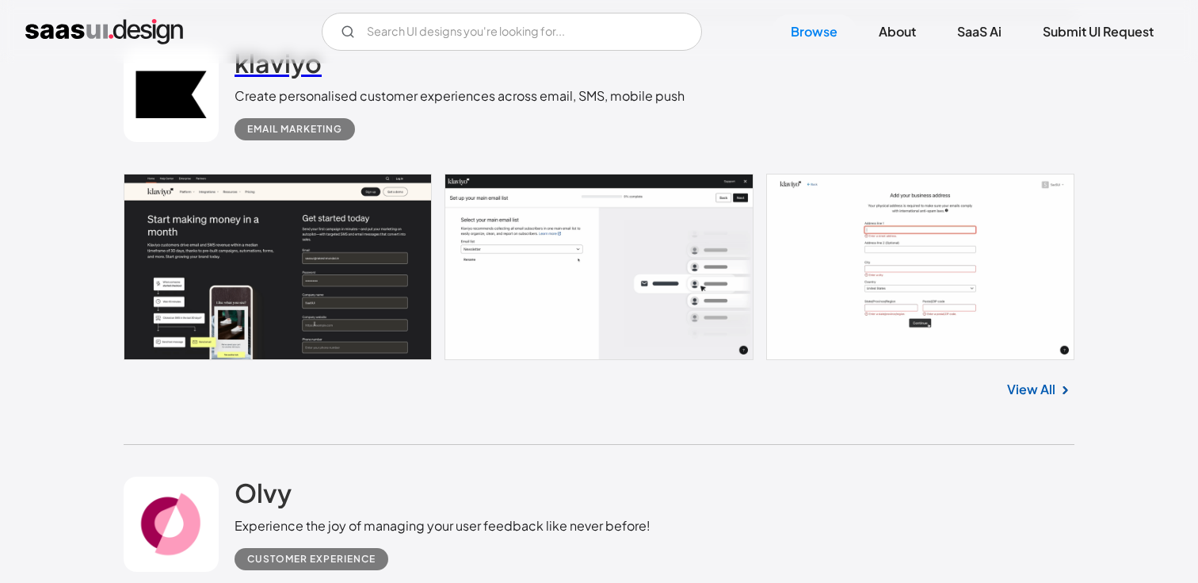
click at [281, 78] on h2 "klaviyo" at bounding box center [278, 63] width 87 height 32
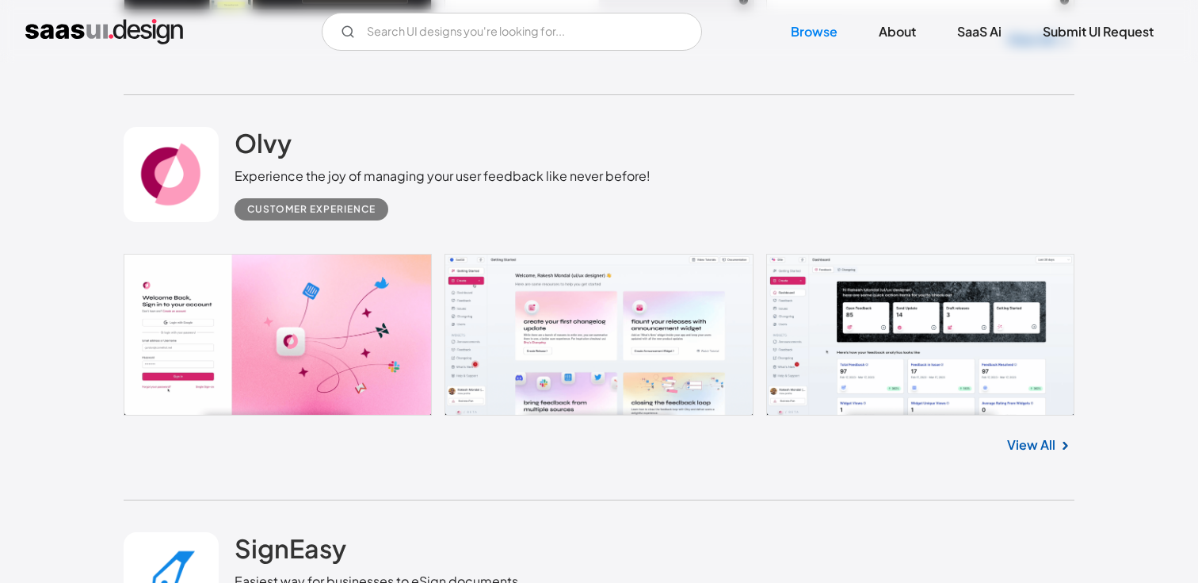
scroll to position [38133, 0]
click at [274, 158] on h2 "Olvy" at bounding box center [263, 142] width 57 height 32
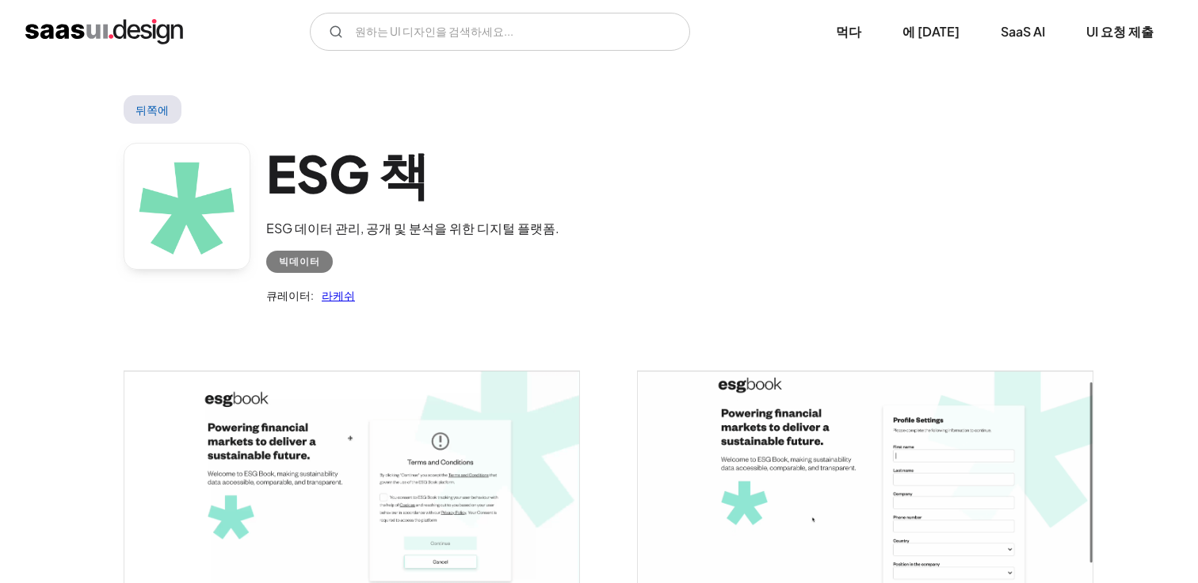
click at [334, 294] on font "라케쉬" at bounding box center [338, 295] width 33 height 14
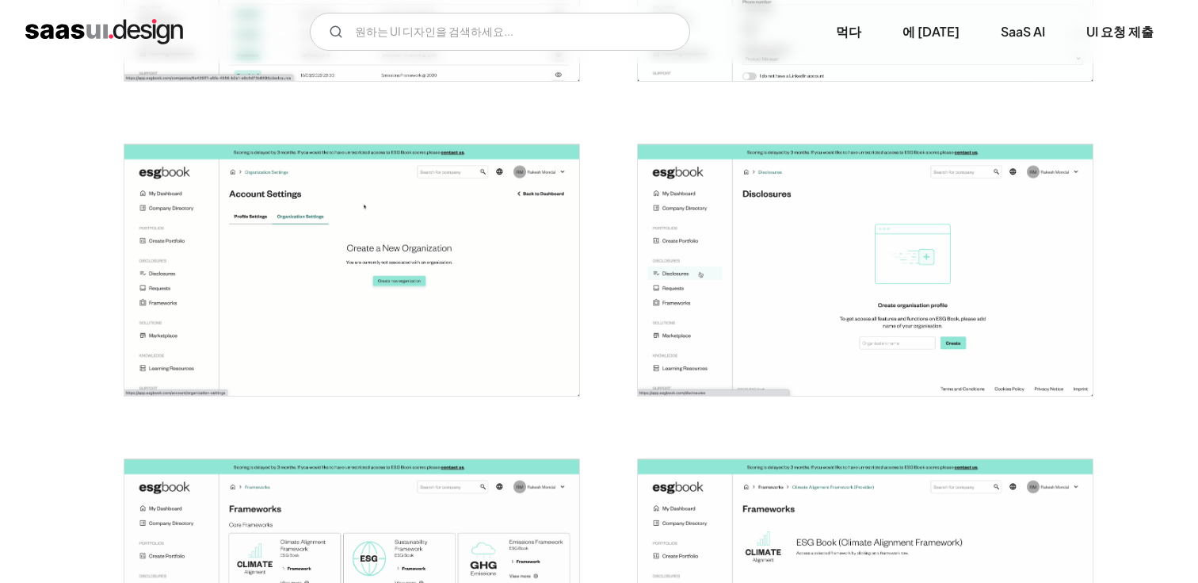
scroll to position [1803, 0]
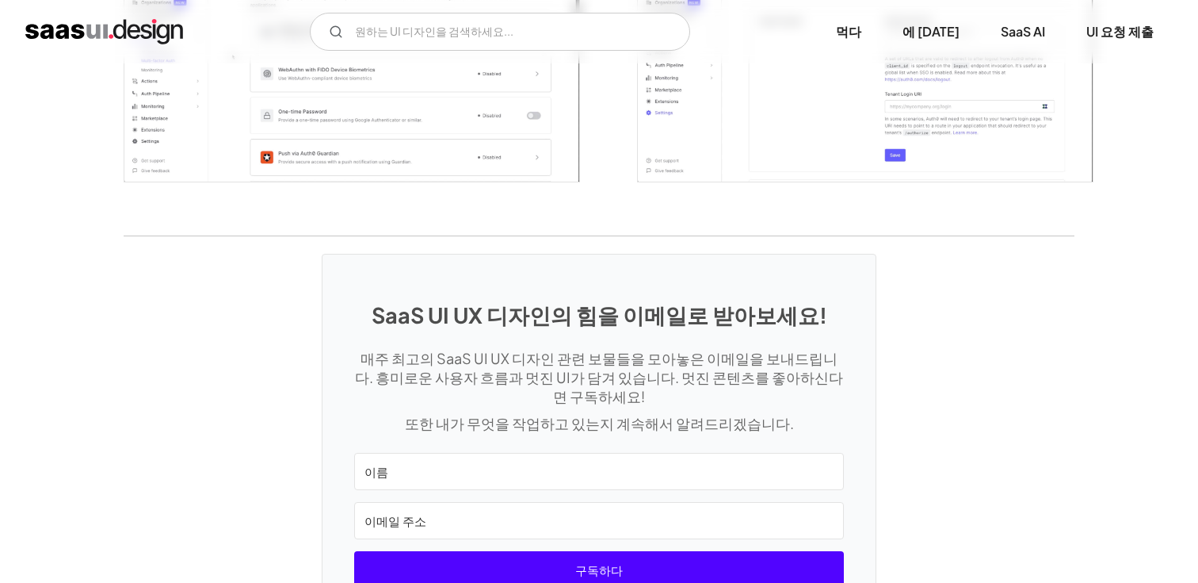
scroll to position [3884, 0]
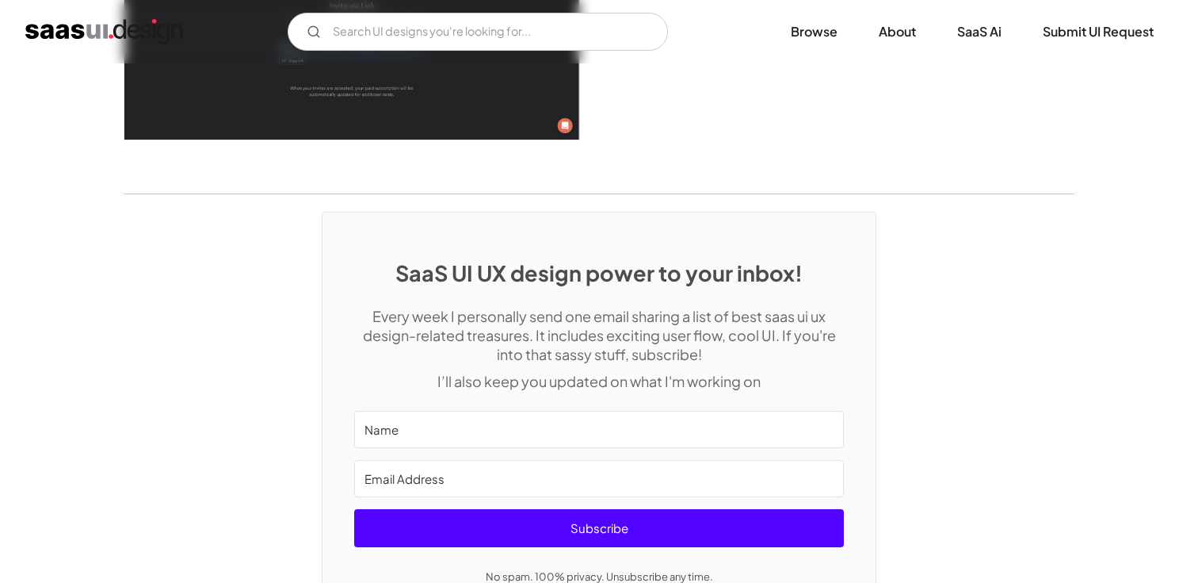
scroll to position [4817, 0]
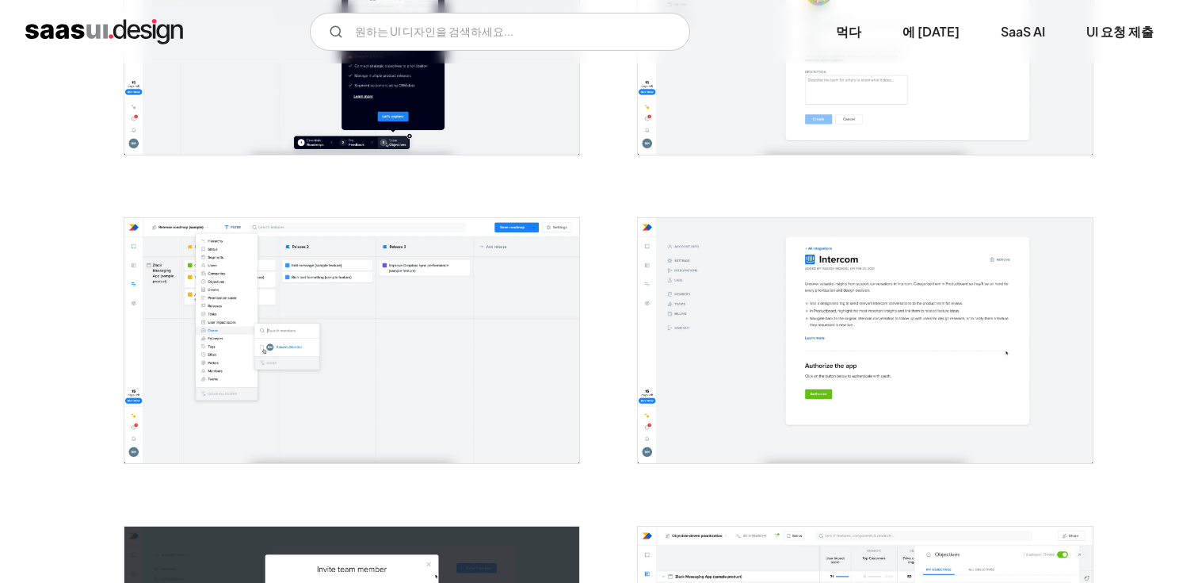
scroll to position [2303, 0]
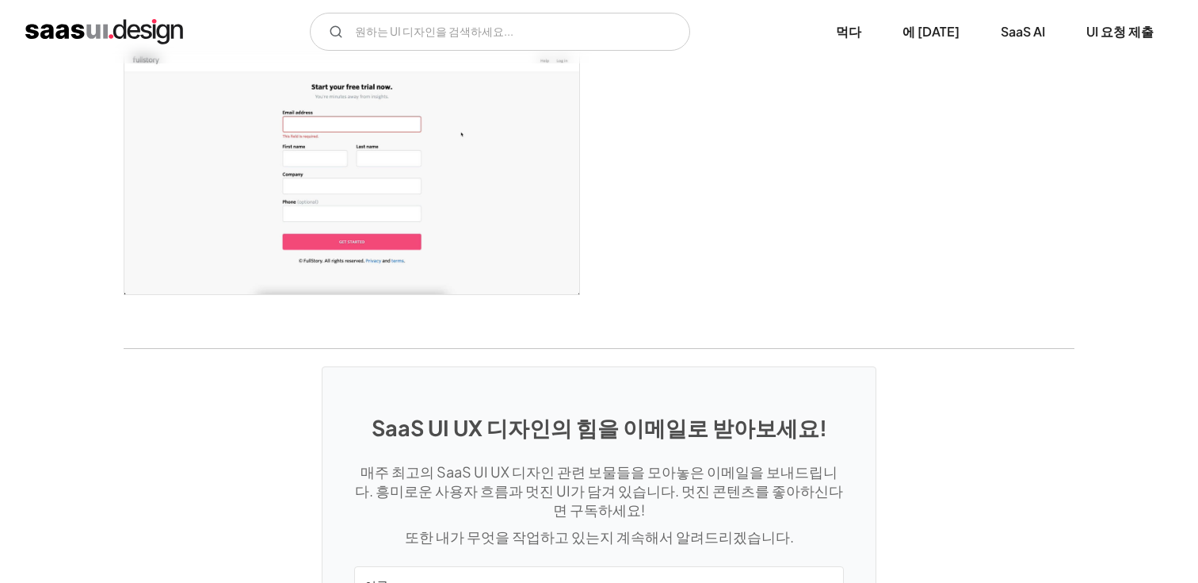
scroll to position [3120, 0]
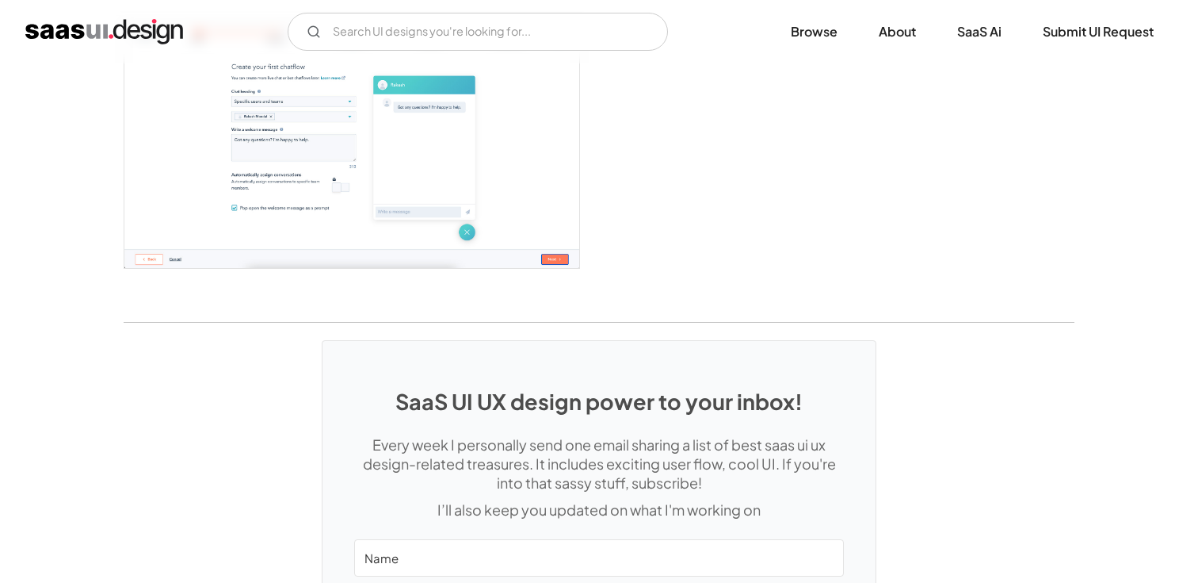
scroll to position [2766, 0]
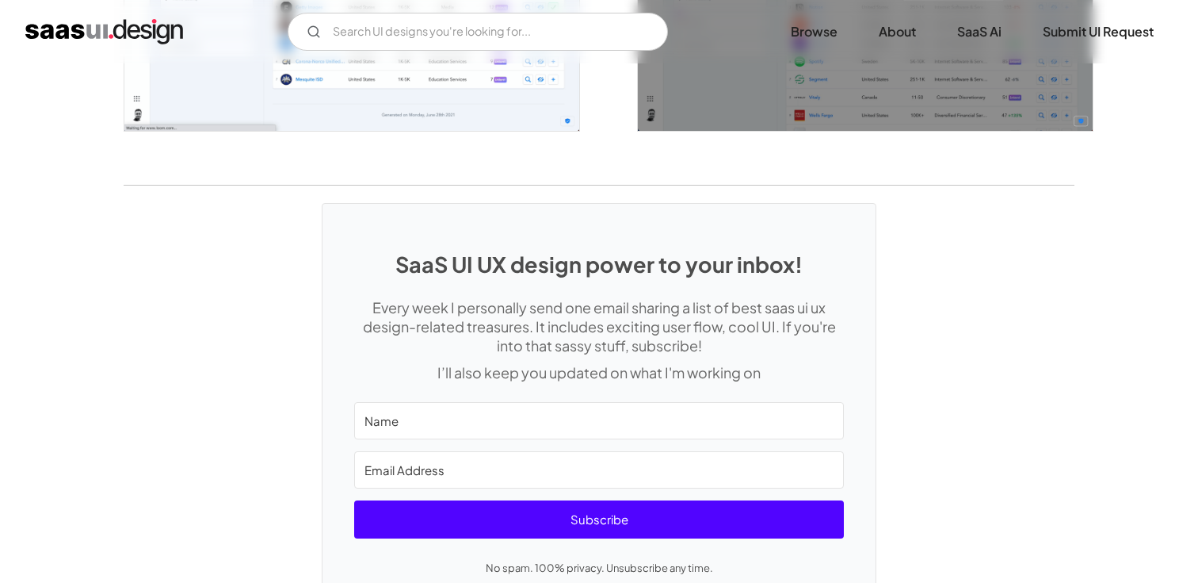
scroll to position [3132, 0]
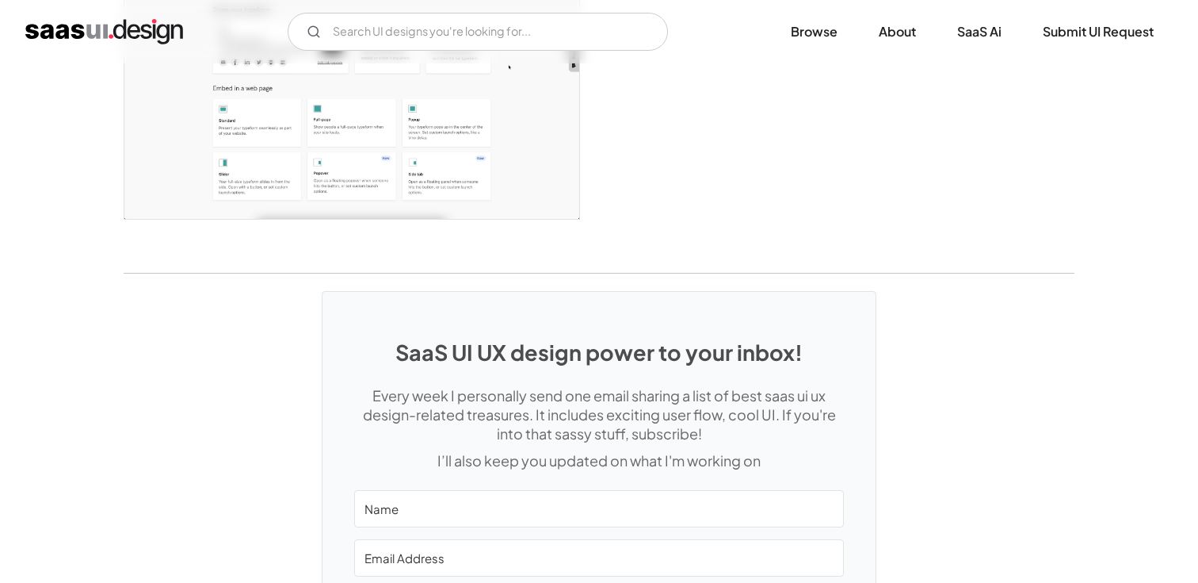
scroll to position [4313, 0]
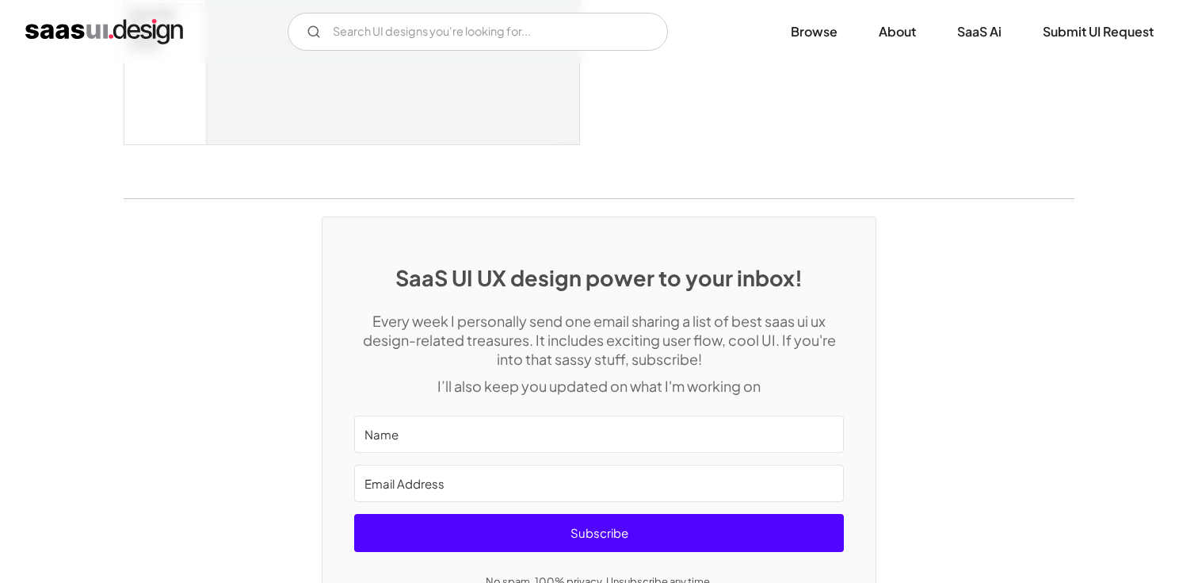
scroll to position [3892, 0]
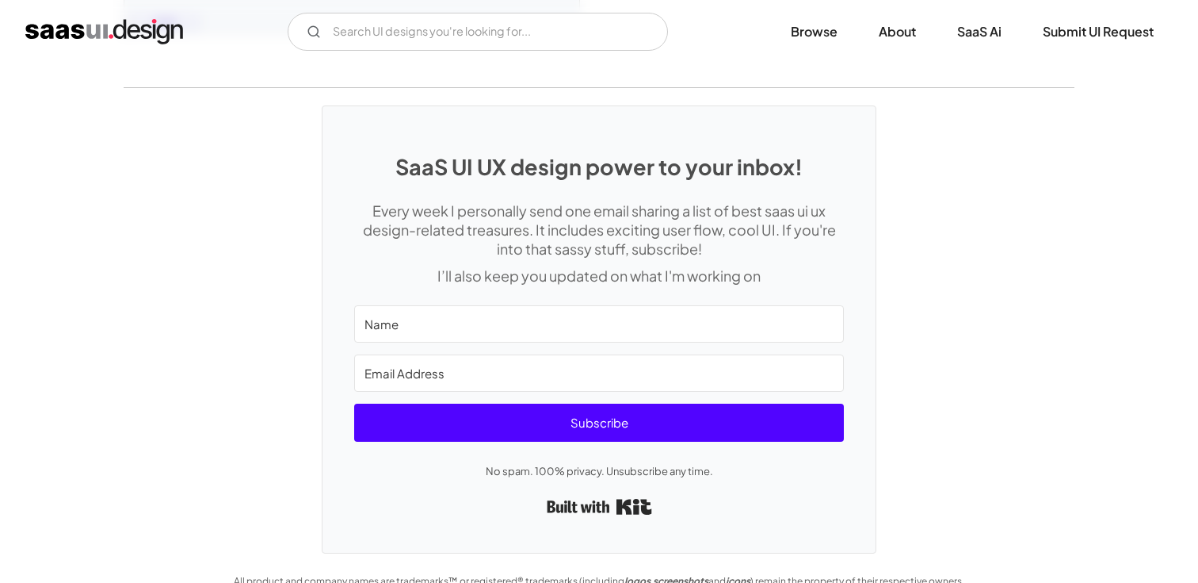
scroll to position [4383, 0]
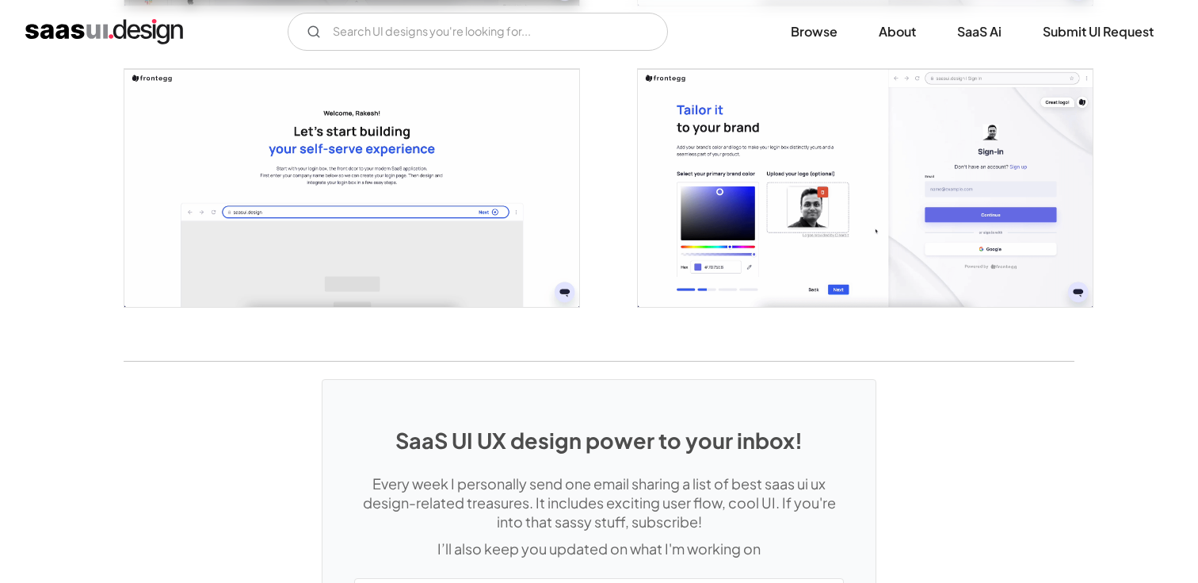
scroll to position [3603, 0]
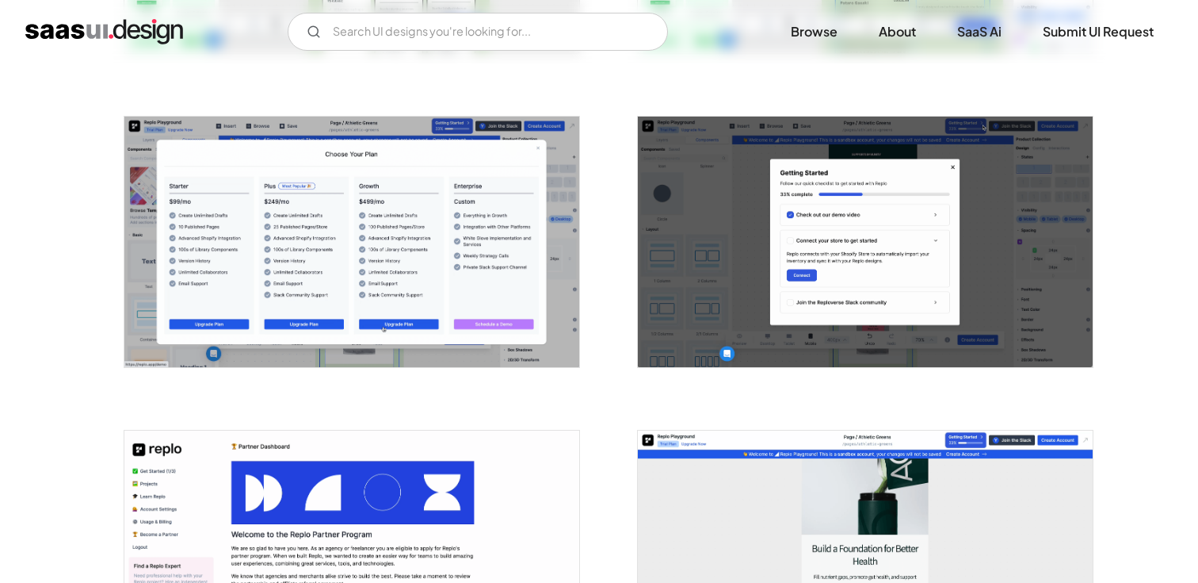
scroll to position [2138, 0]
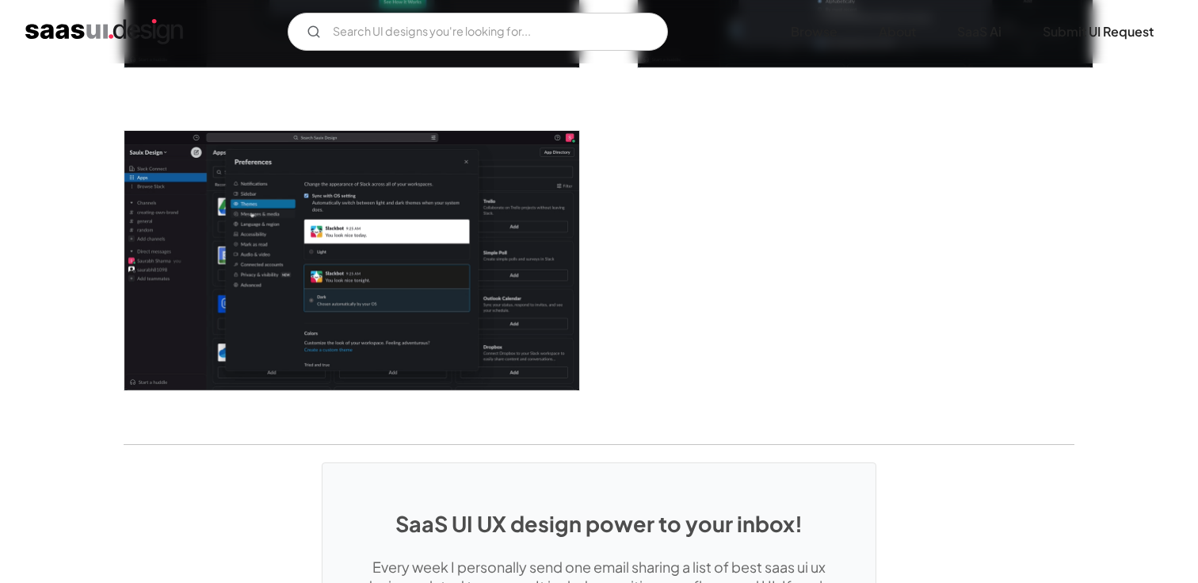
scroll to position [4106, 0]
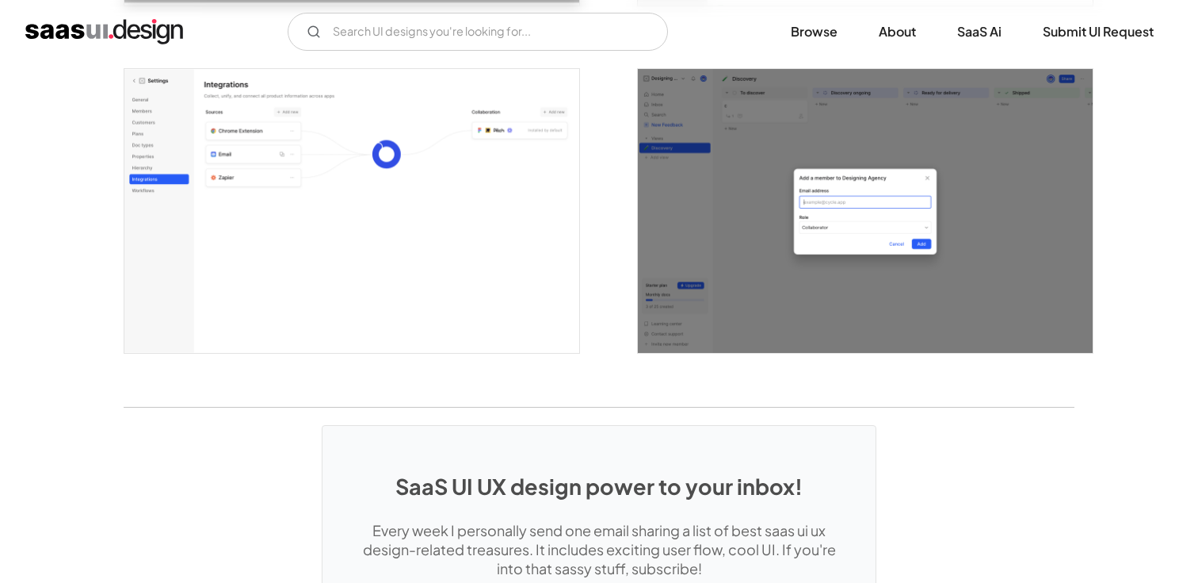
scroll to position [4126, 0]
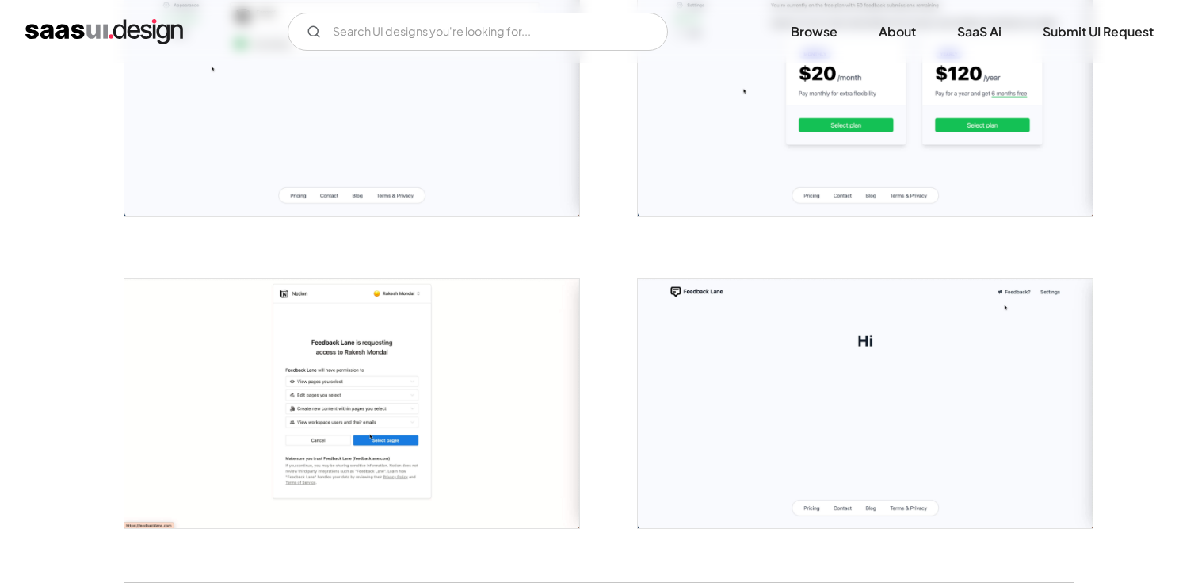
scroll to position [1654, 0]
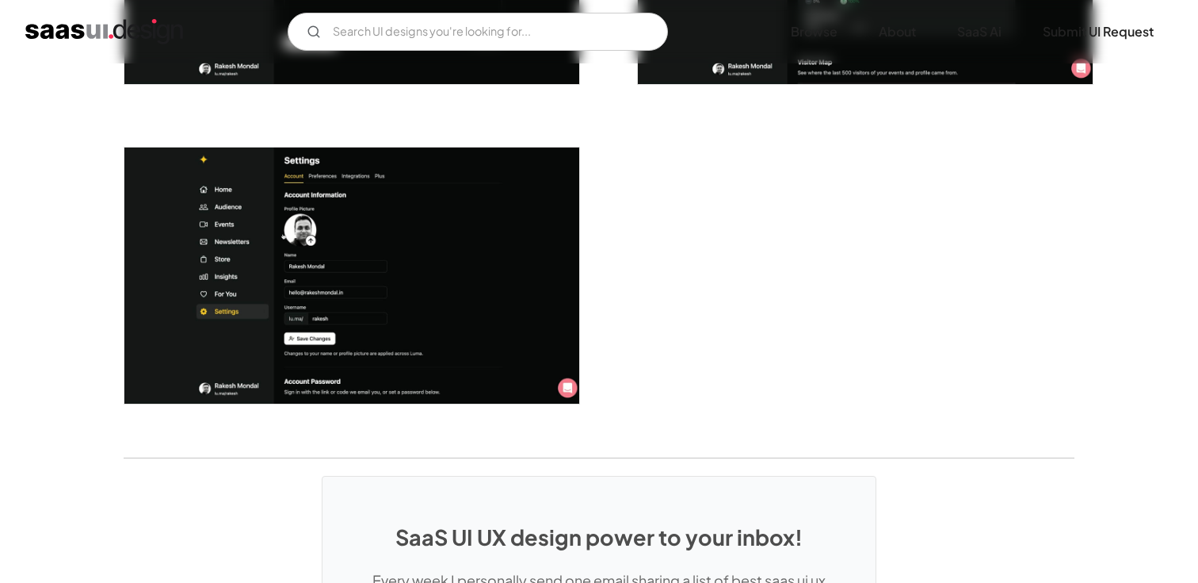
scroll to position [4029, 0]
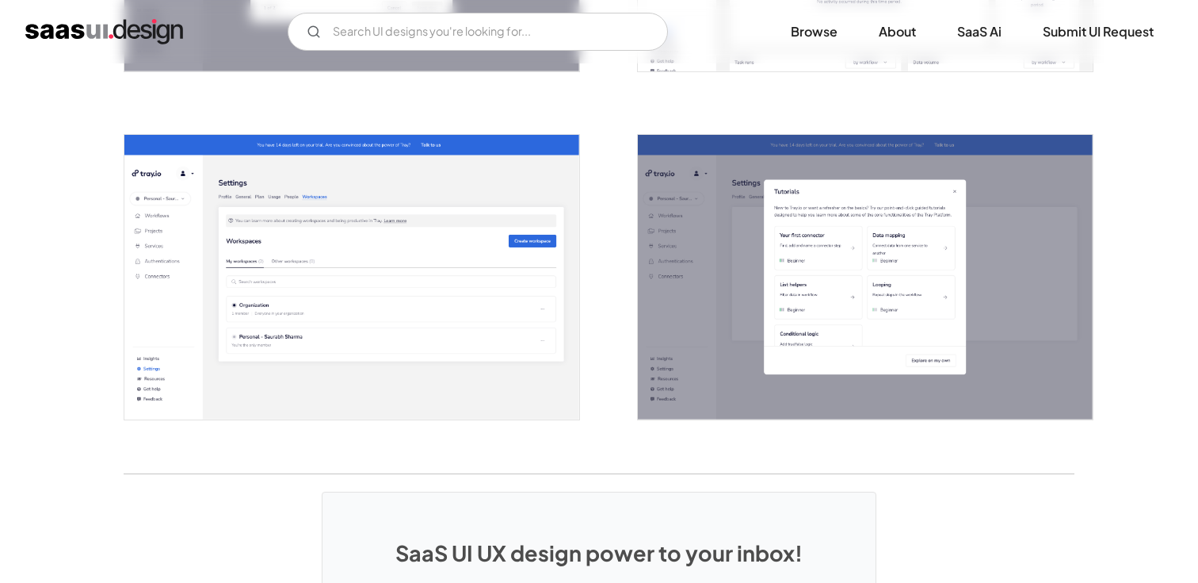
scroll to position [3775, 0]
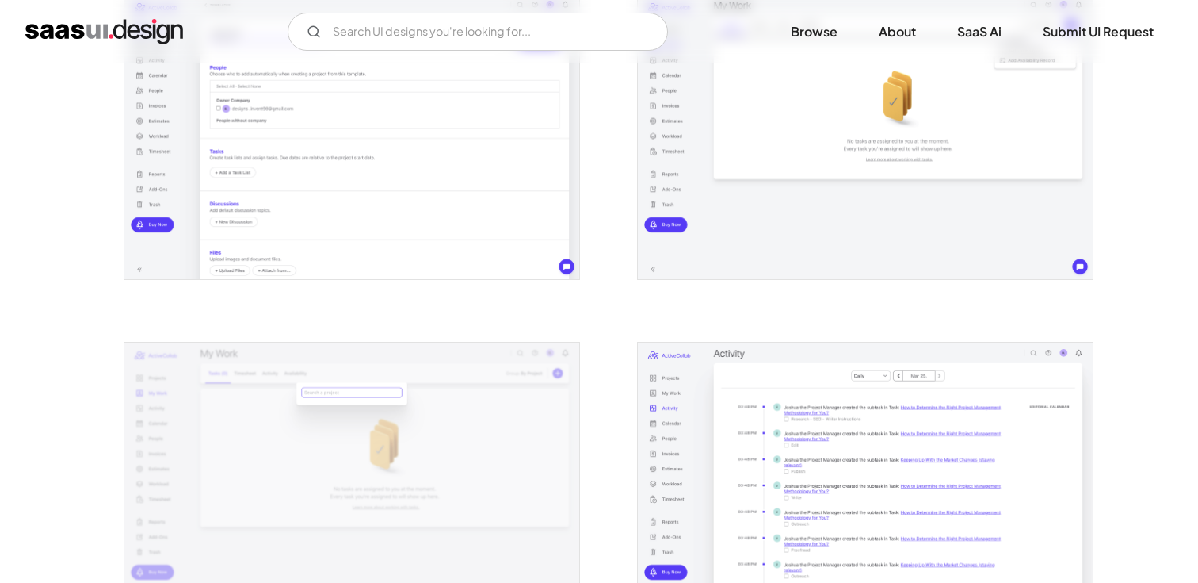
scroll to position [1080, 0]
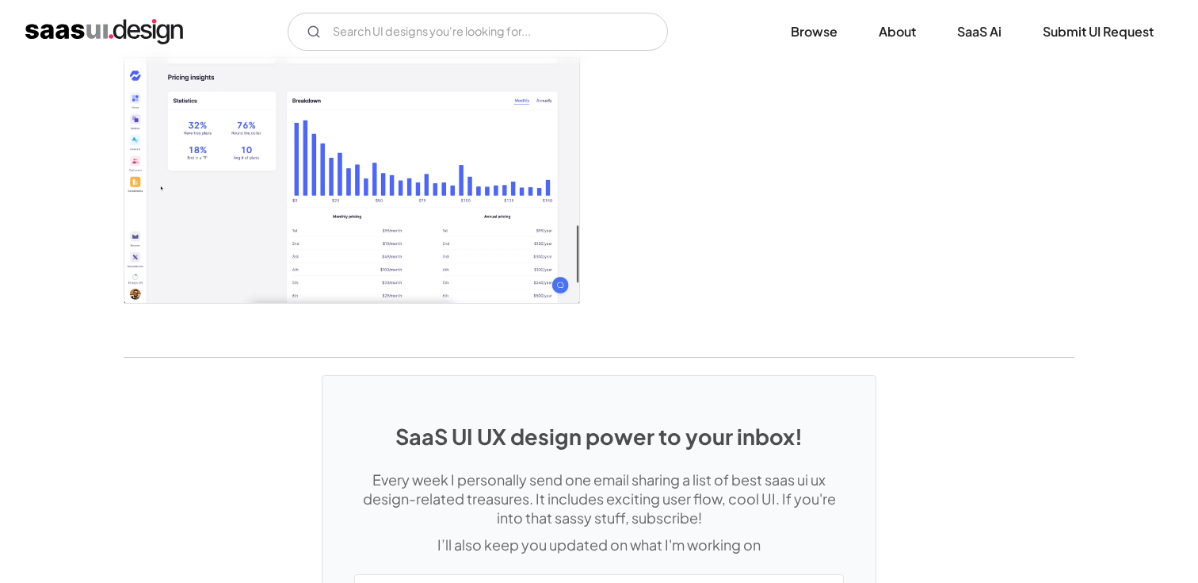
scroll to position [3117, 0]
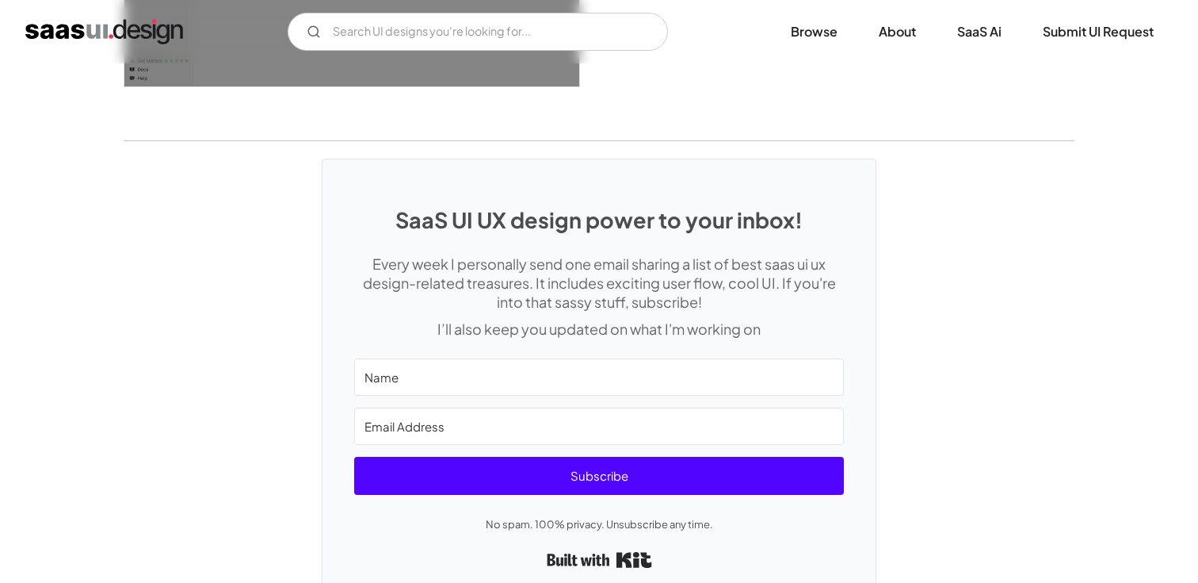
scroll to position [4469, 0]
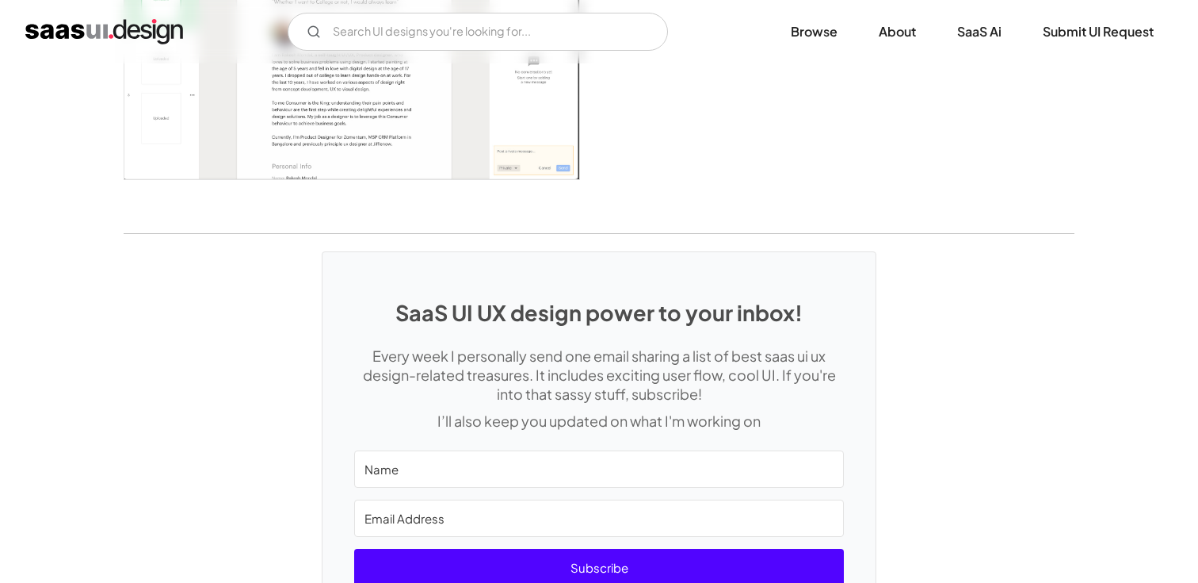
scroll to position [3691, 0]
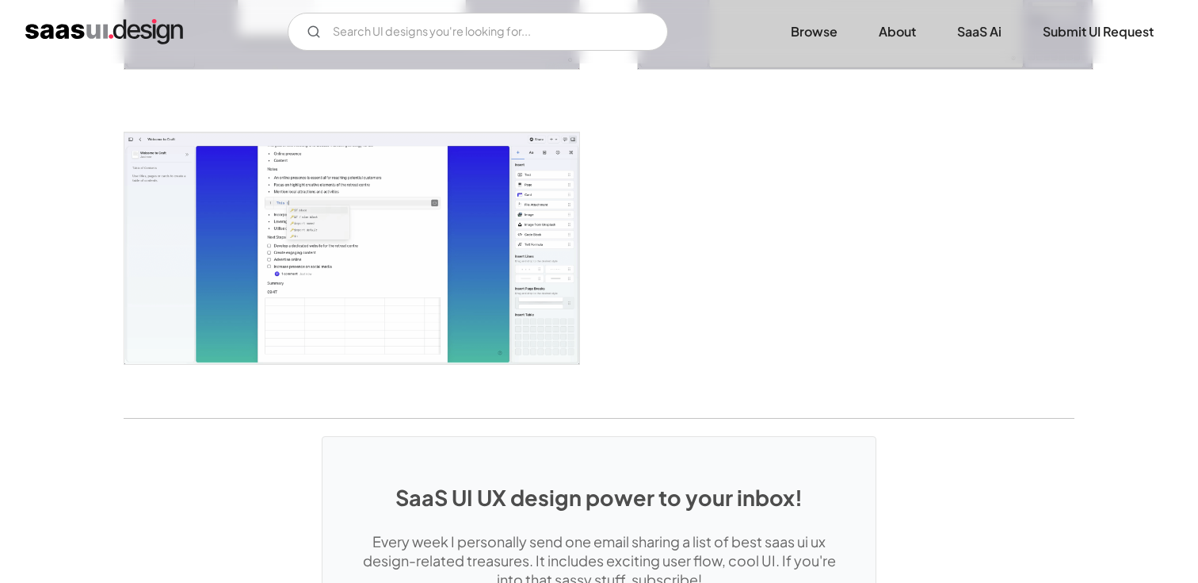
scroll to position [4129, 0]
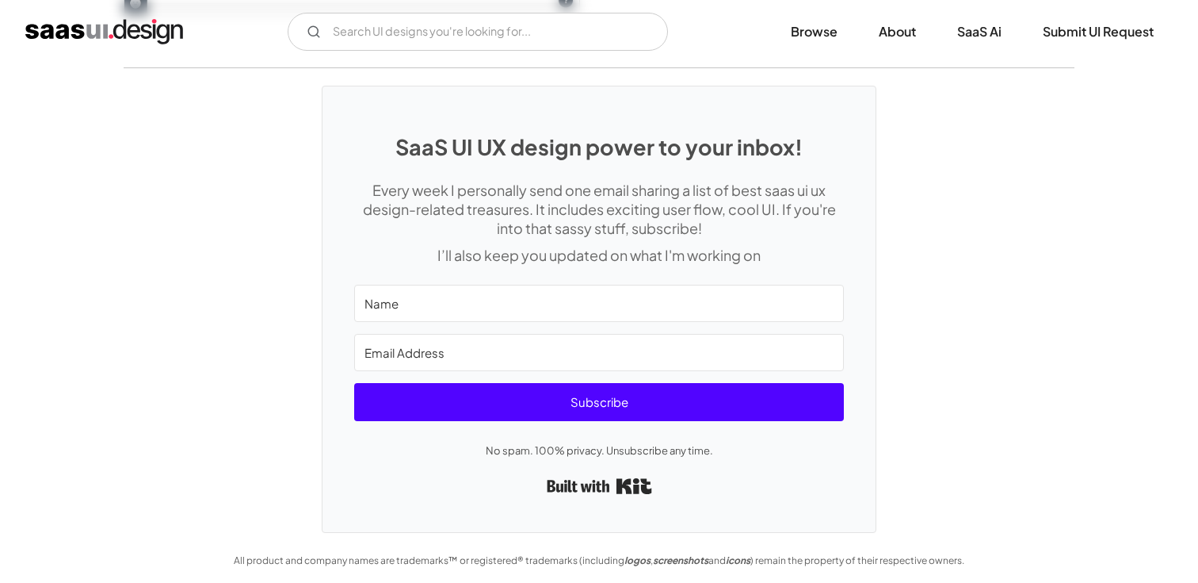
scroll to position [4380, 0]
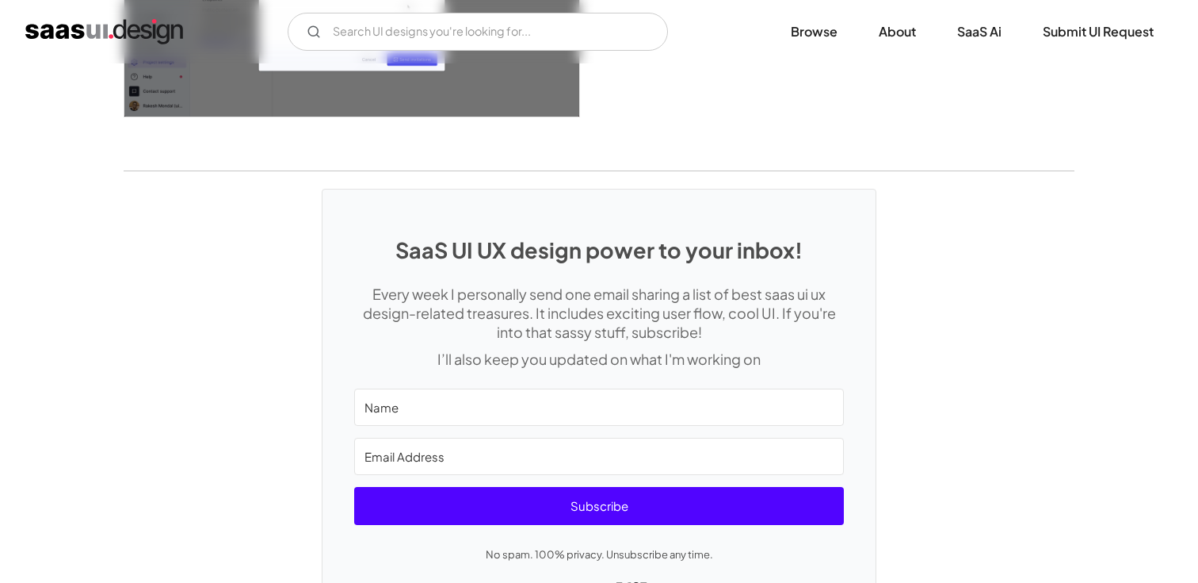
scroll to position [4385, 0]
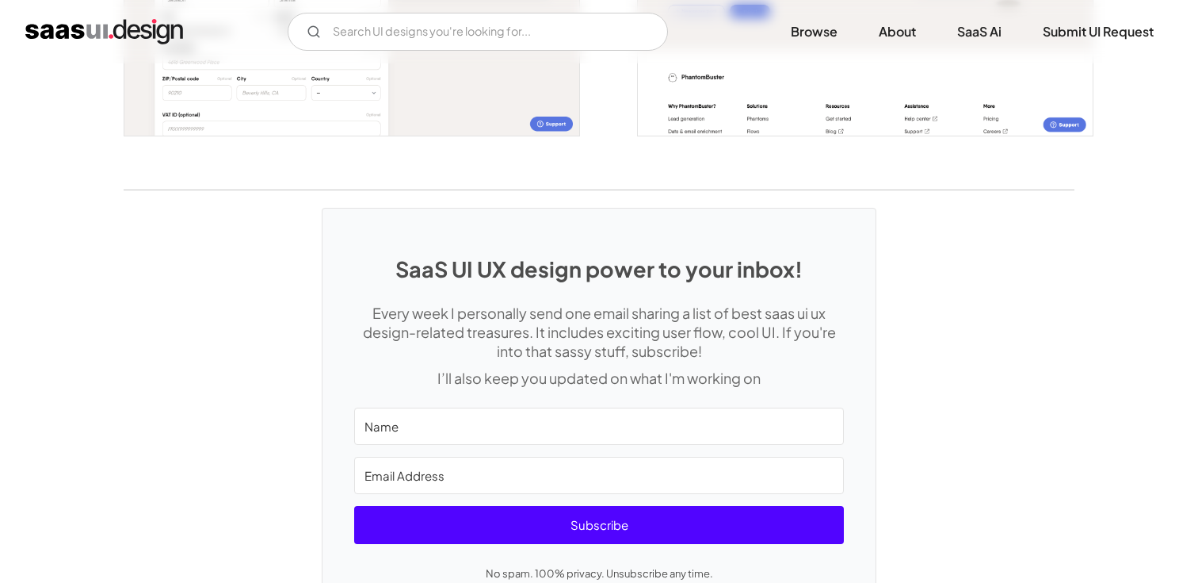
scroll to position [3336, 0]
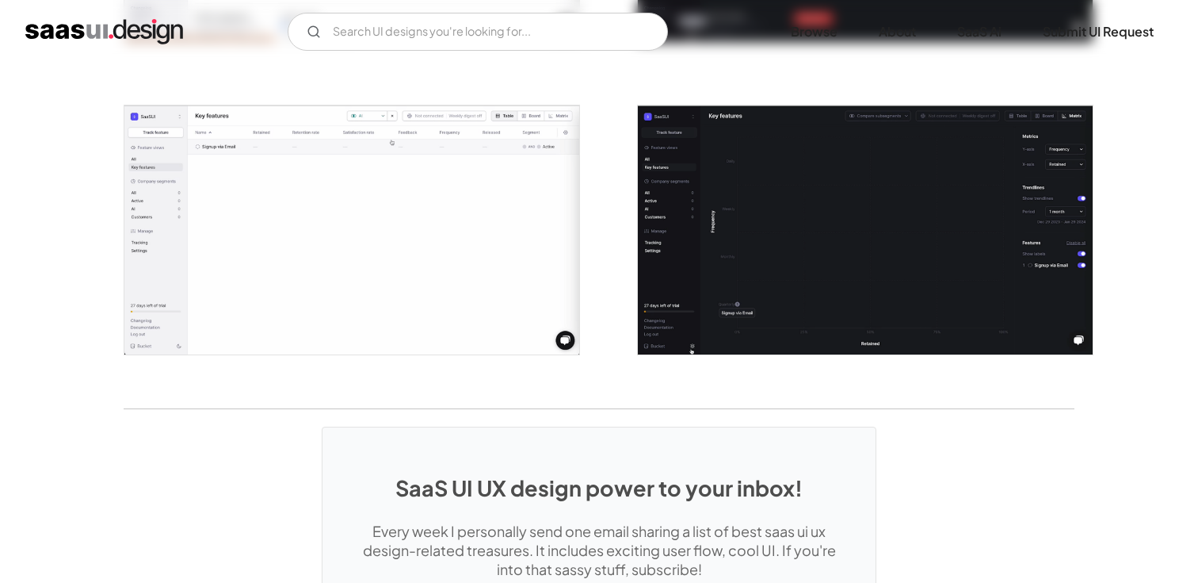
scroll to position [3071, 0]
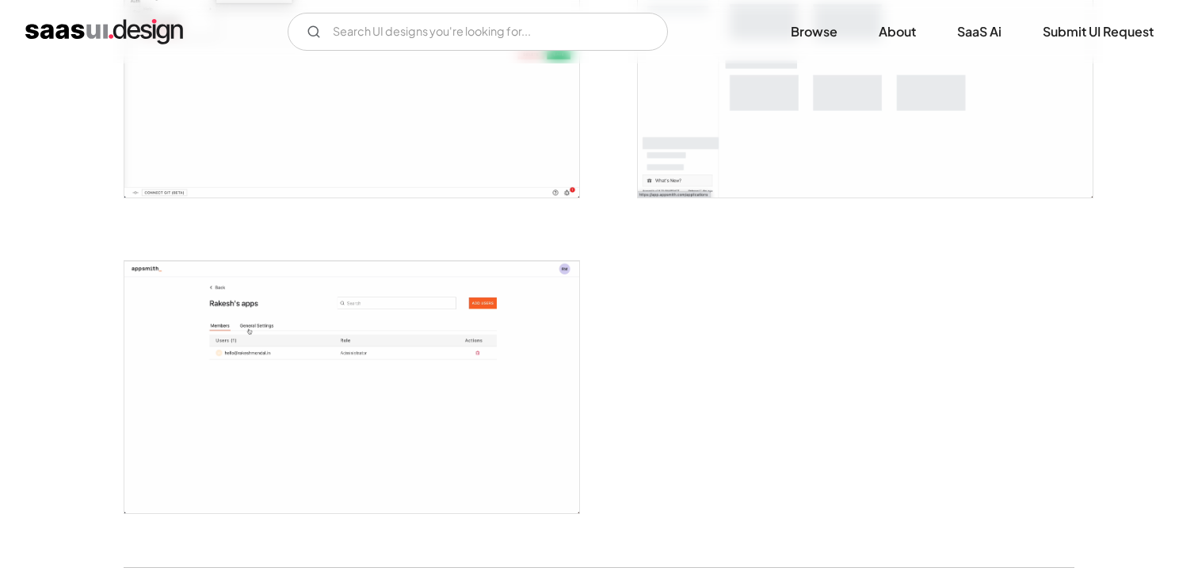
scroll to position [3905, 0]
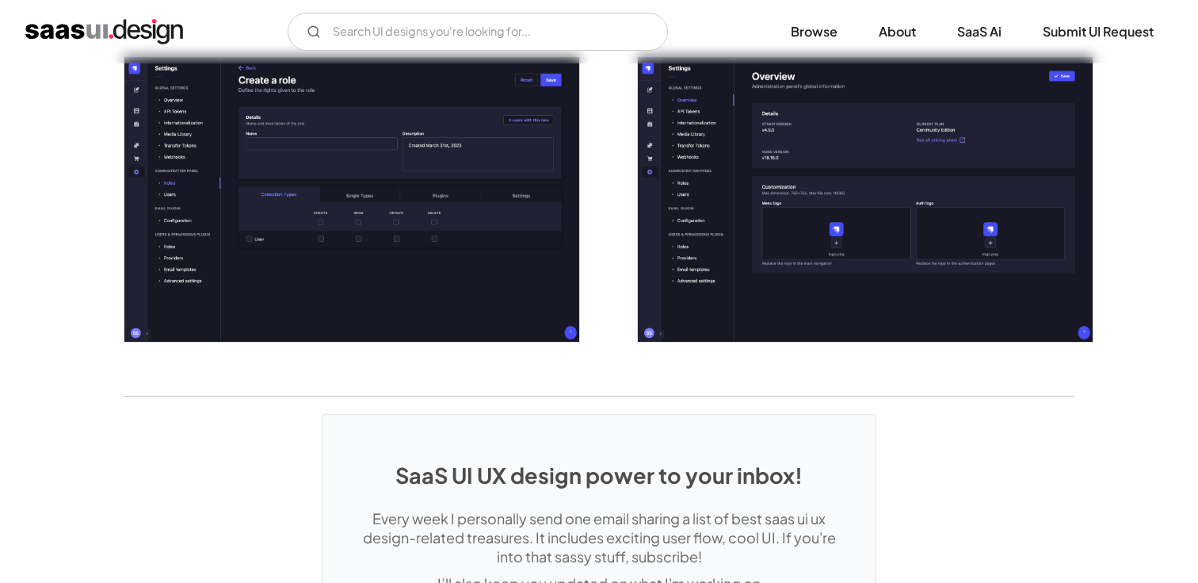
scroll to position [3457, 0]
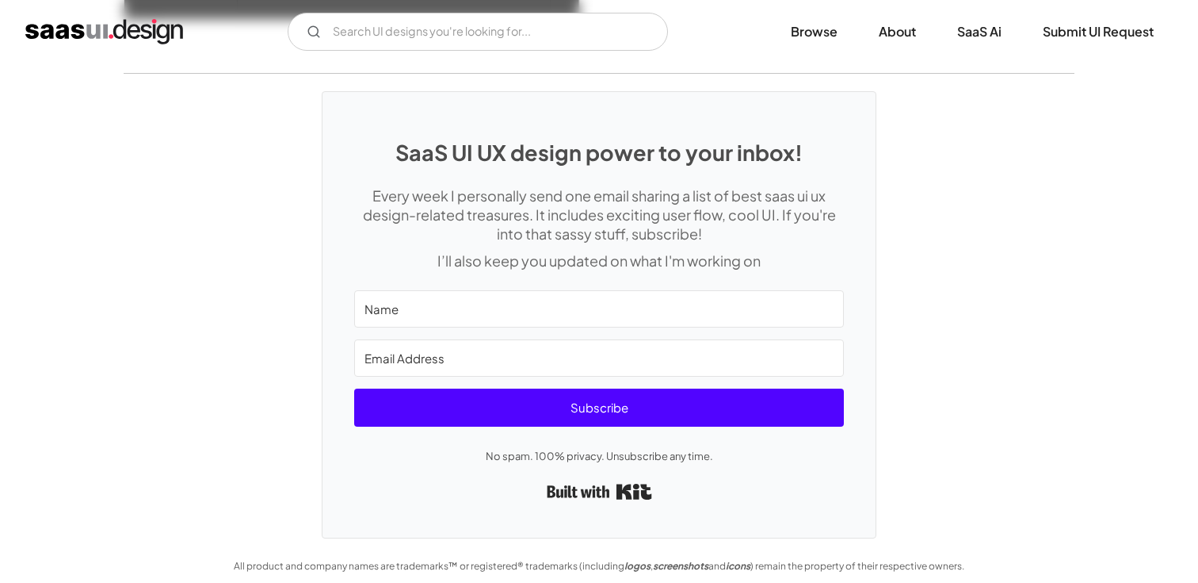
scroll to position [4468, 0]
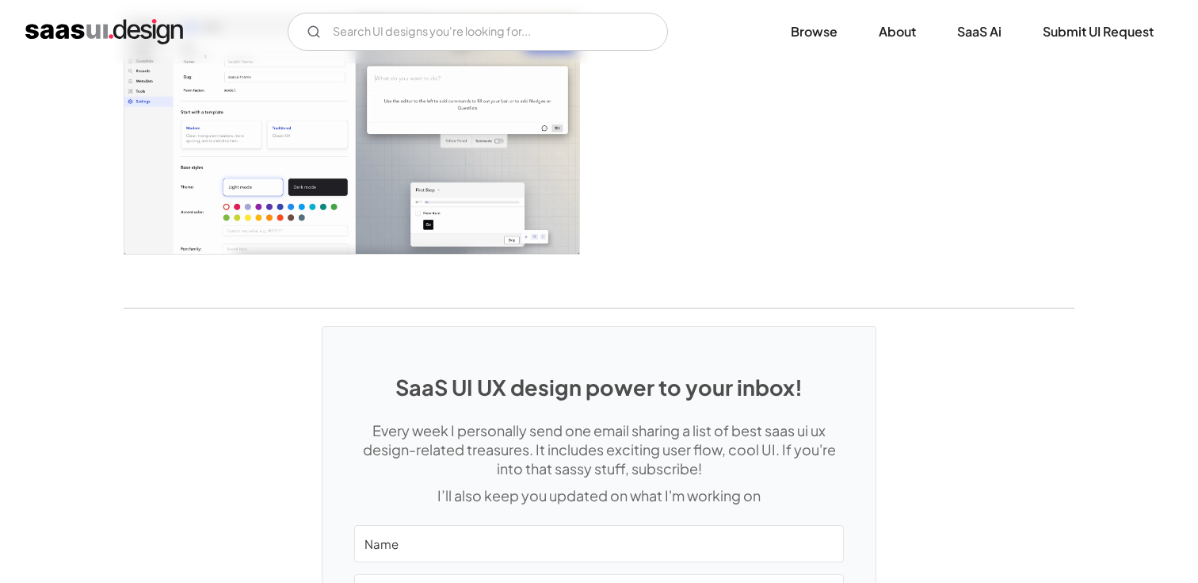
scroll to position [3900, 0]
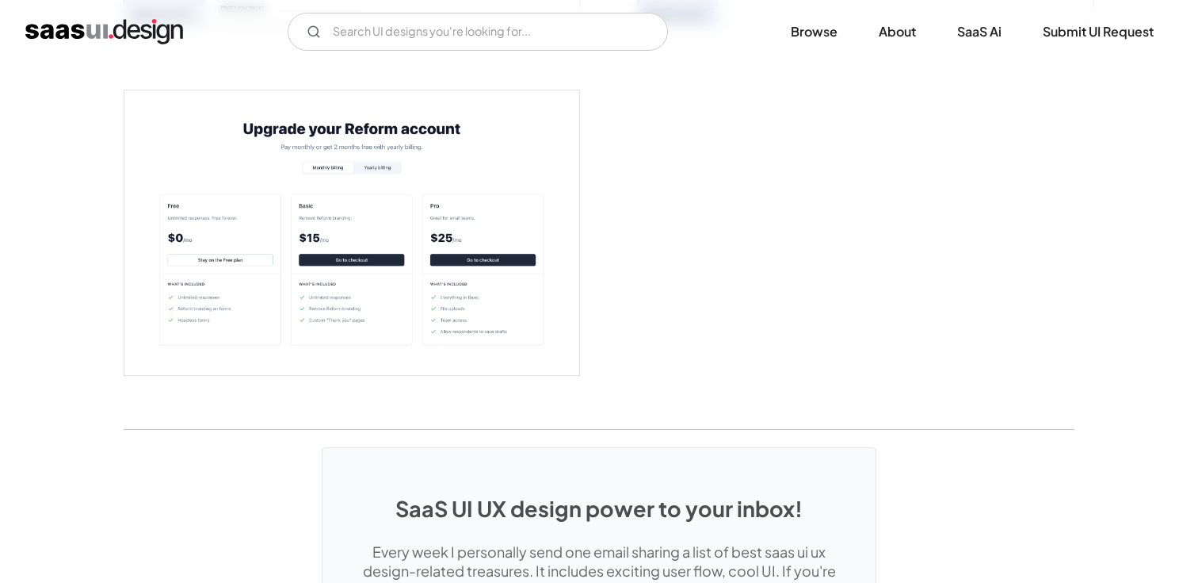
scroll to position [3399, 0]
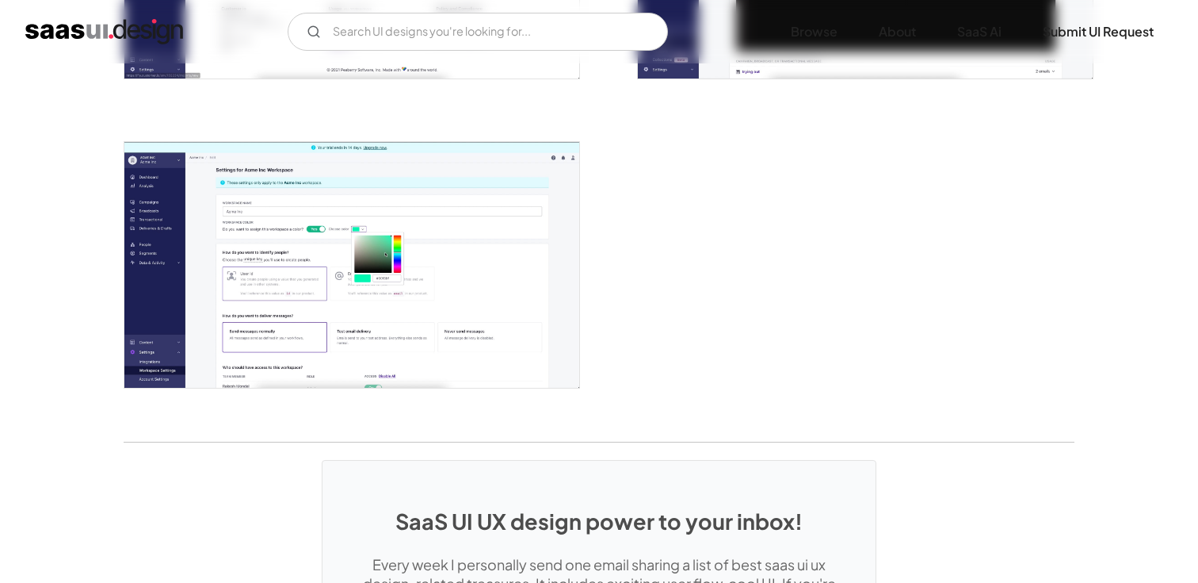
scroll to position [3931, 0]
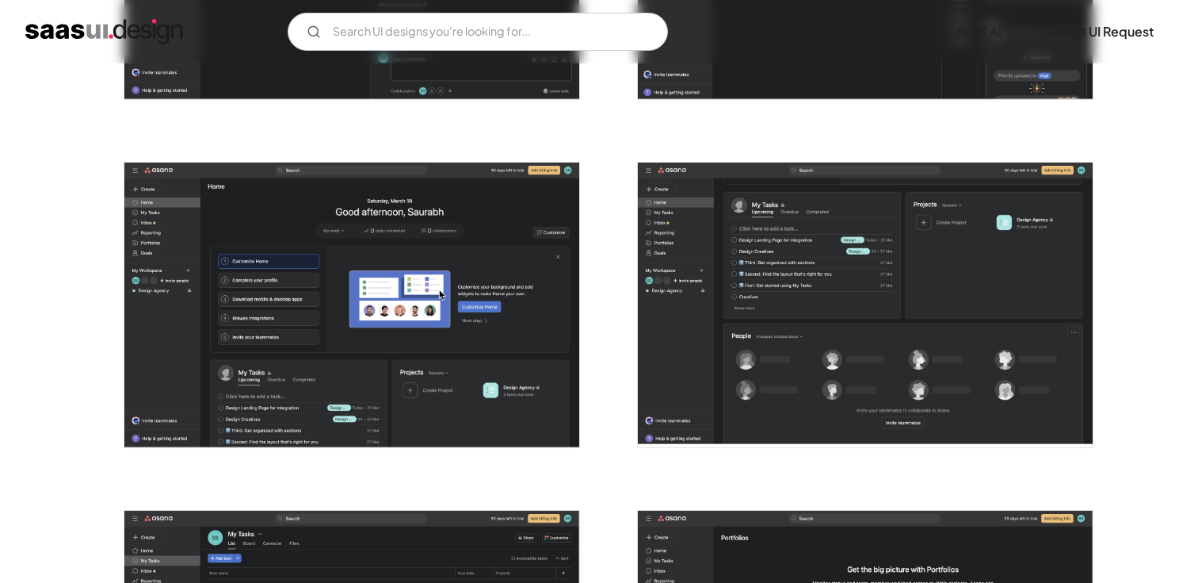
scroll to position [3342, 0]
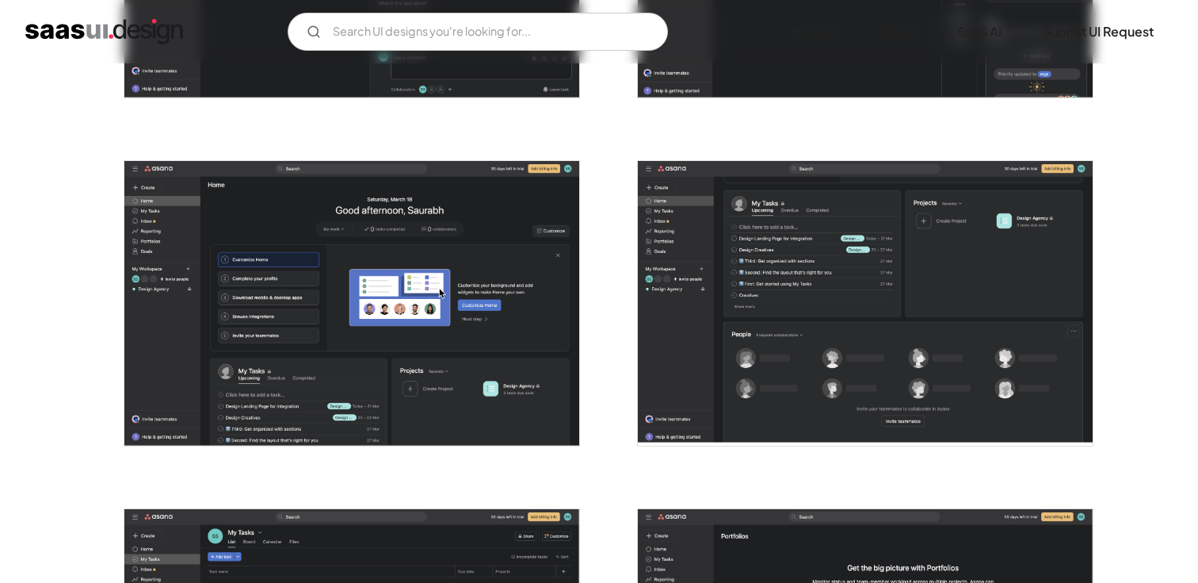
click at [402, 367] on img "open lightbox" at bounding box center [351, 303] width 455 height 285
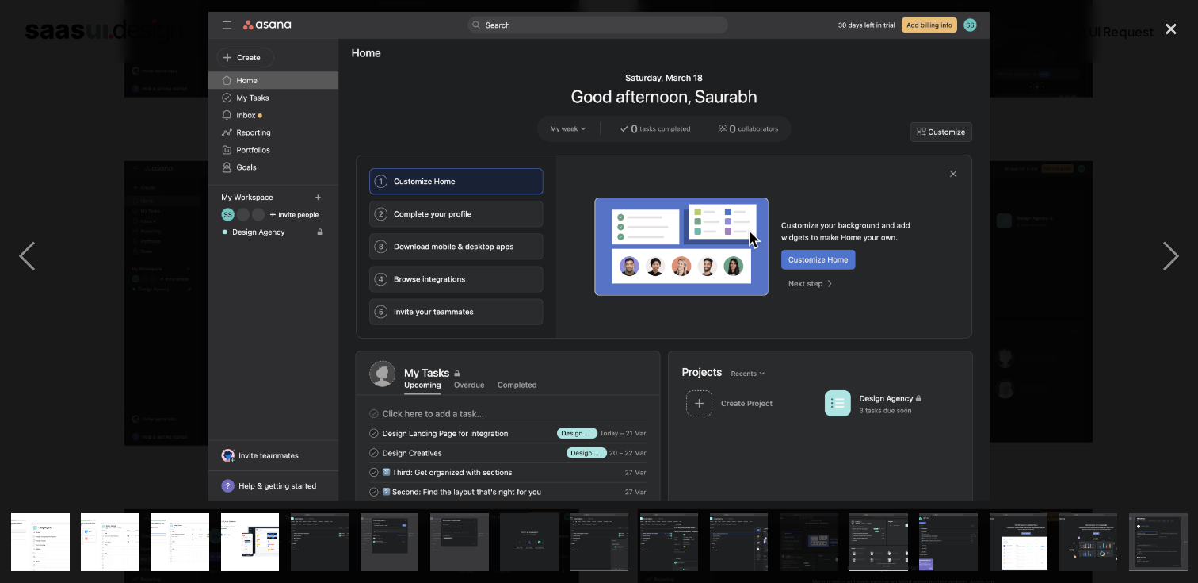
scroll to position [0, 491]
click at [663, 248] on img at bounding box center [599, 256] width 782 height 489
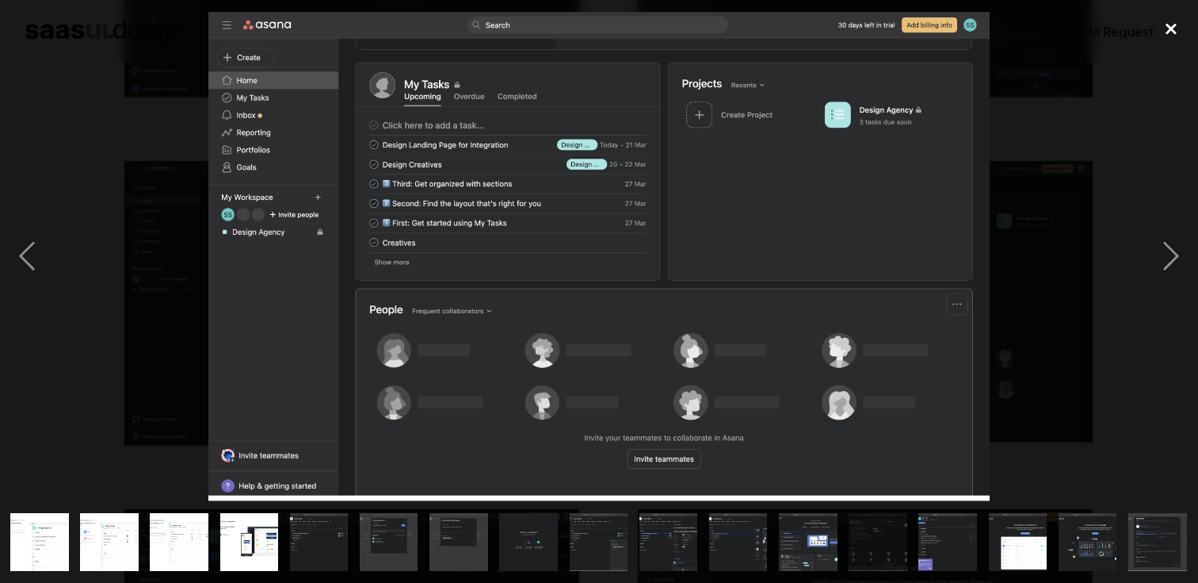
click at [1182, 40] on div "close lightbox" at bounding box center [1172, 29] width 54 height 35
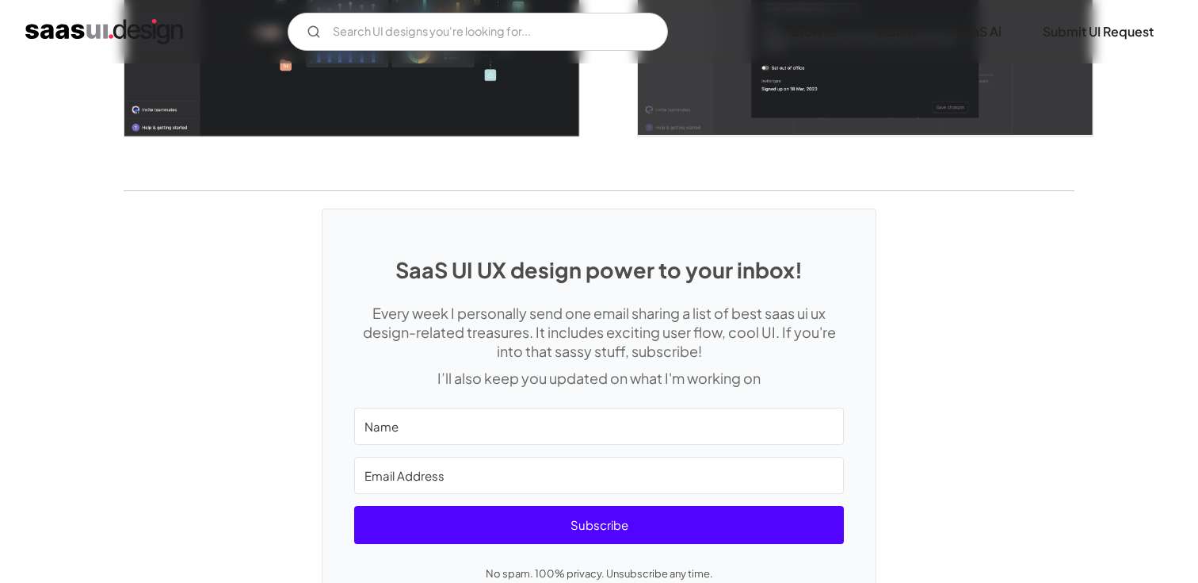
scroll to position [4473, 0]
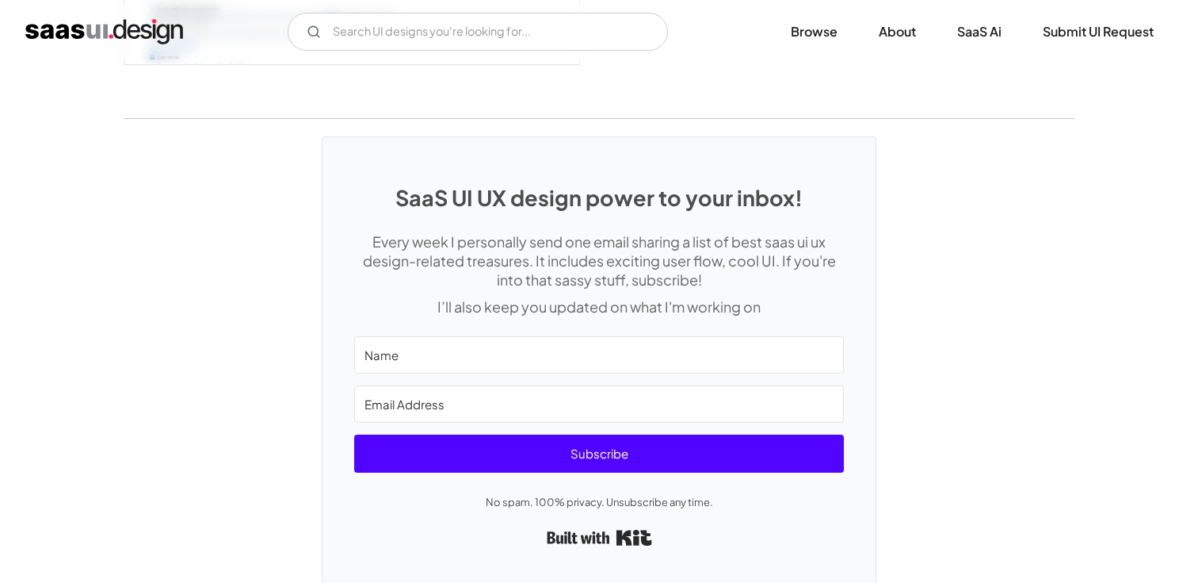
scroll to position [4425, 0]
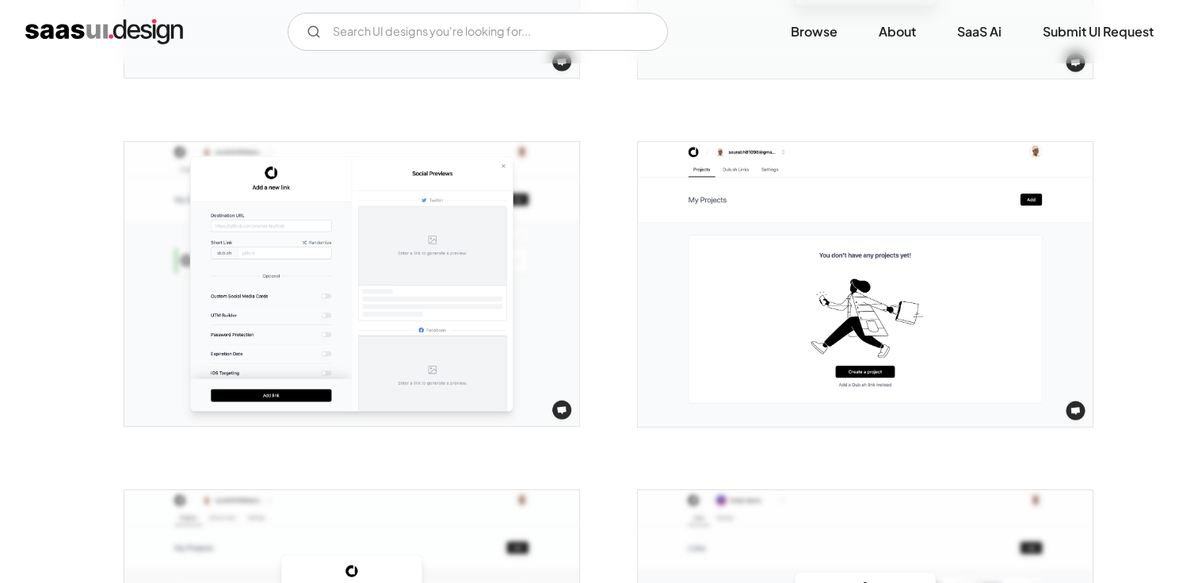
scroll to position [1985, 0]
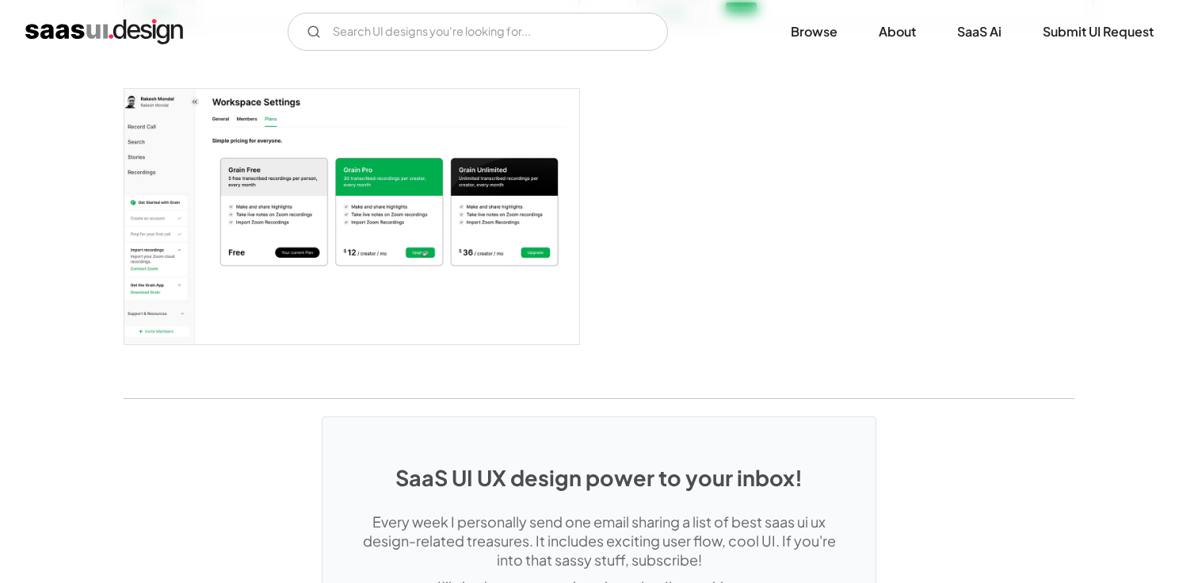
scroll to position [2195, 0]
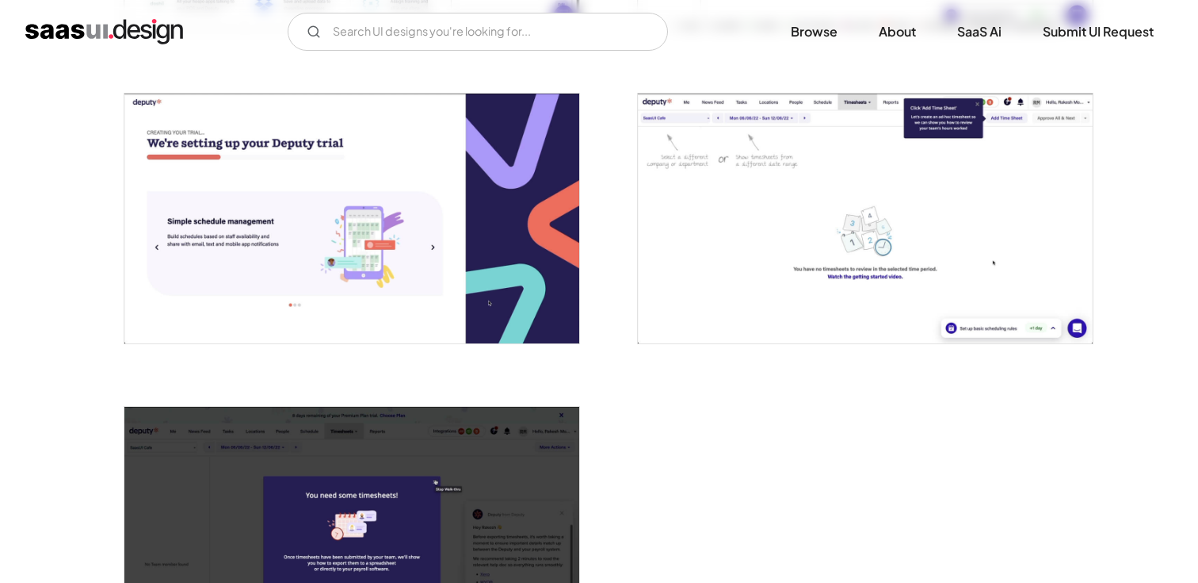
scroll to position [3725, 0]
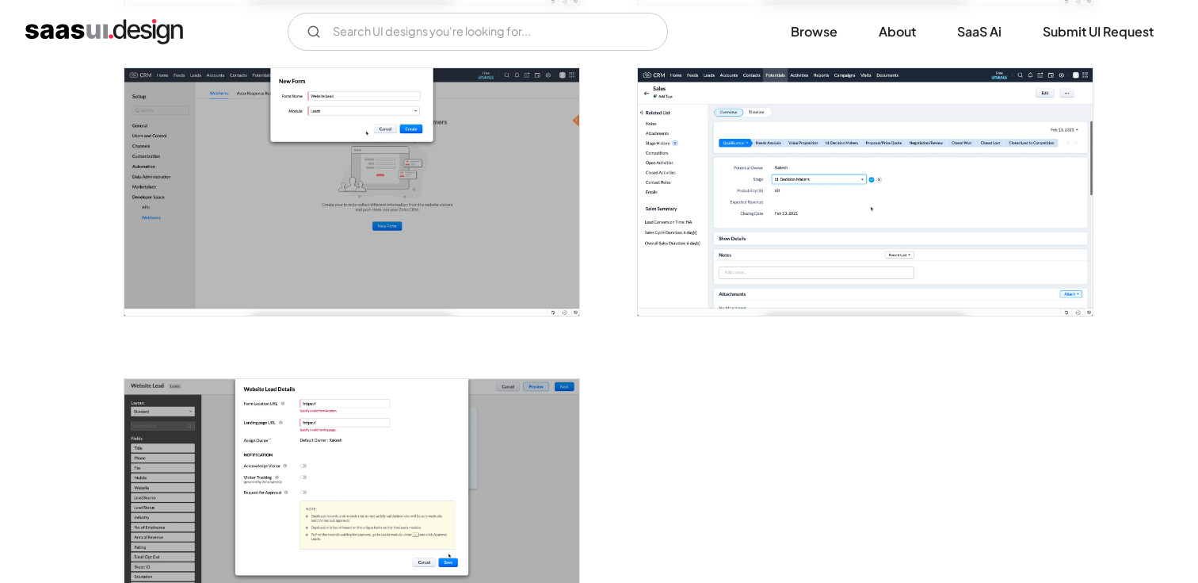
scroll to position [2468, 0]
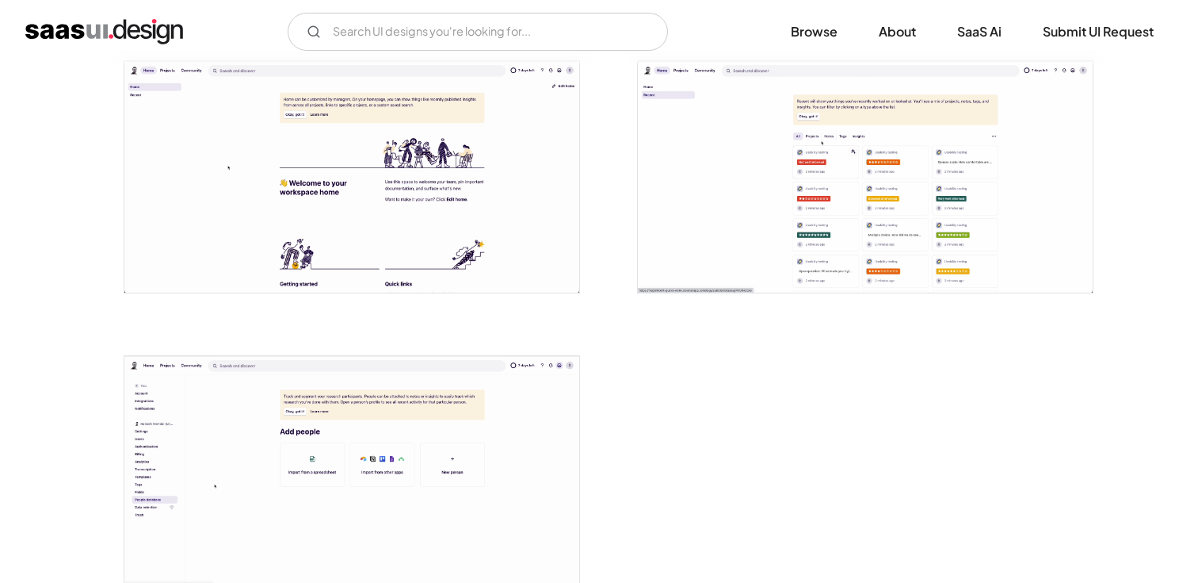
scroll to position [3542, 0]
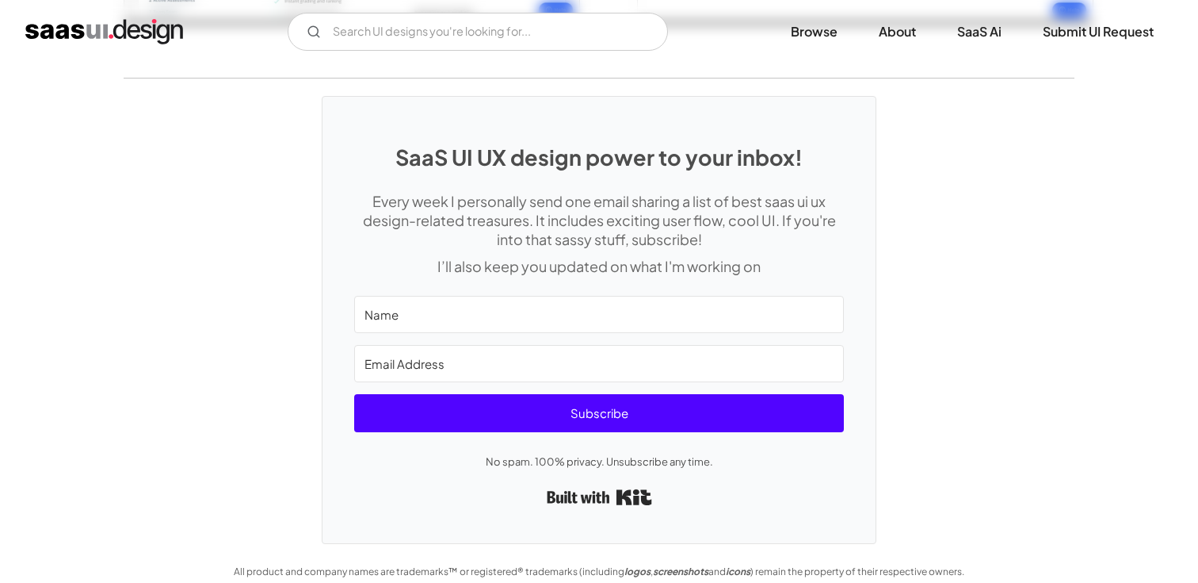
scroll to position [3490, 0]
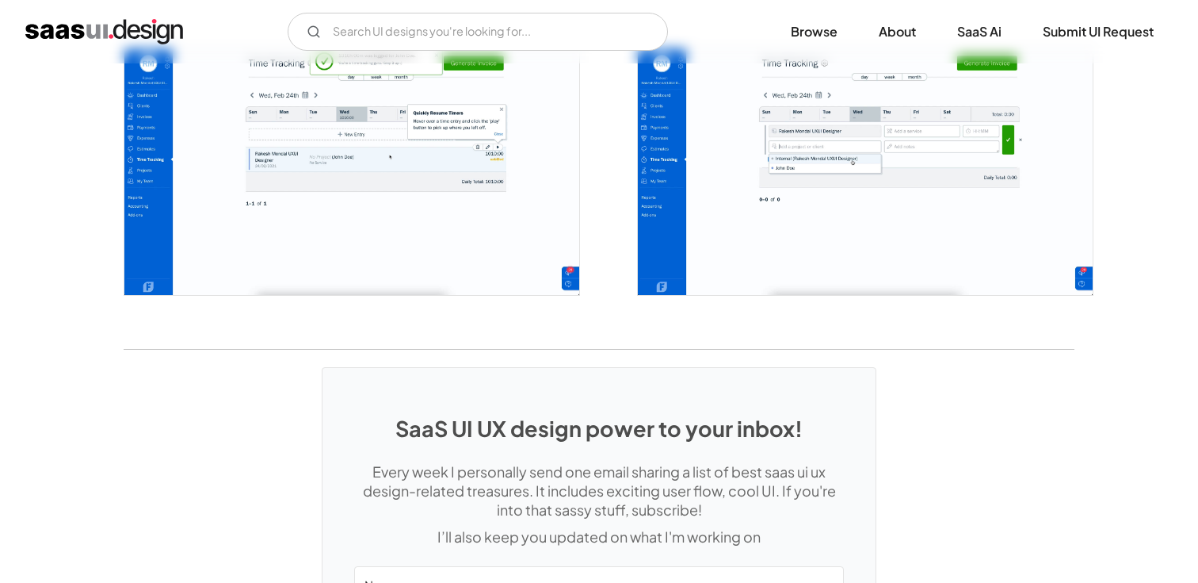
scroll to position [3696, 0]
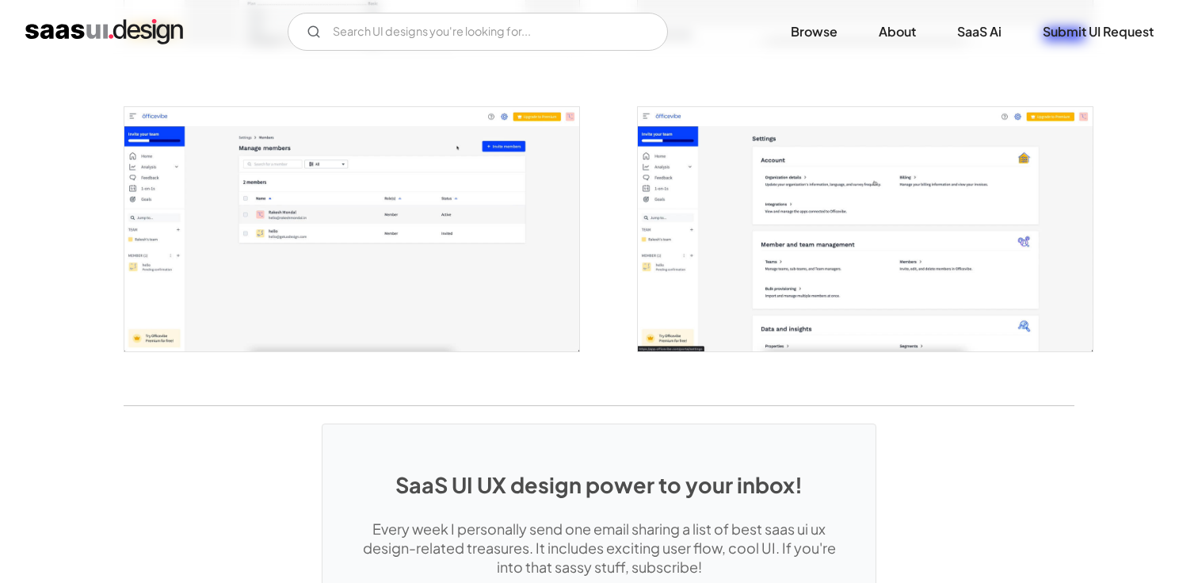
scroll to position [3990, 0]
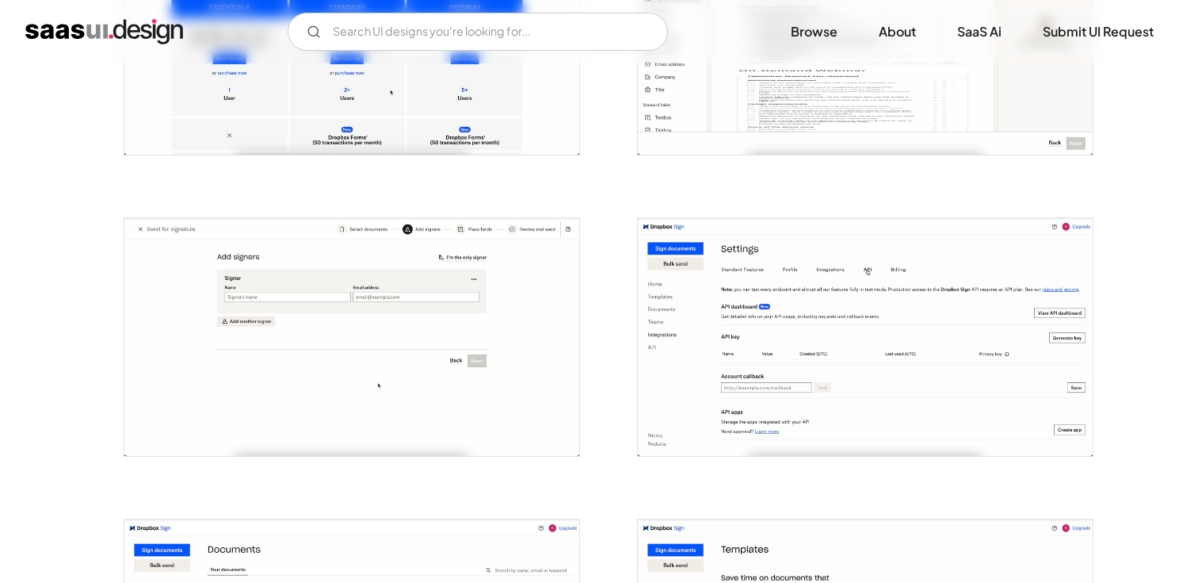
scroll to position [1725, 0]
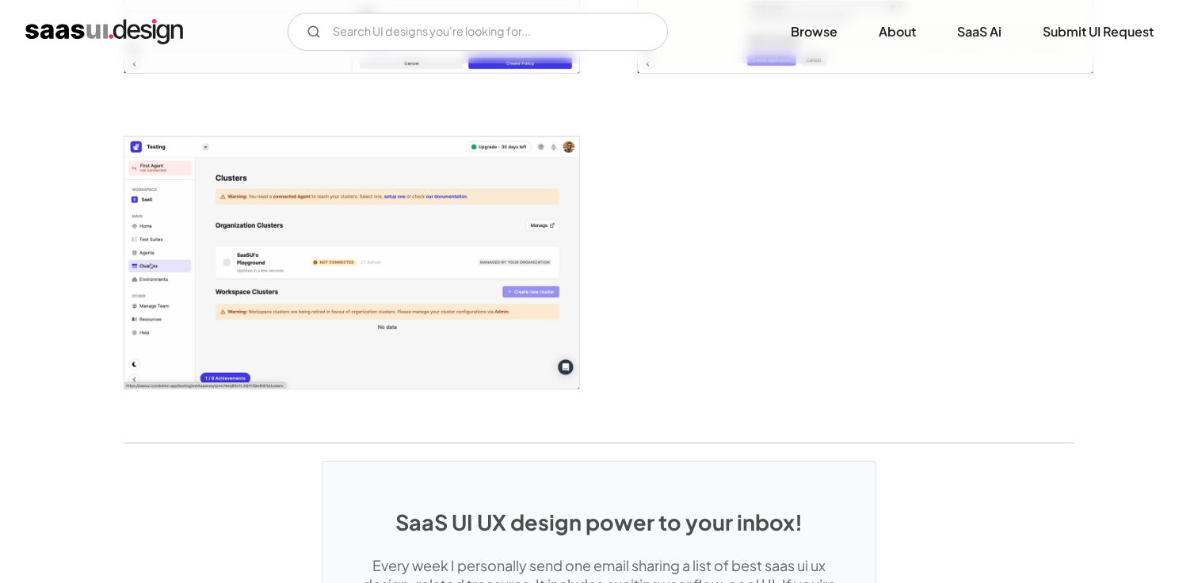
scroll to position [4031, 0]
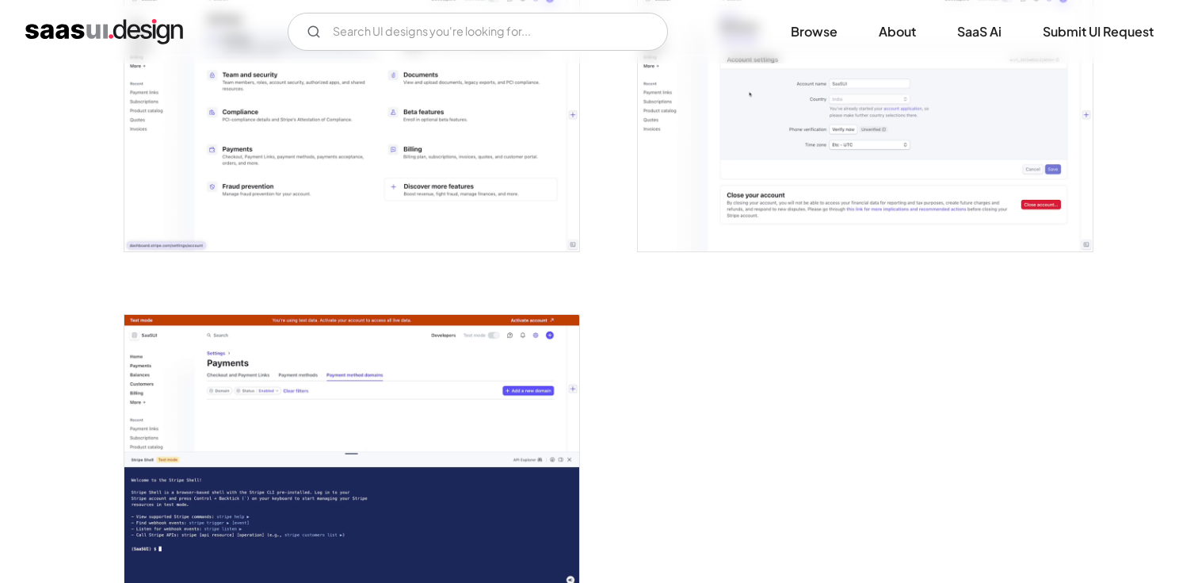
scroll to position [4128, 0]
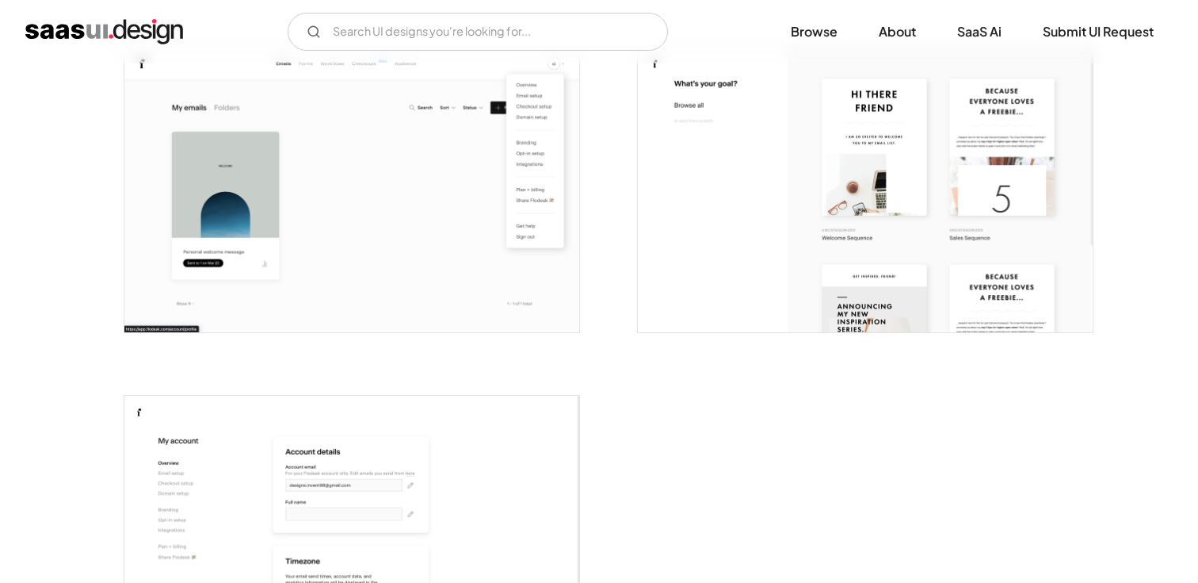
scroll to position [4138, 0]
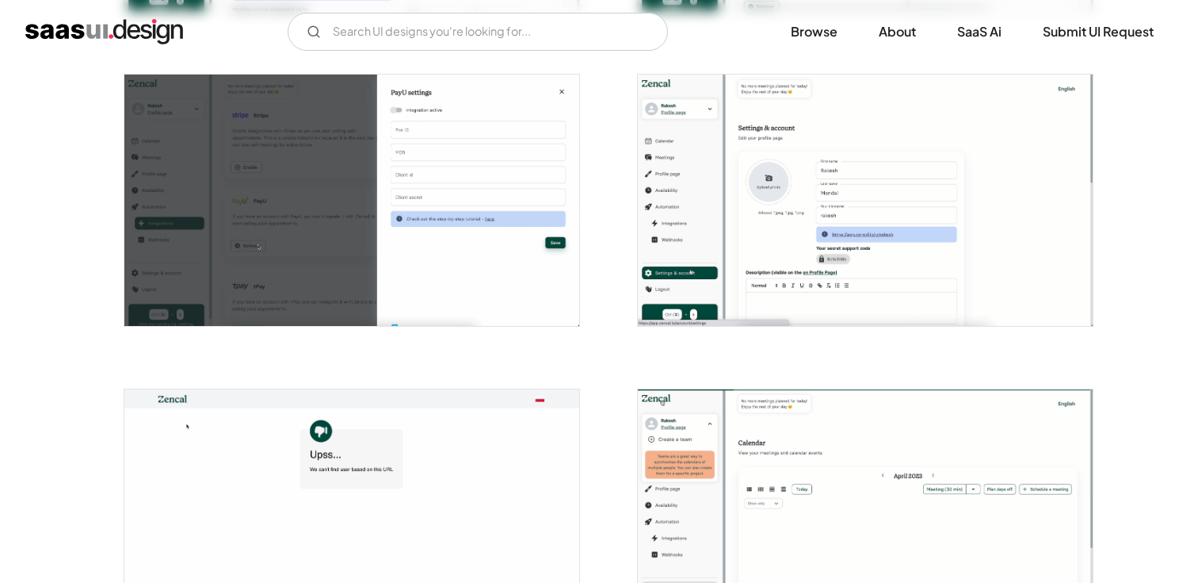
scroll to position [3433, 0]
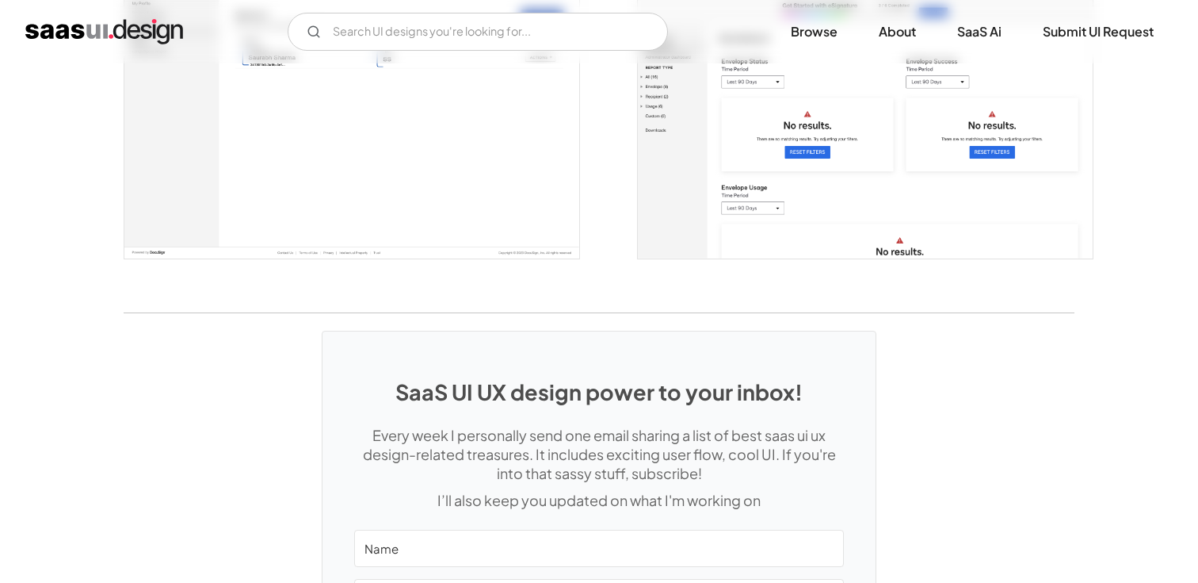
scroll to position [4240, 0]
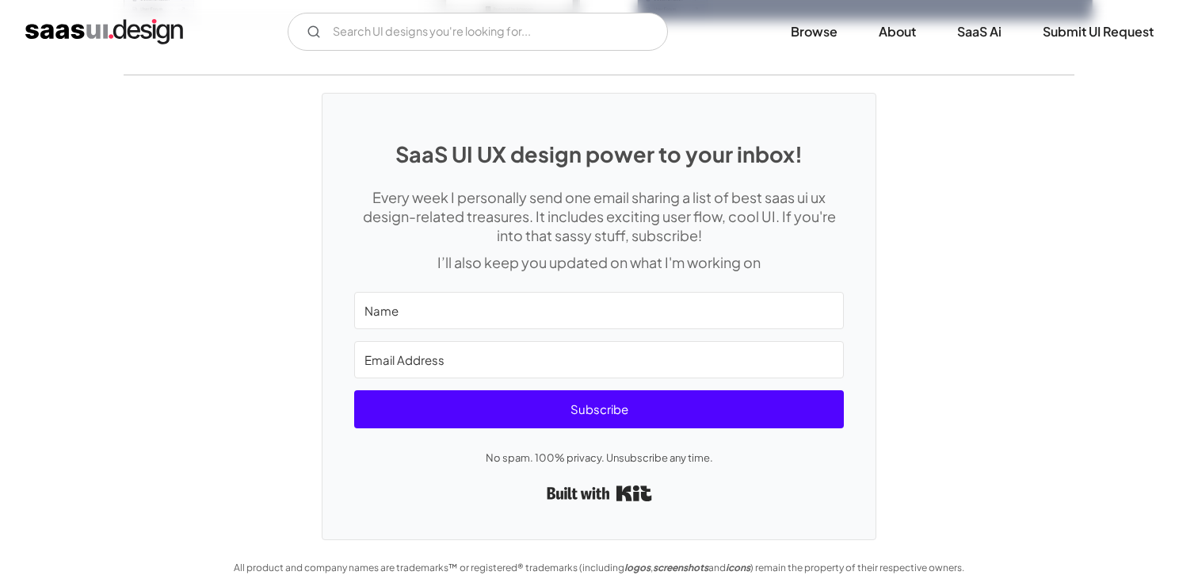
scroll to position [3786, 0]
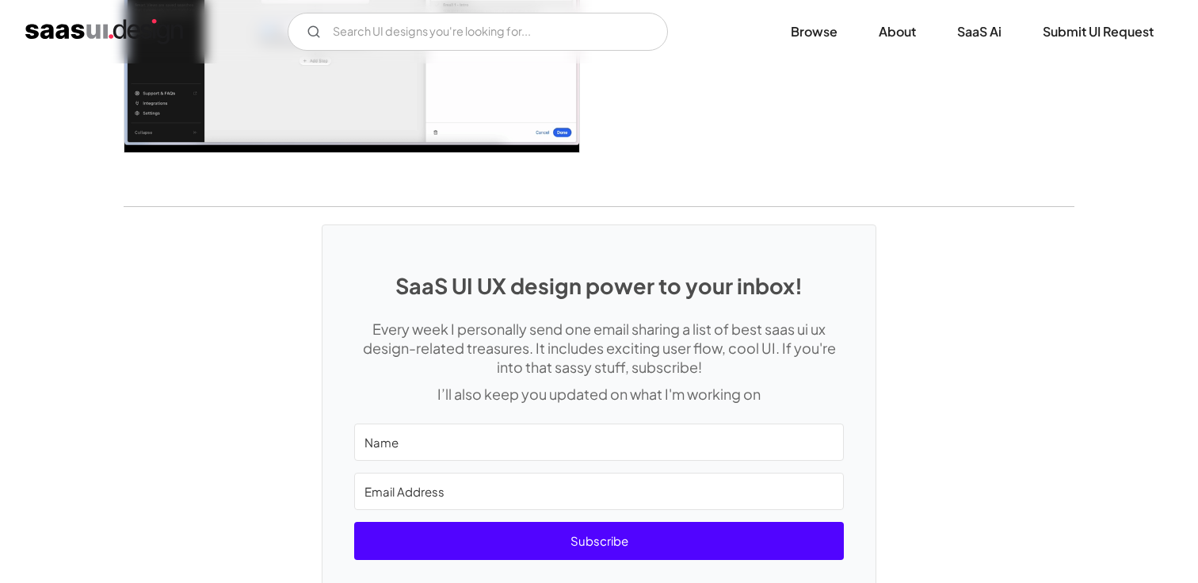
scroll to position [4268, 0]
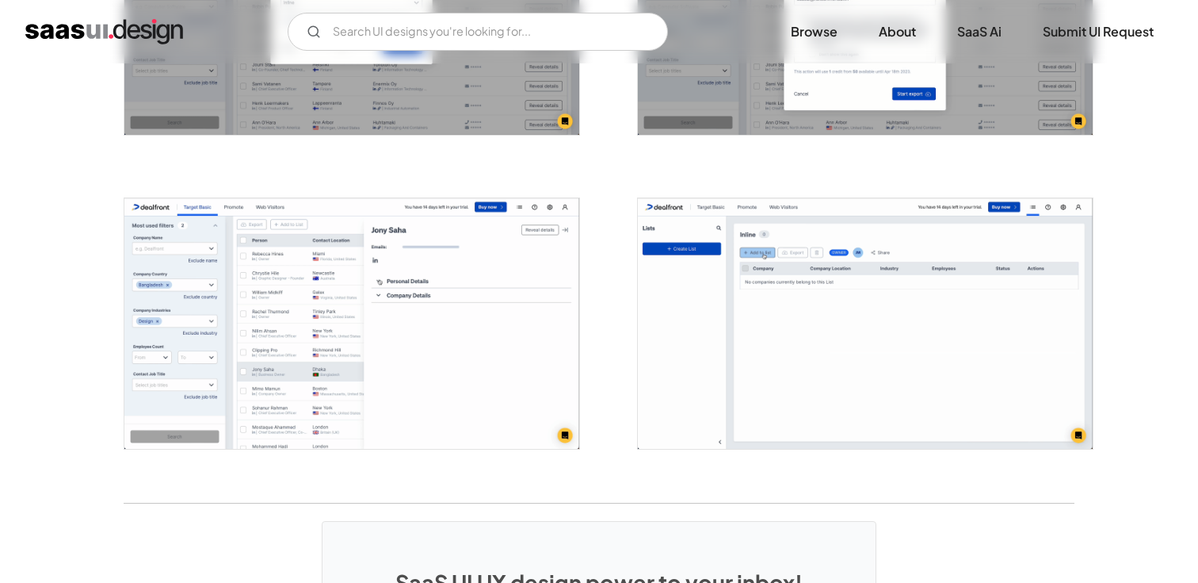
scroll to position [3583, 0]
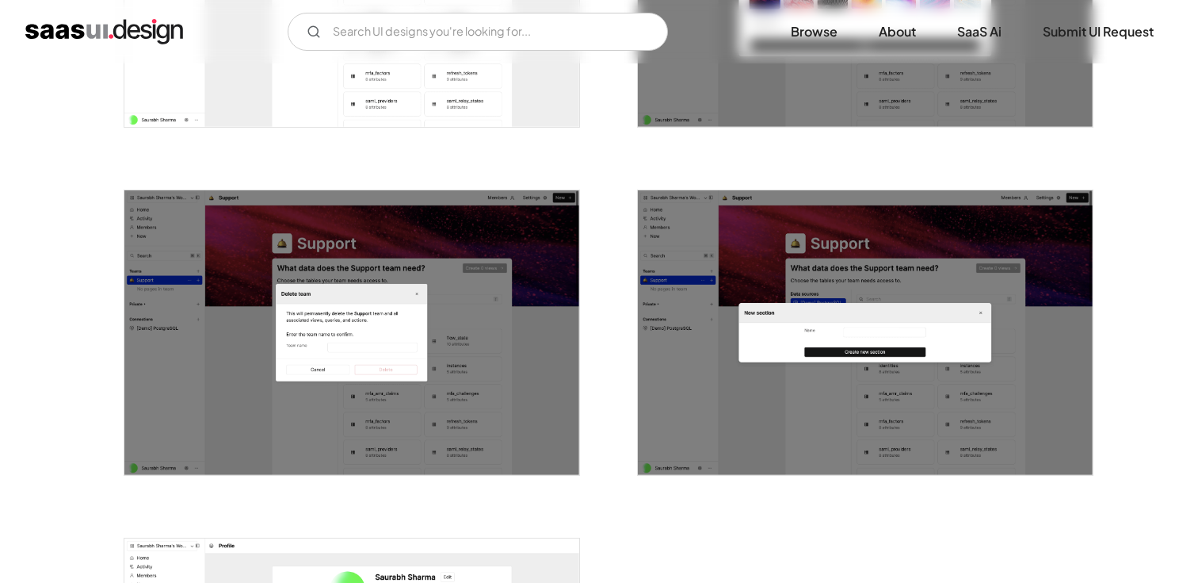
scroll to position [2958, 0]
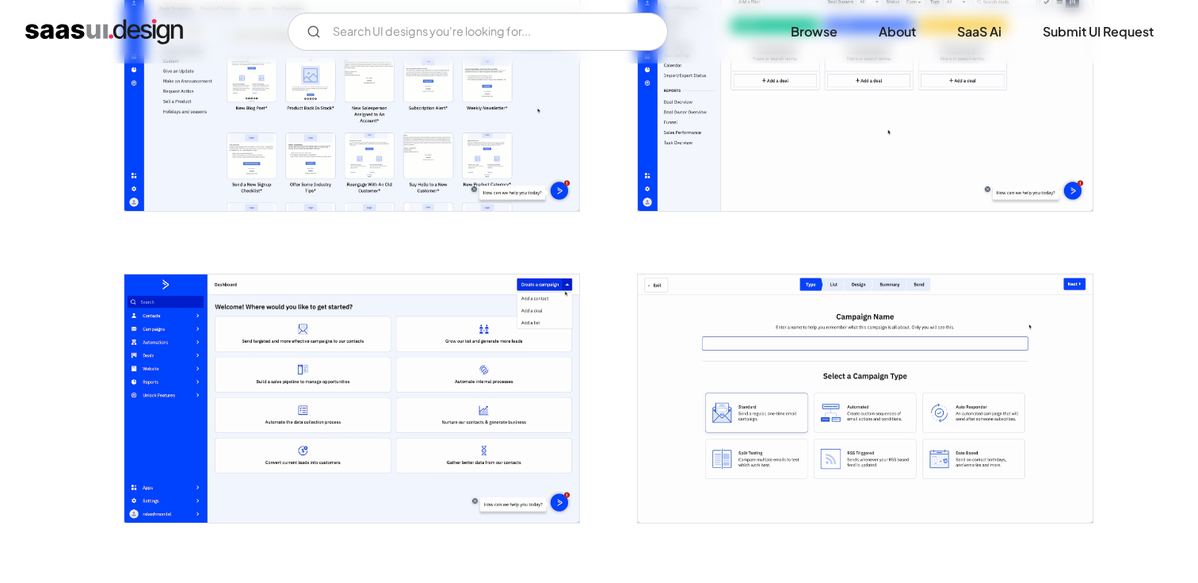
scroll to position [1970, 0]
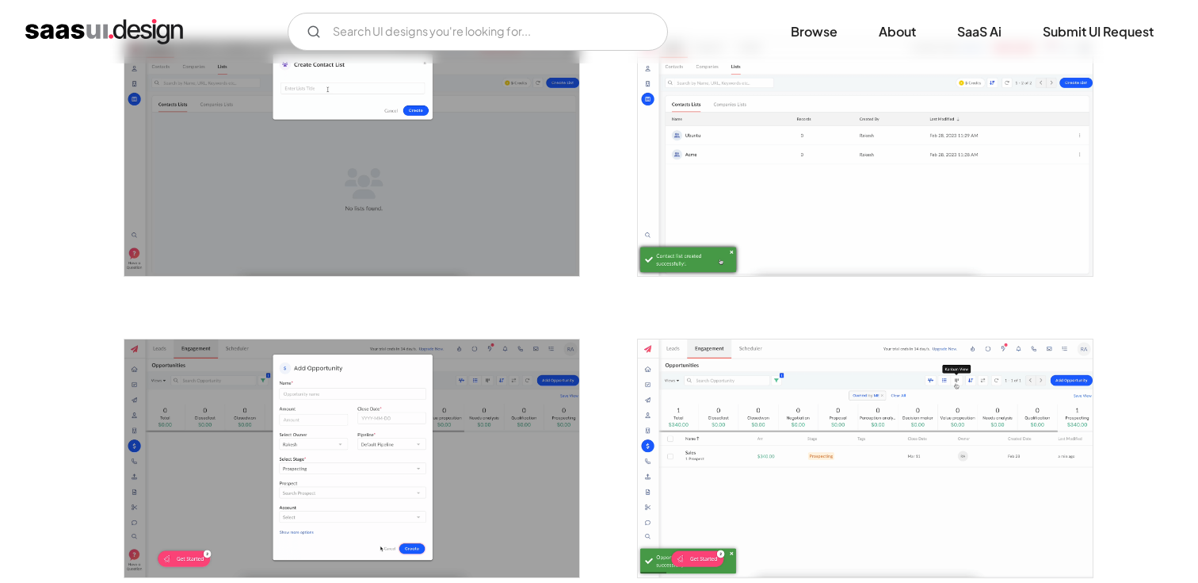
scroll to position [2444, 0]
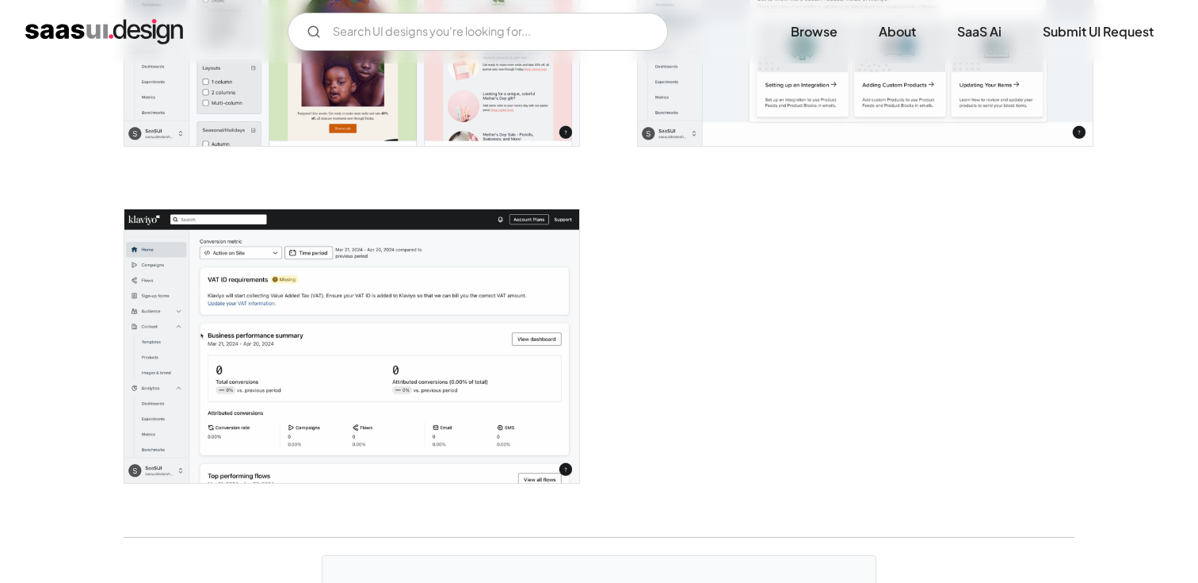
scroll to position [4168, 0]
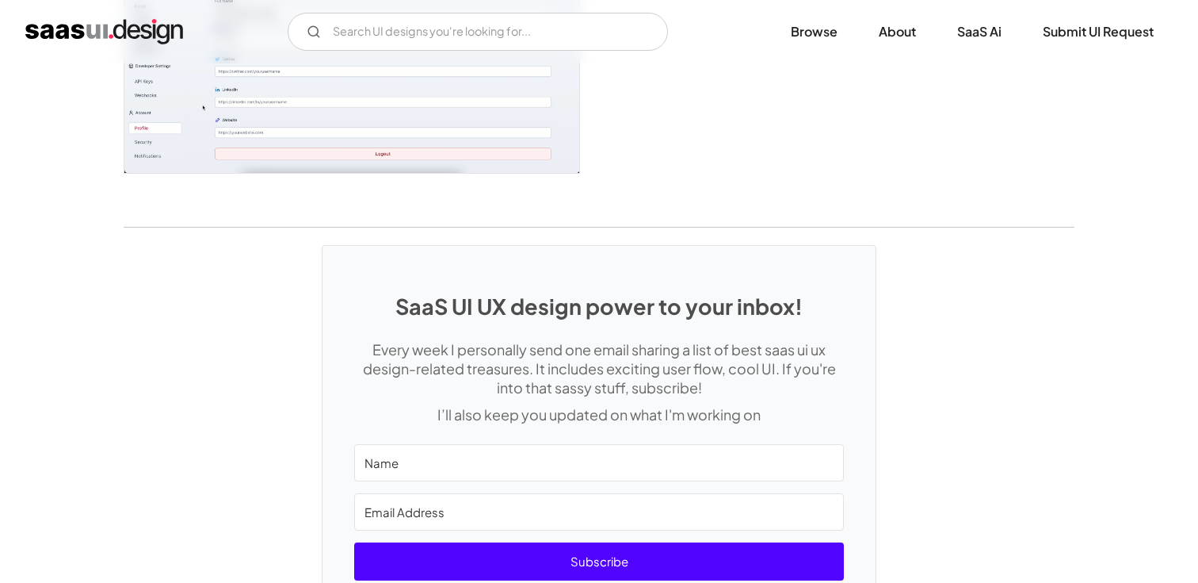
scroll to position [4249, 0]
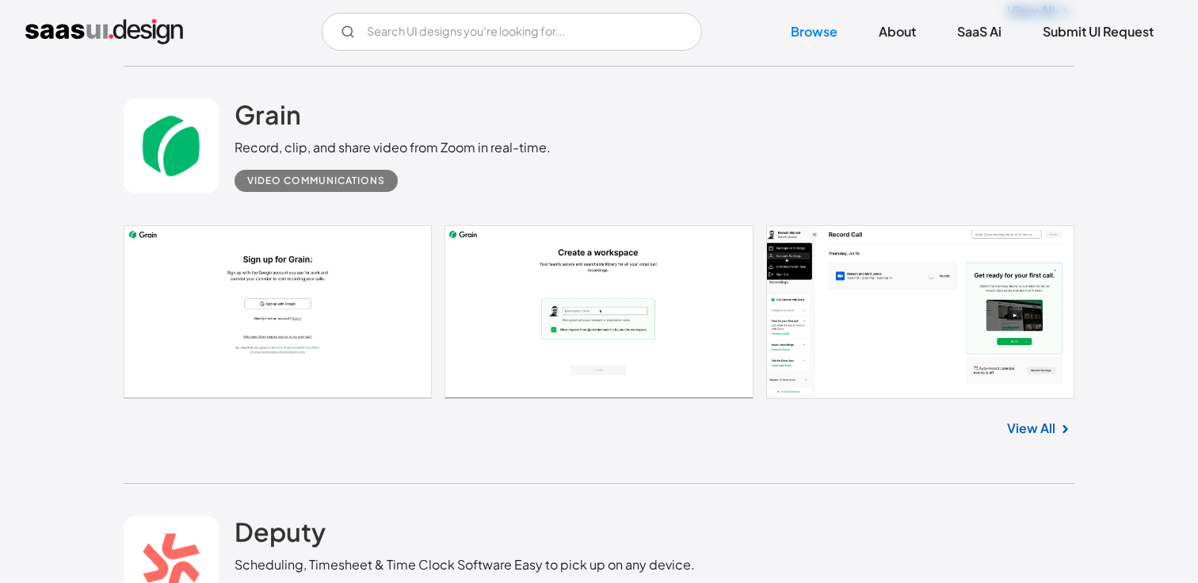
scroll to position [26849, 0]
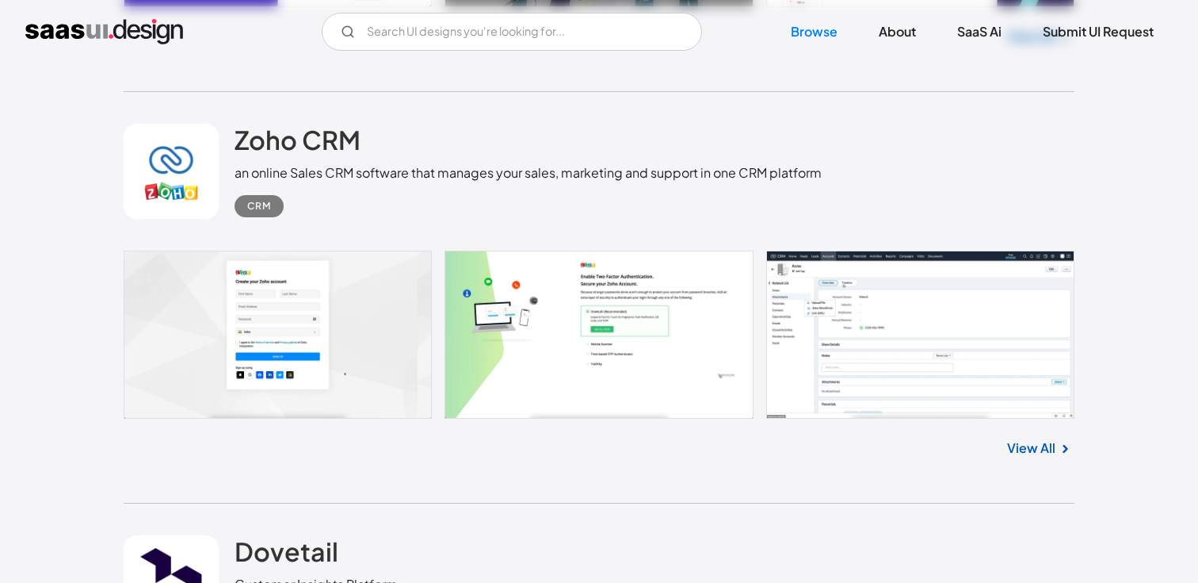
scroll to position [27651, 0]
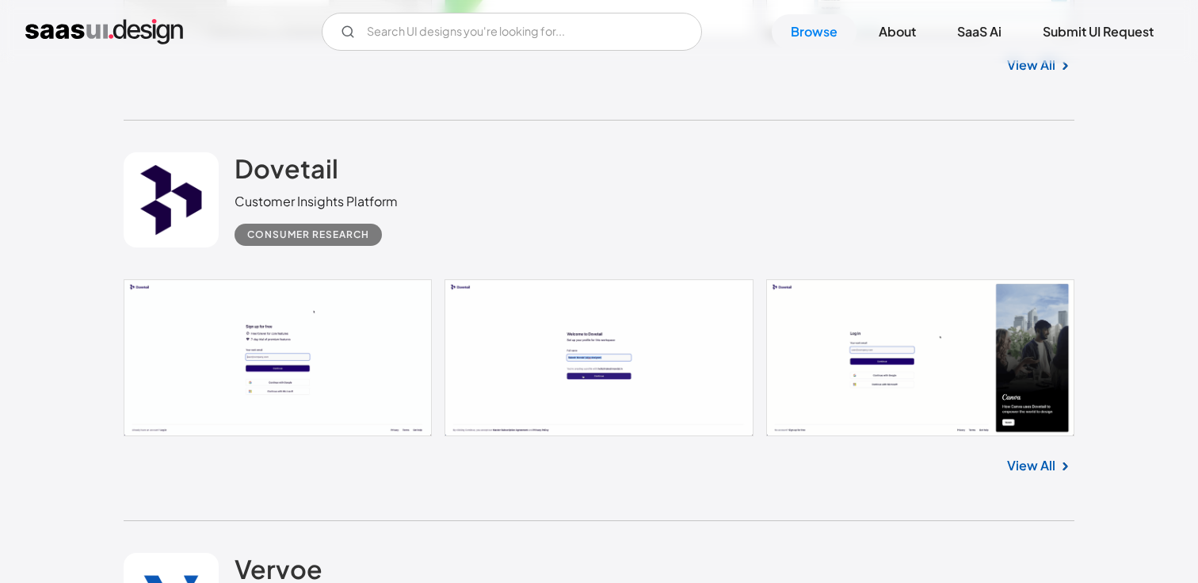
scroll to position [28030, 0]
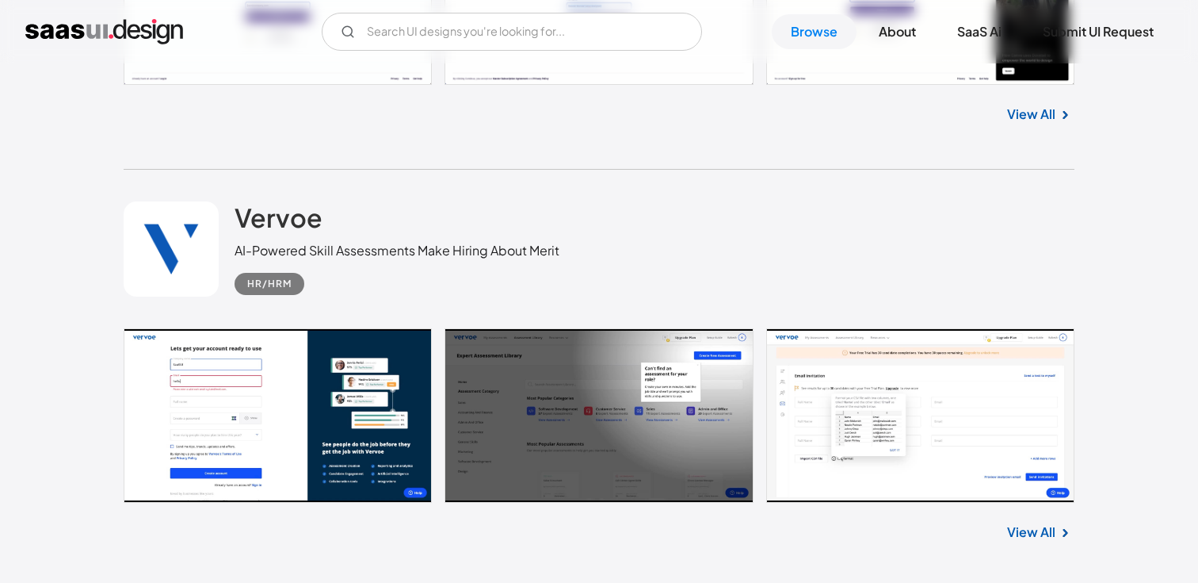
scroll to position [28393, 0]
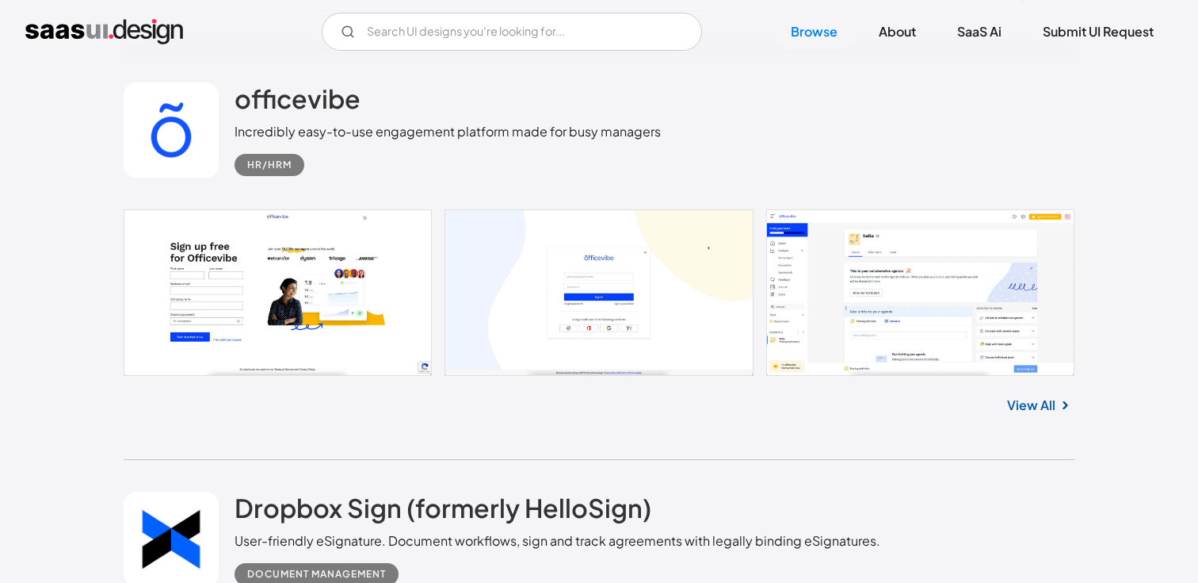
scroll to position [29336, 0]
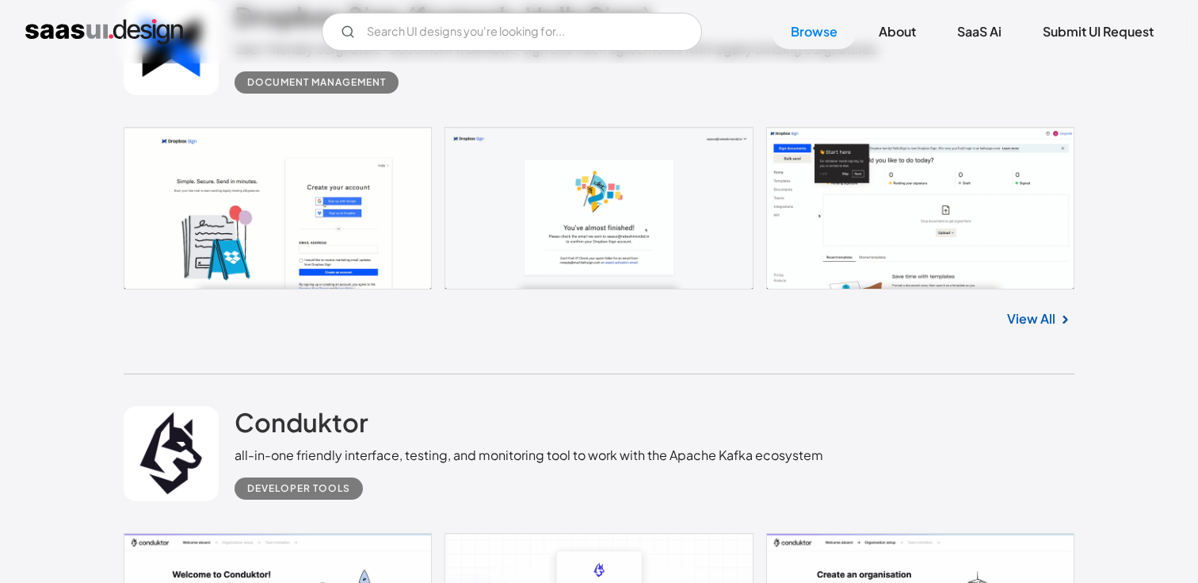
scroll to position [29830, 0]
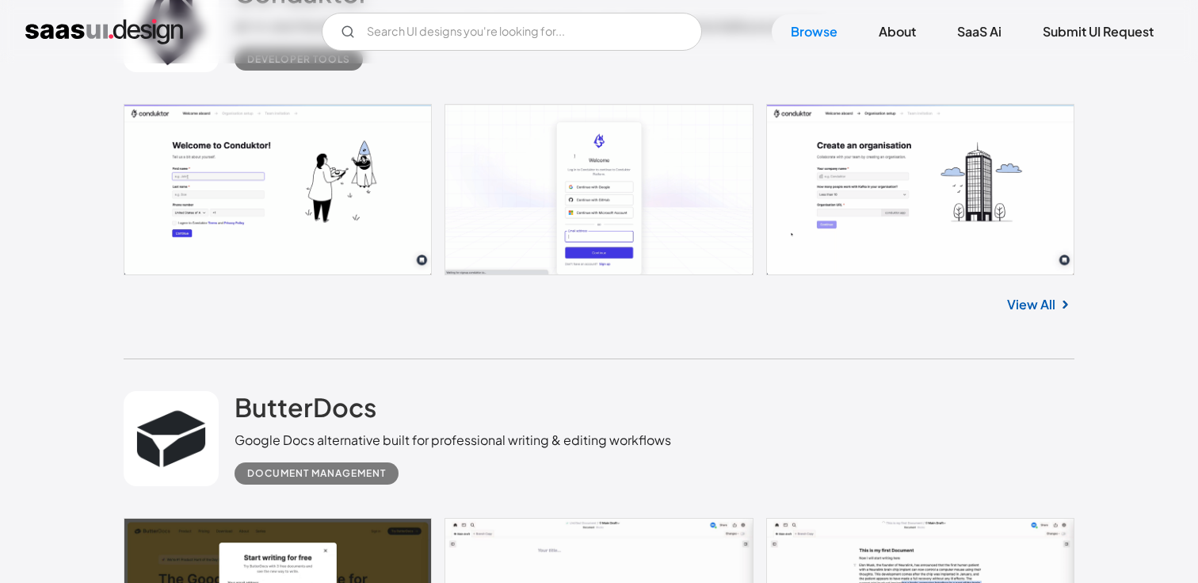
scroll to position [30253, 0]
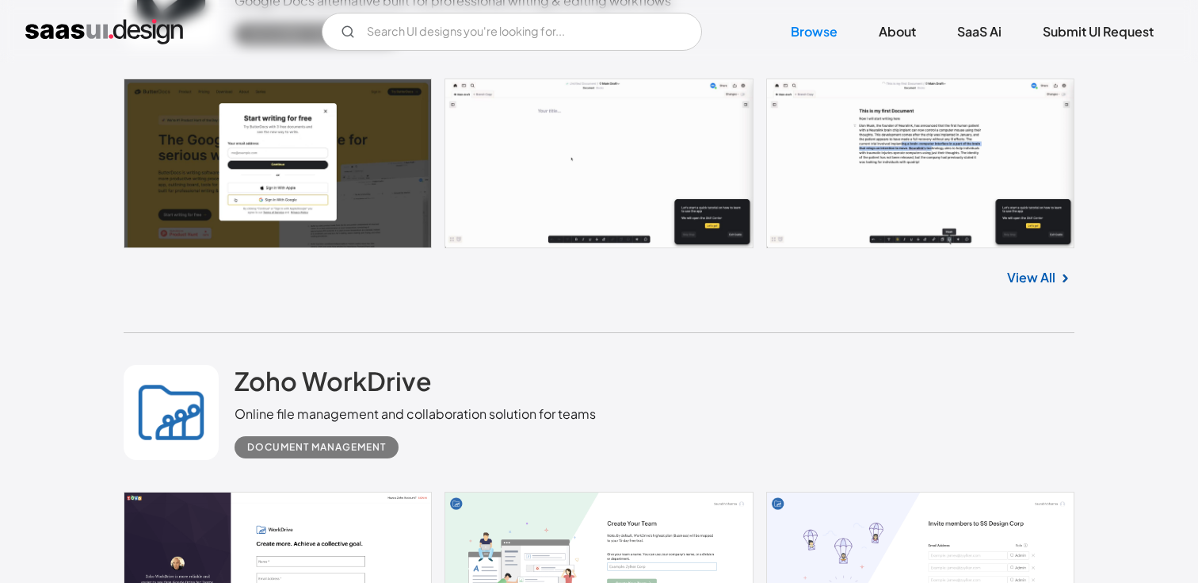
scroll to position [30668, 0]
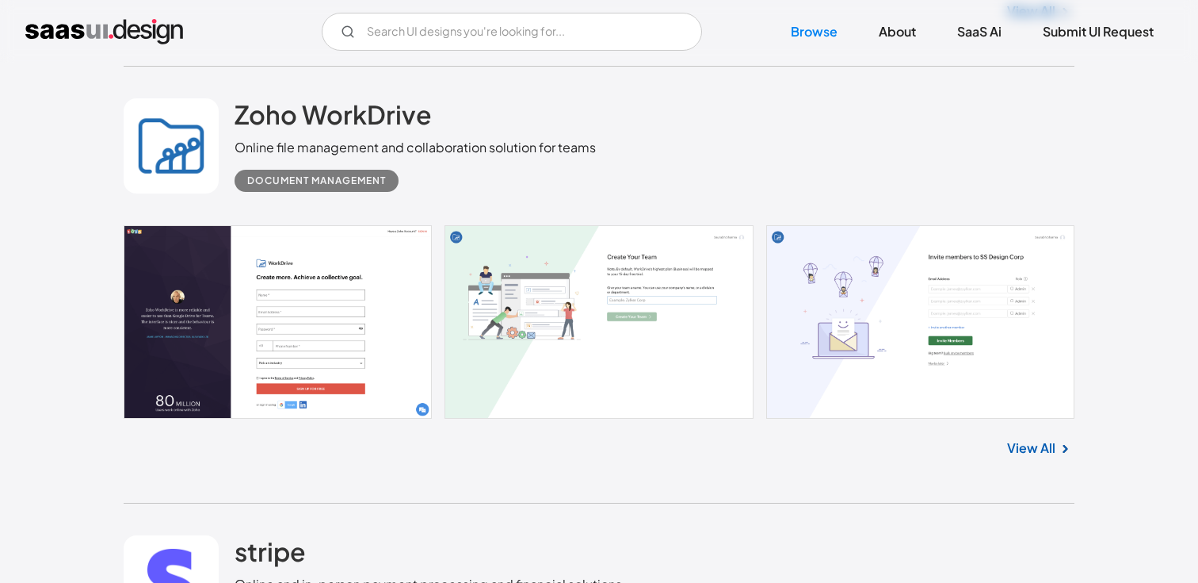
scroll to position [30956, 0]
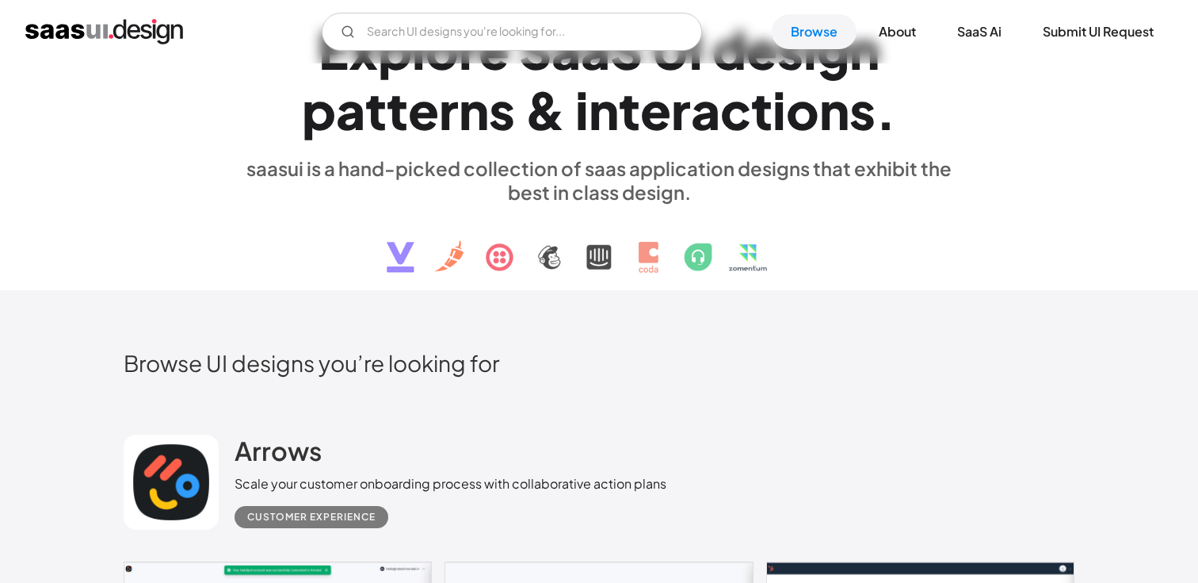
scroll to position [0, 0]
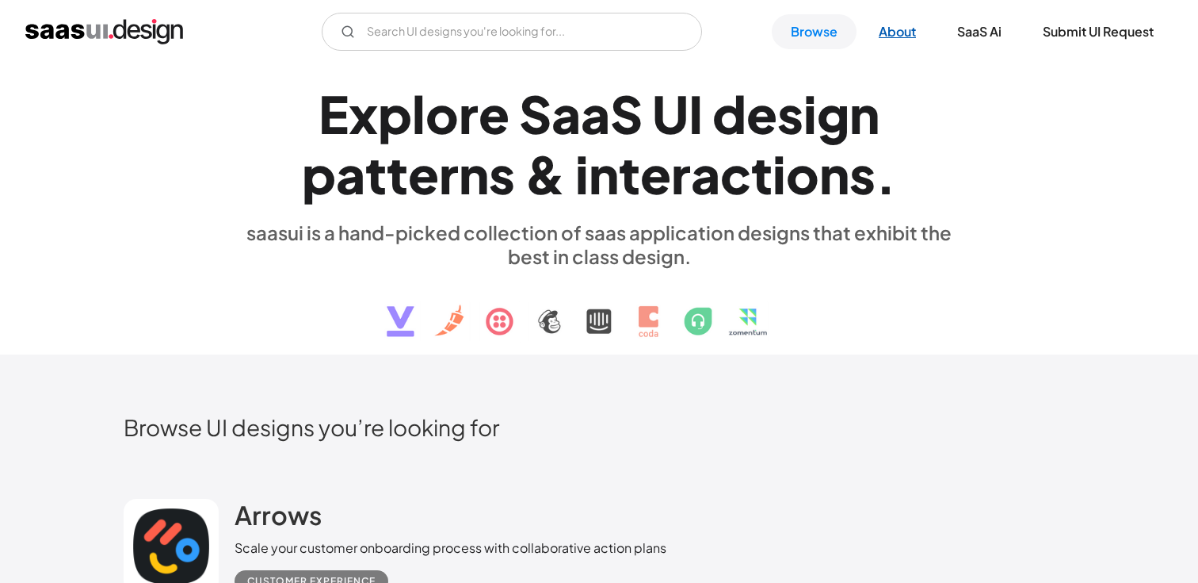
click at [904, 34] on link "About" at bounding box center [897, 31] width 75 height 35
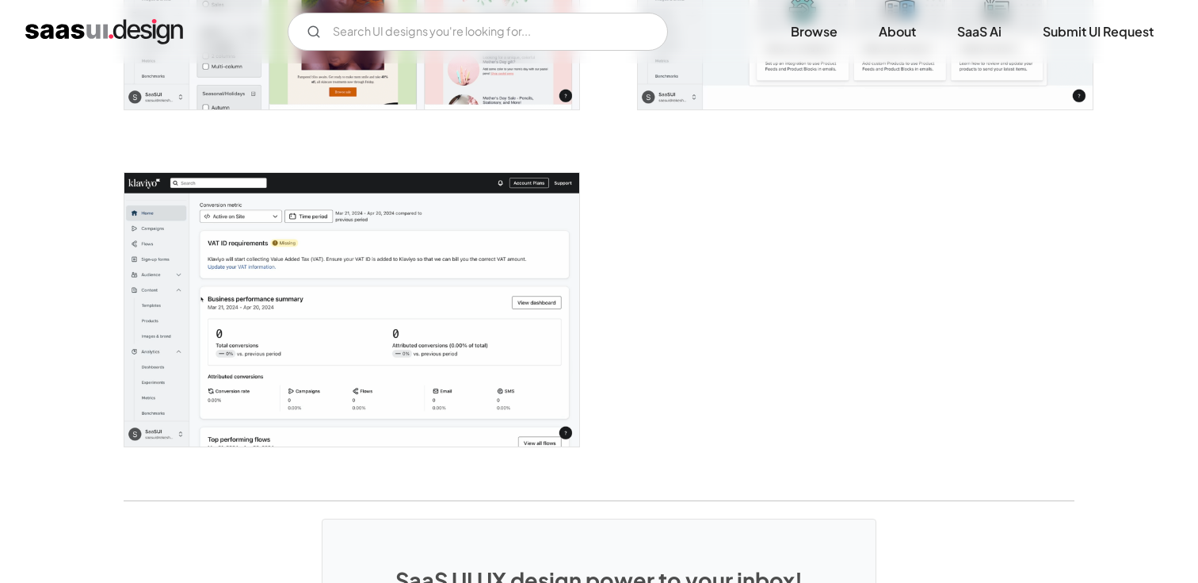
scroll to position [4244, 0]
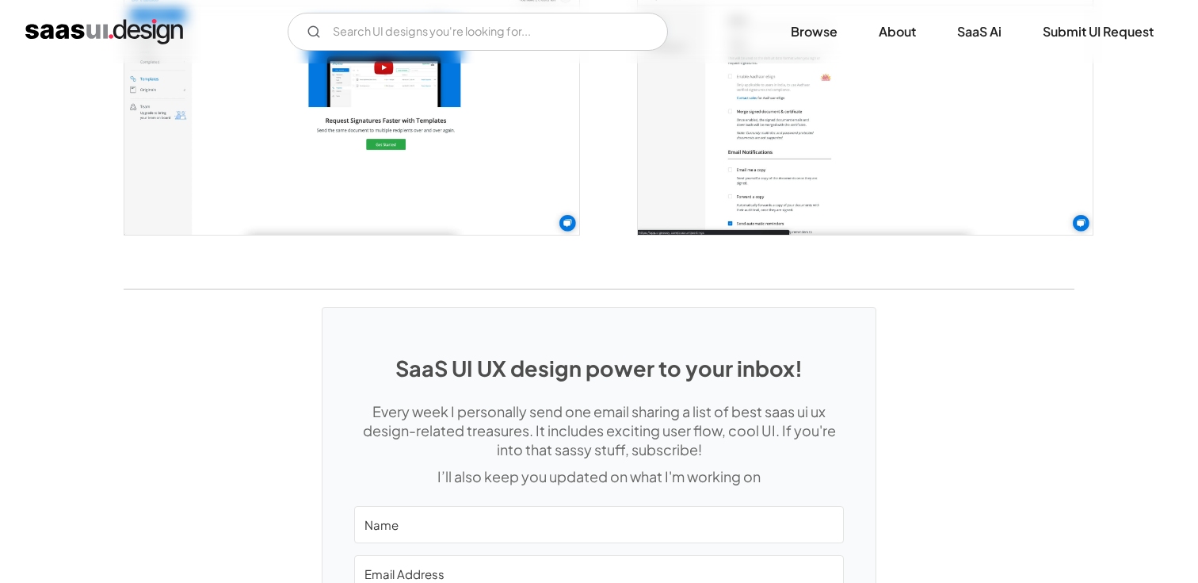
scroll to position [3489, 0]
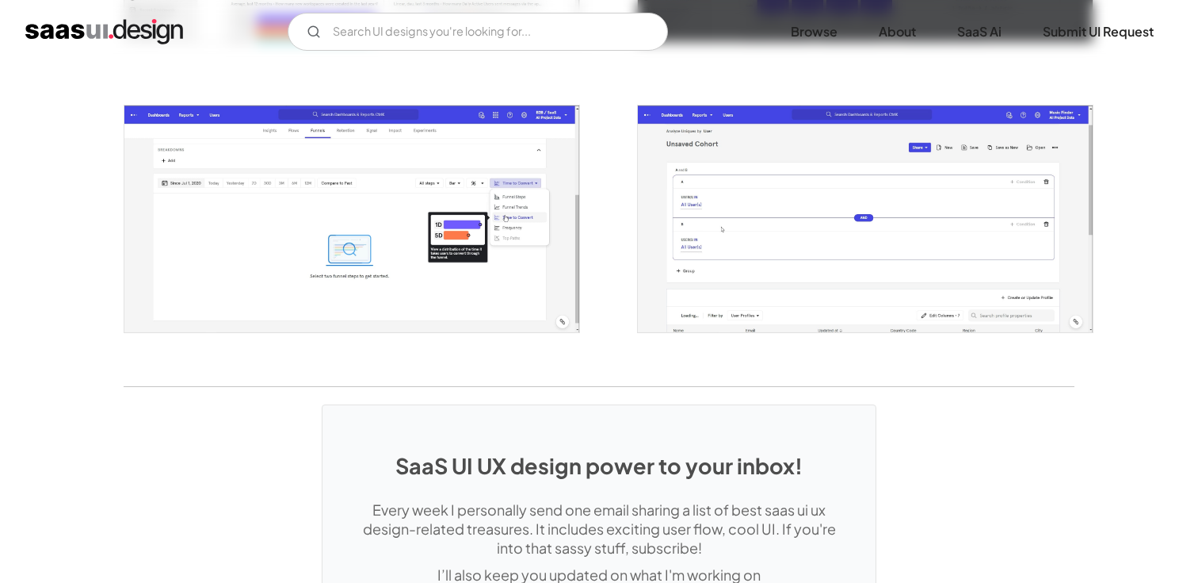
scroll to position [2862, 0]
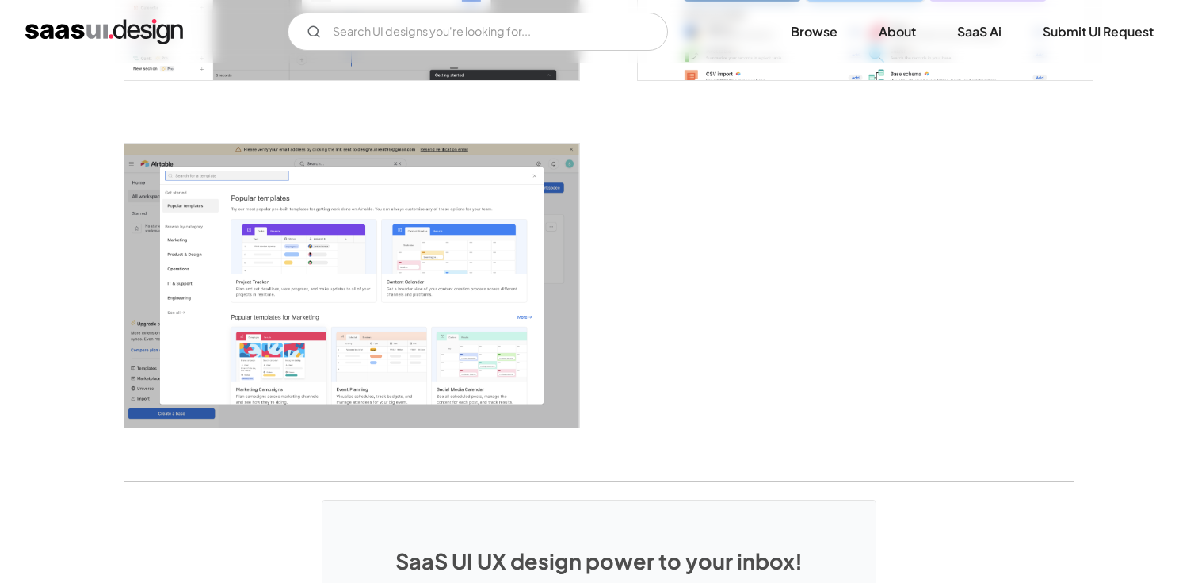
scroll to position [4398, 0]
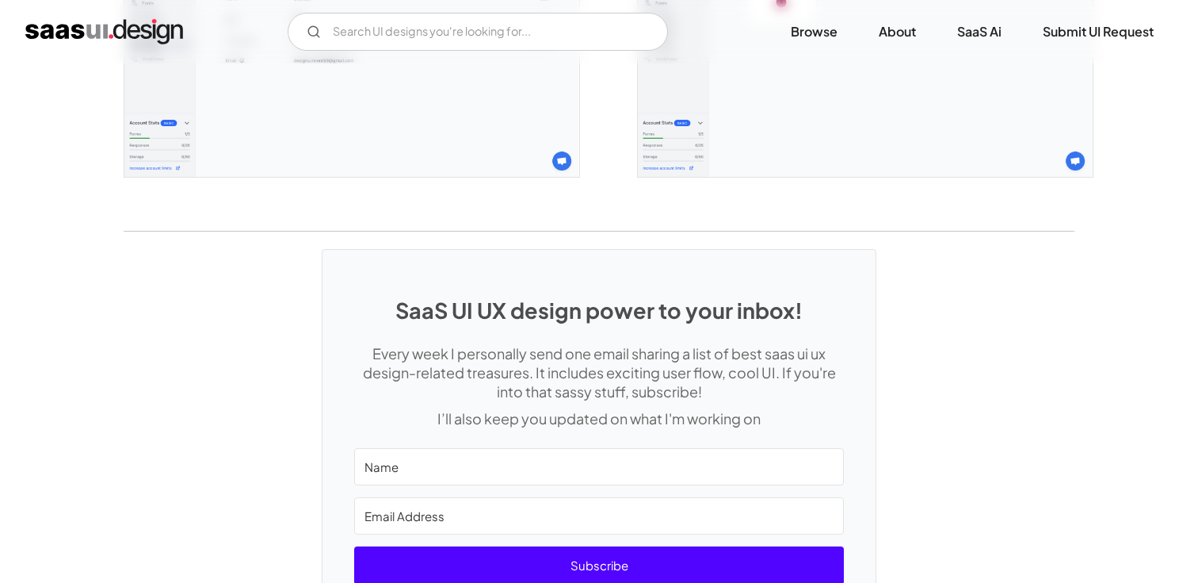
scroll to position [4397, 0]
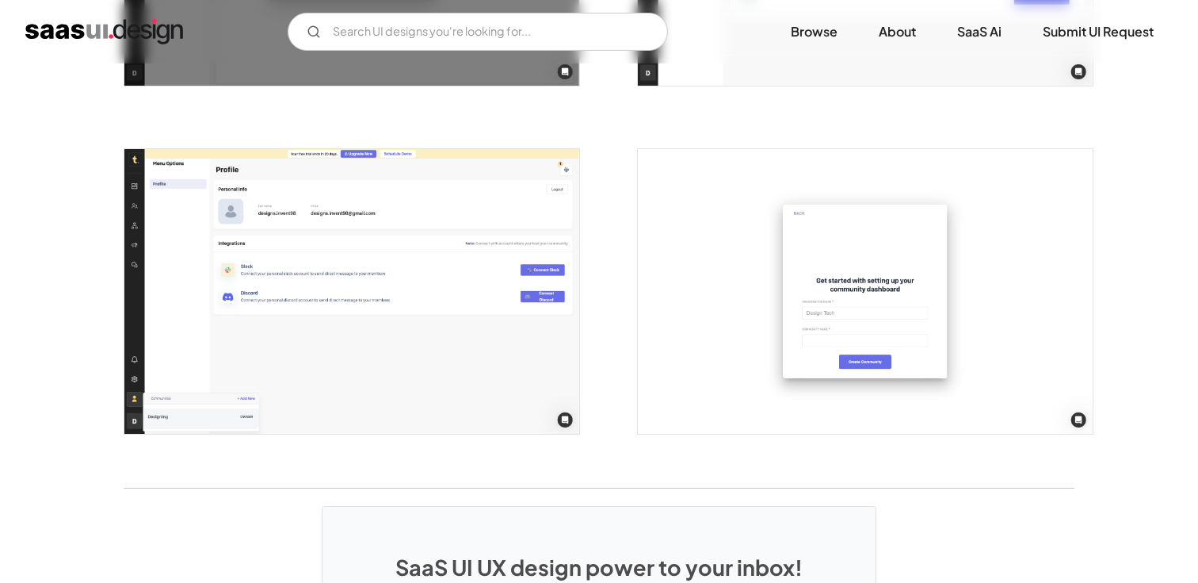
scroll to position [4045, 0]
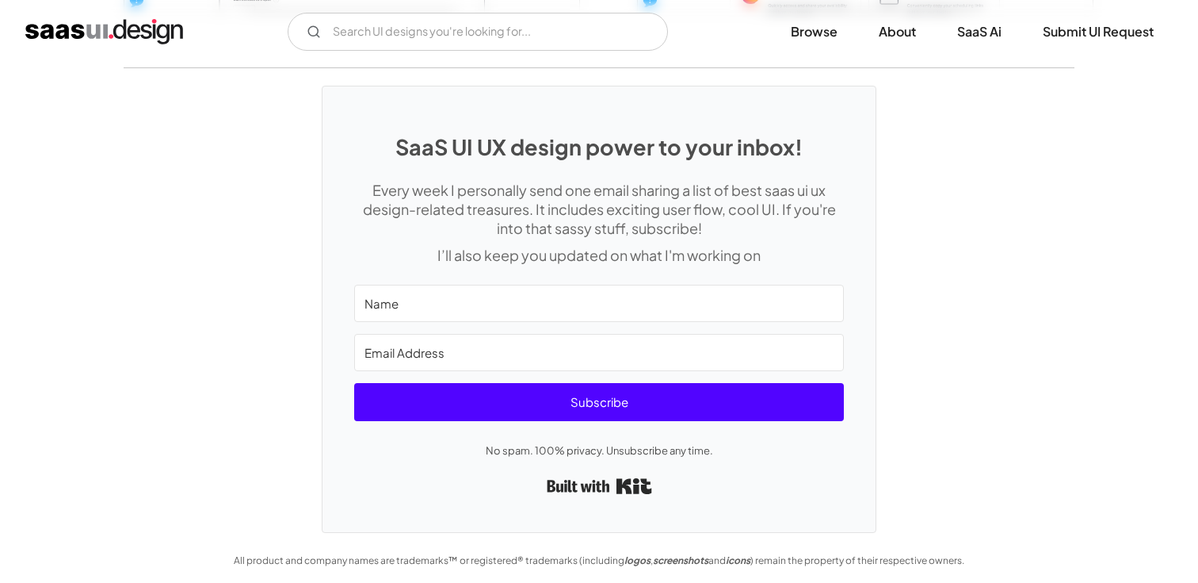
scroll to position [3691, 0]
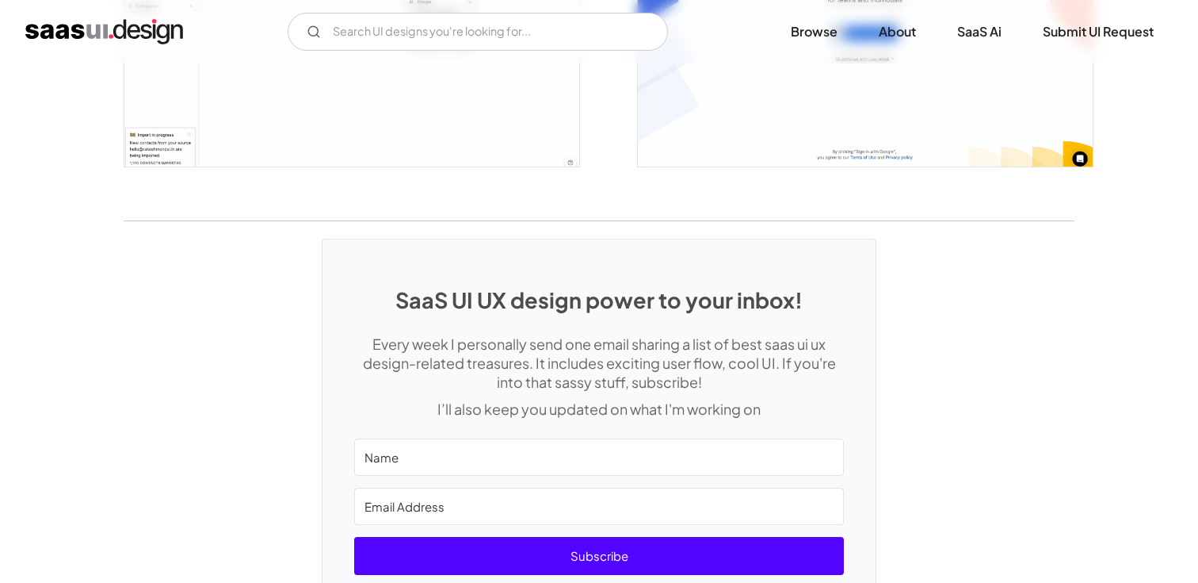
scroll to position [2852, 0]
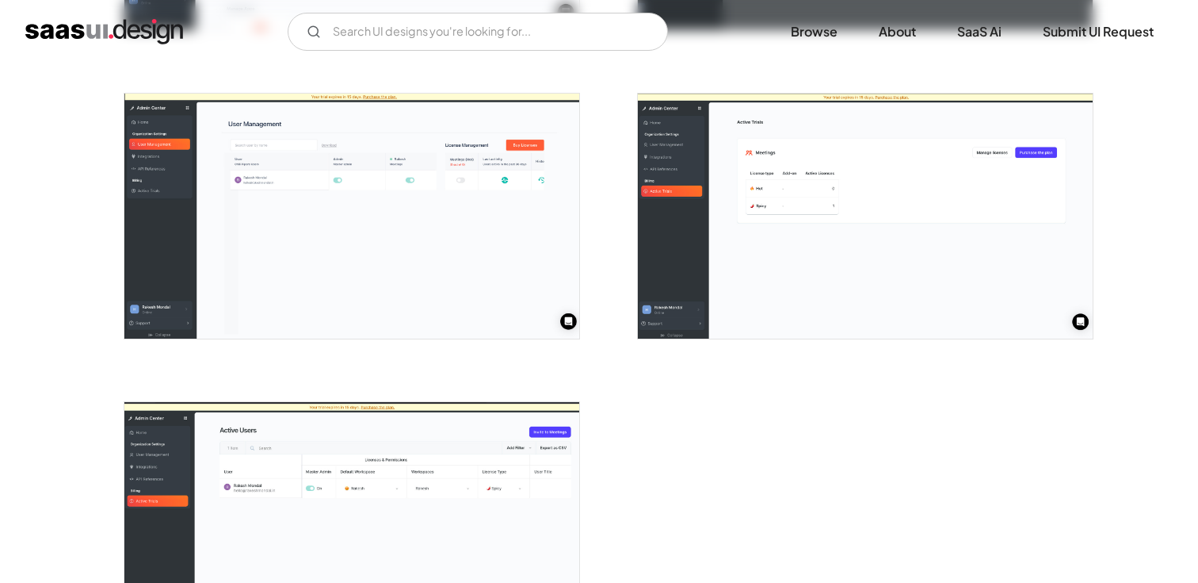
scroll to position [3364, 0]
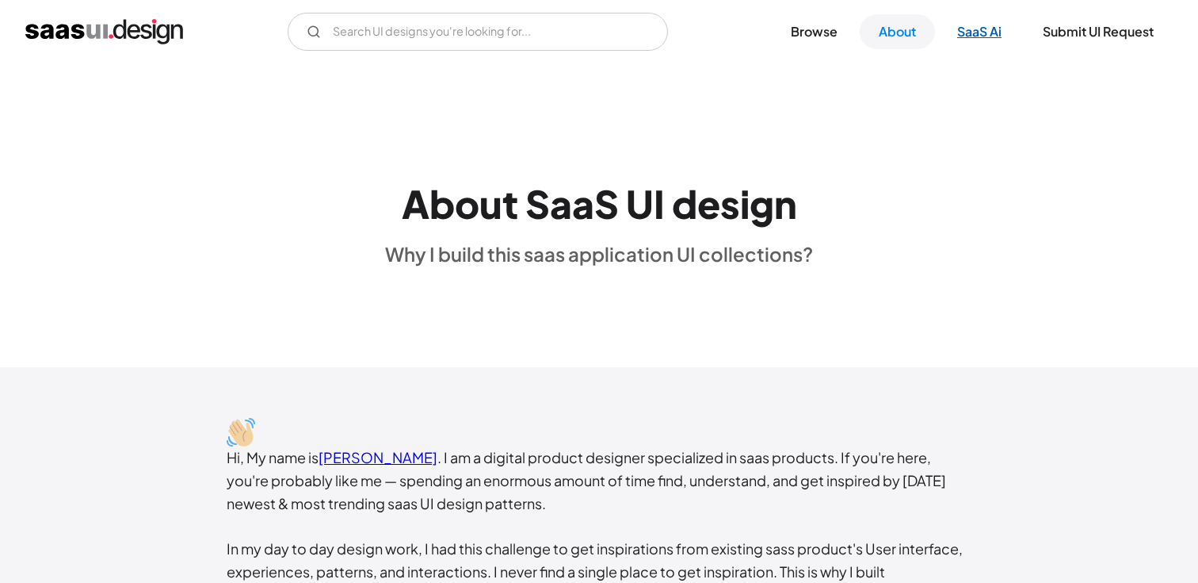
click at [958, 34] on link "SaaS Ai" at bounding box center [979, 31] width 82 height 35
click at [1095, 44] on link "Submit UI Request" at bounding box center [1098, 31] width 149 height 35
